Goal: Information Seeking & Learning: Learn about a topic

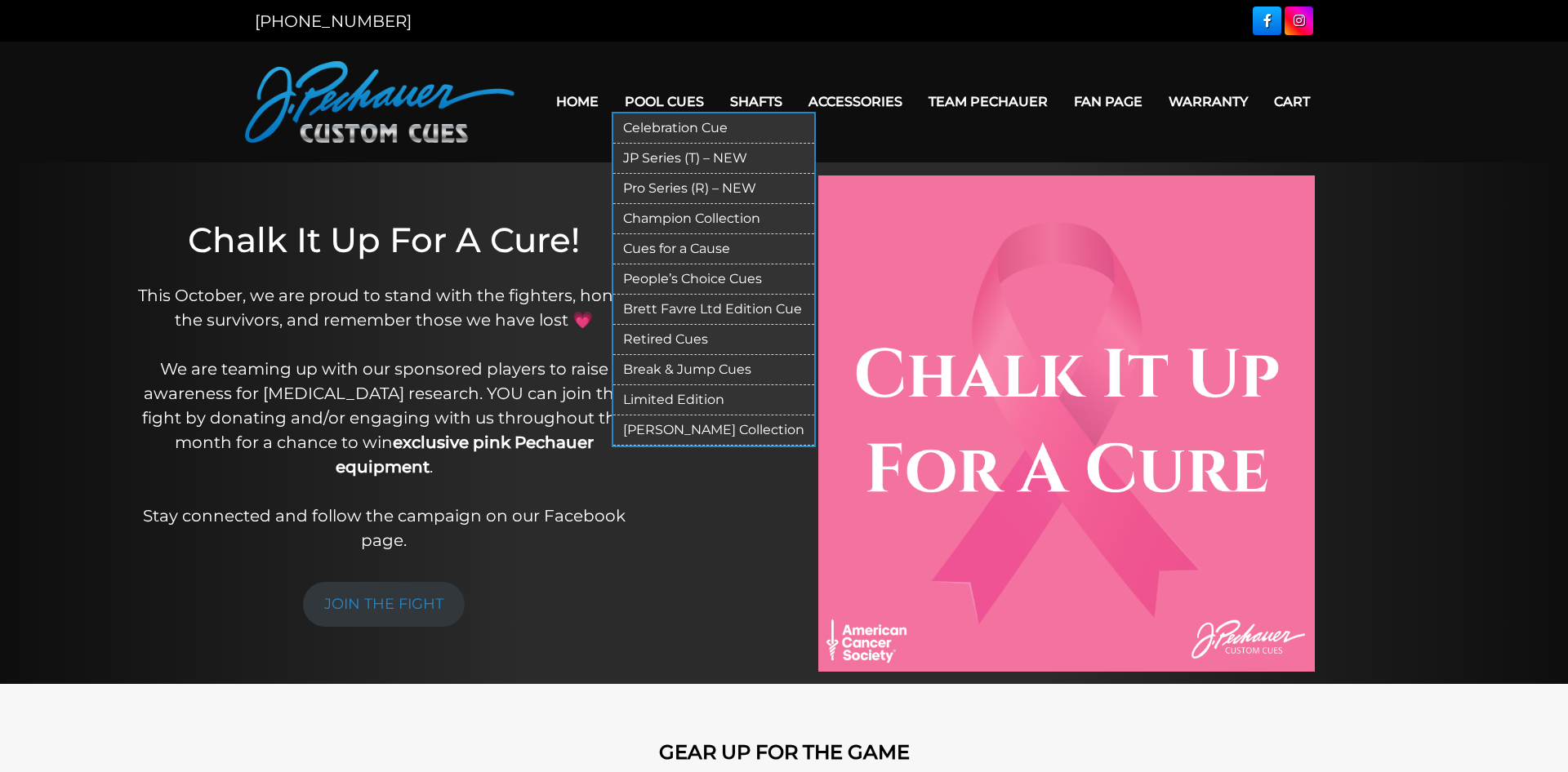
click at [627, 100] on link "Pool Cues" at bounding box center [663, 101] width 105 height 41
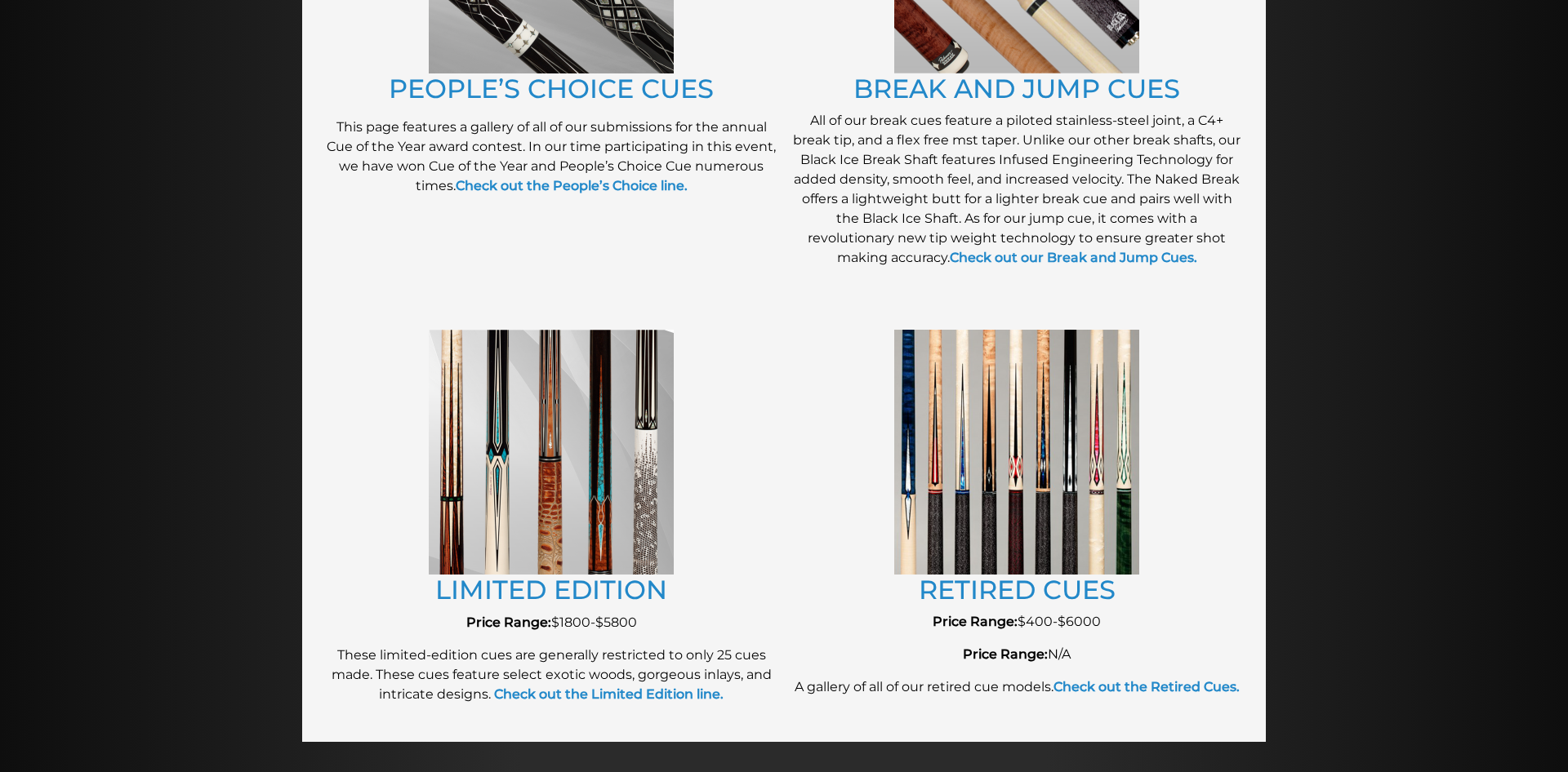
scroll to position [1499, 0]
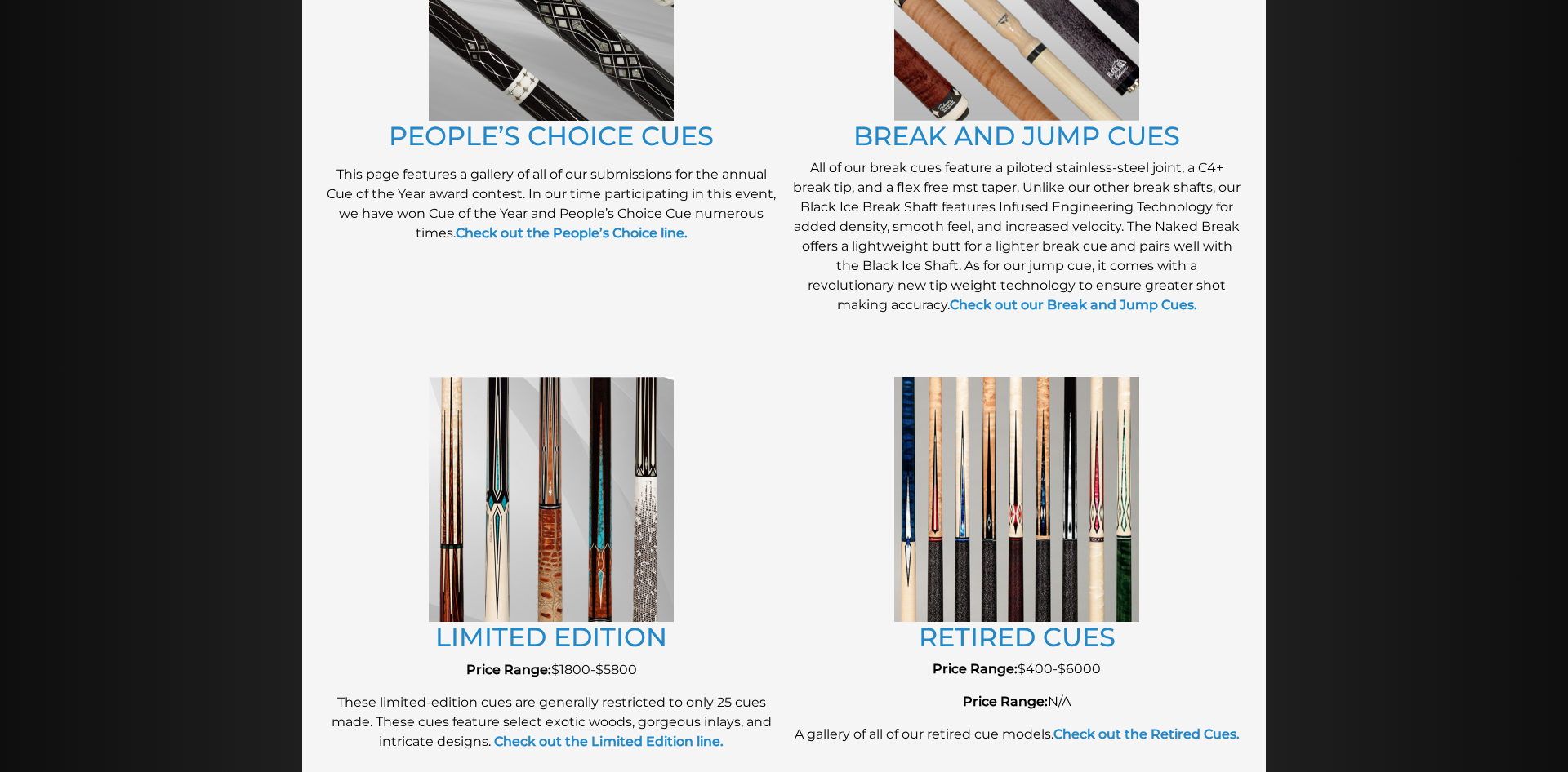
click at [1125, 517] on img at bounding box center [1016, 498] width 245 height 244
click at [1020, 631] on link "RETIRED CUES" at bounding box center [1017, 636] width 197 height 32
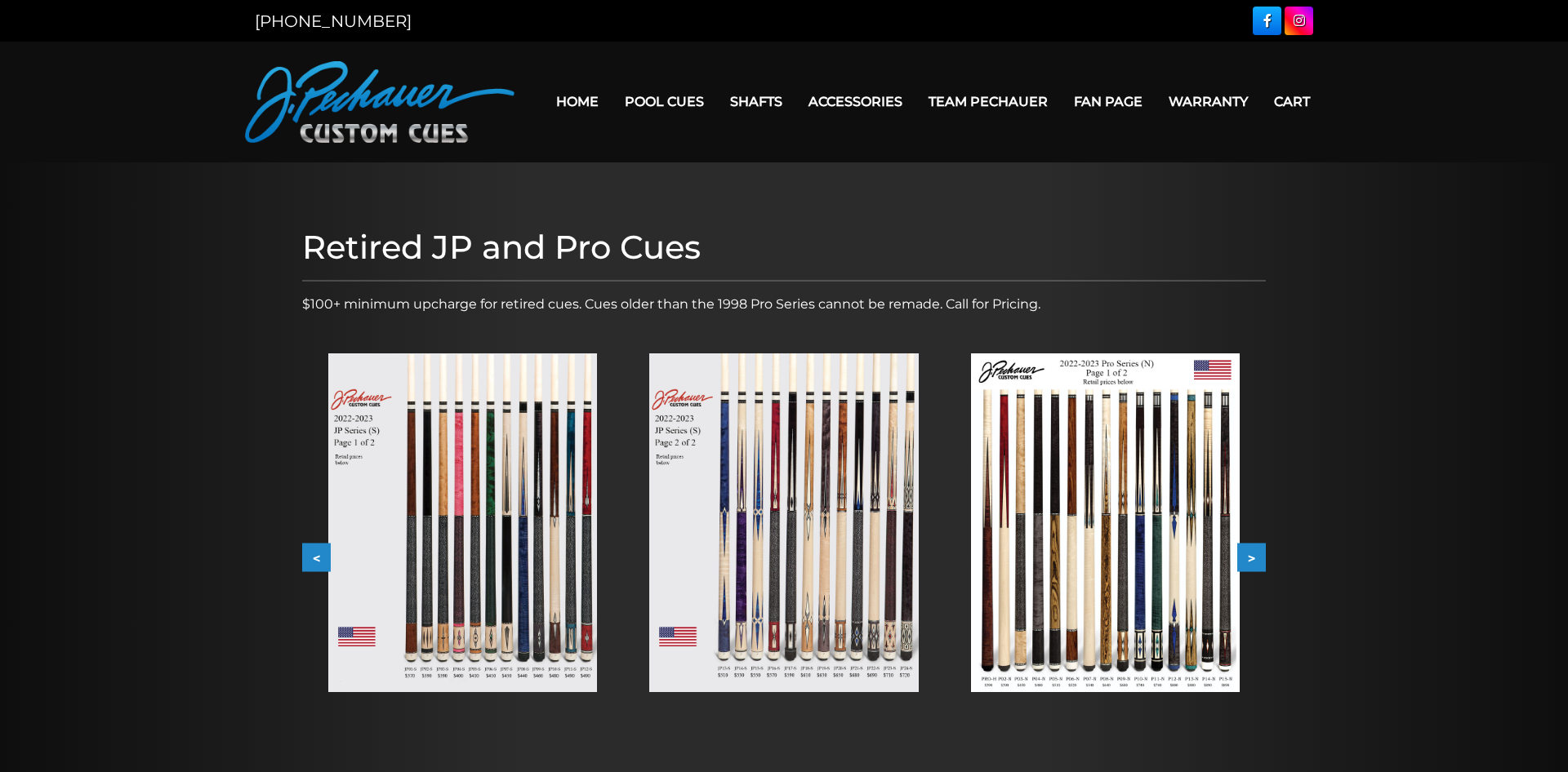
click at [583, 490] on img at bounding box center [462, 522] width 269 height 338
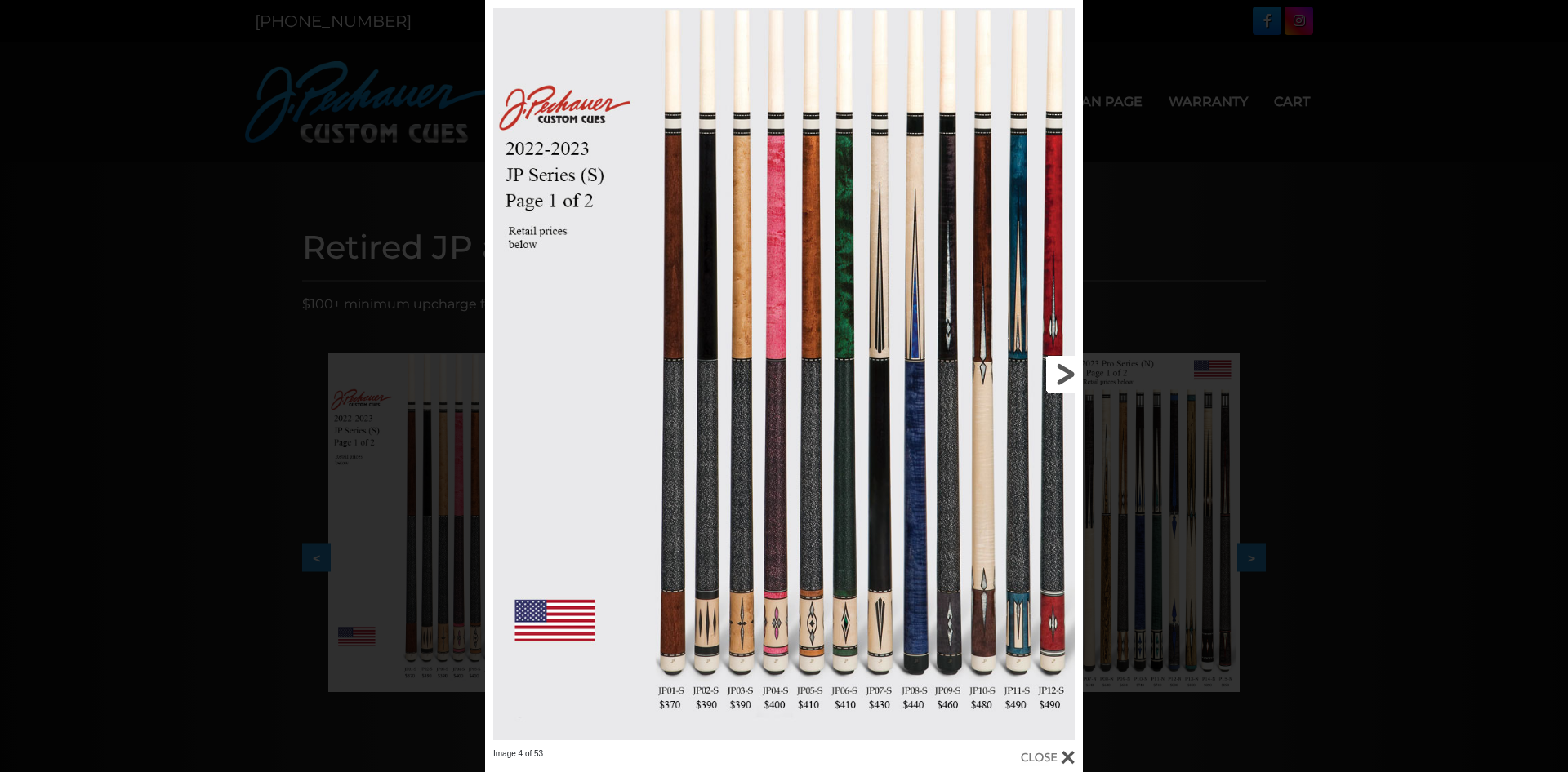
click at [1014, 339] on link at bounding box center [948, 374] width 269 height 749
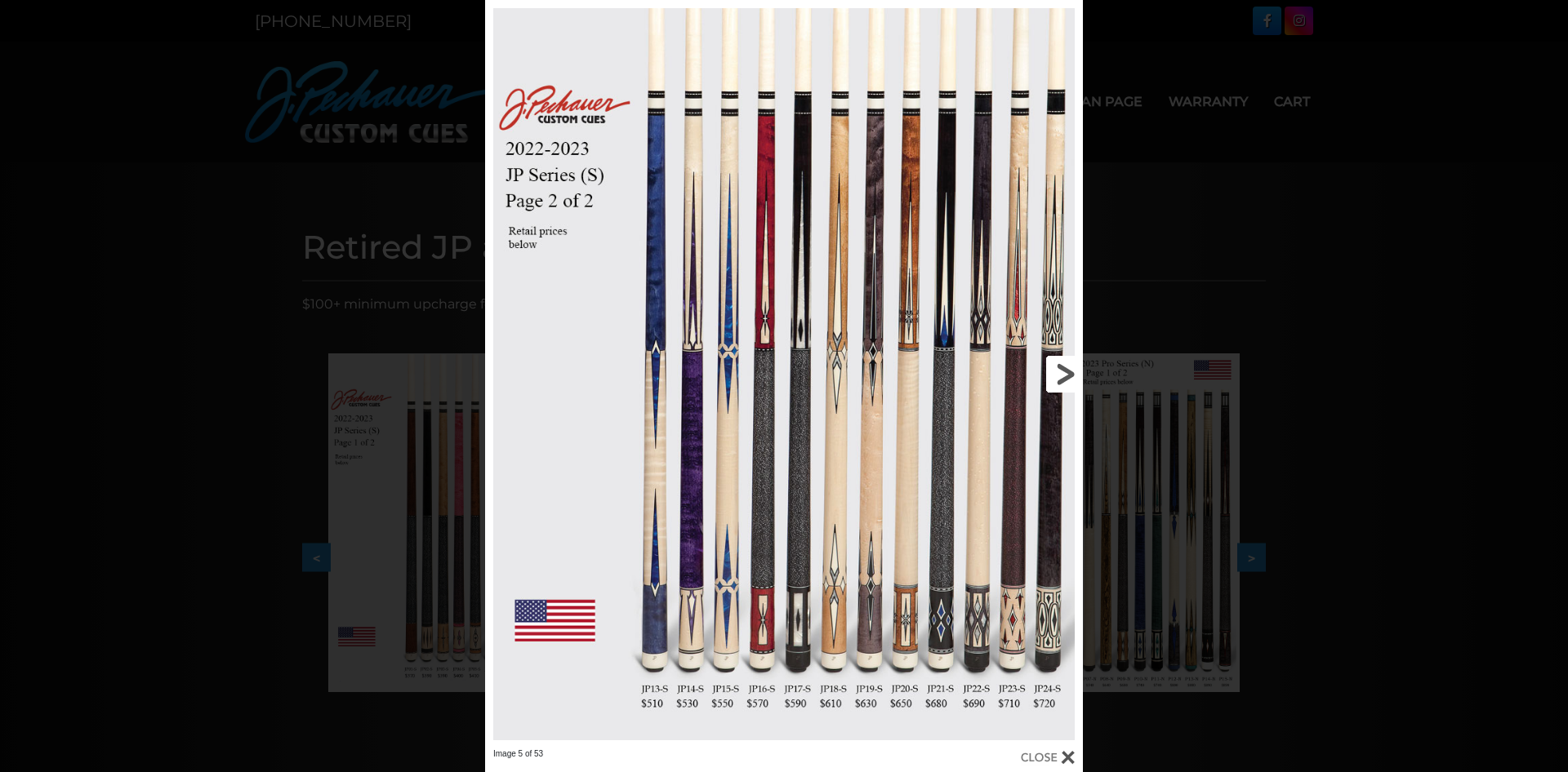
click at [1053, 378] on link at bounding box center [948, 374] width 269 height 749
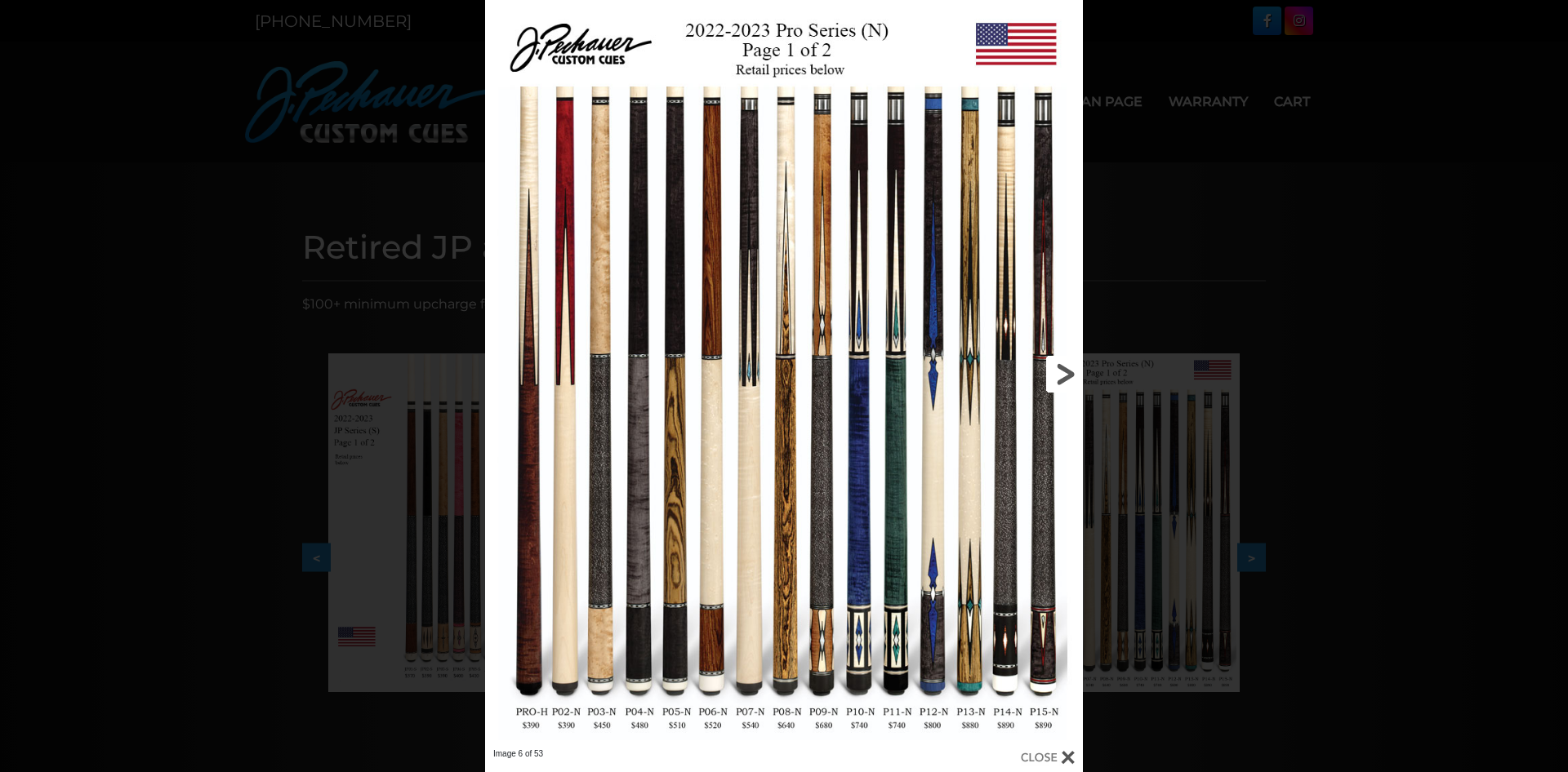
click at [1064, 370] on link at bounding box center [948, 374] width 269 height 749
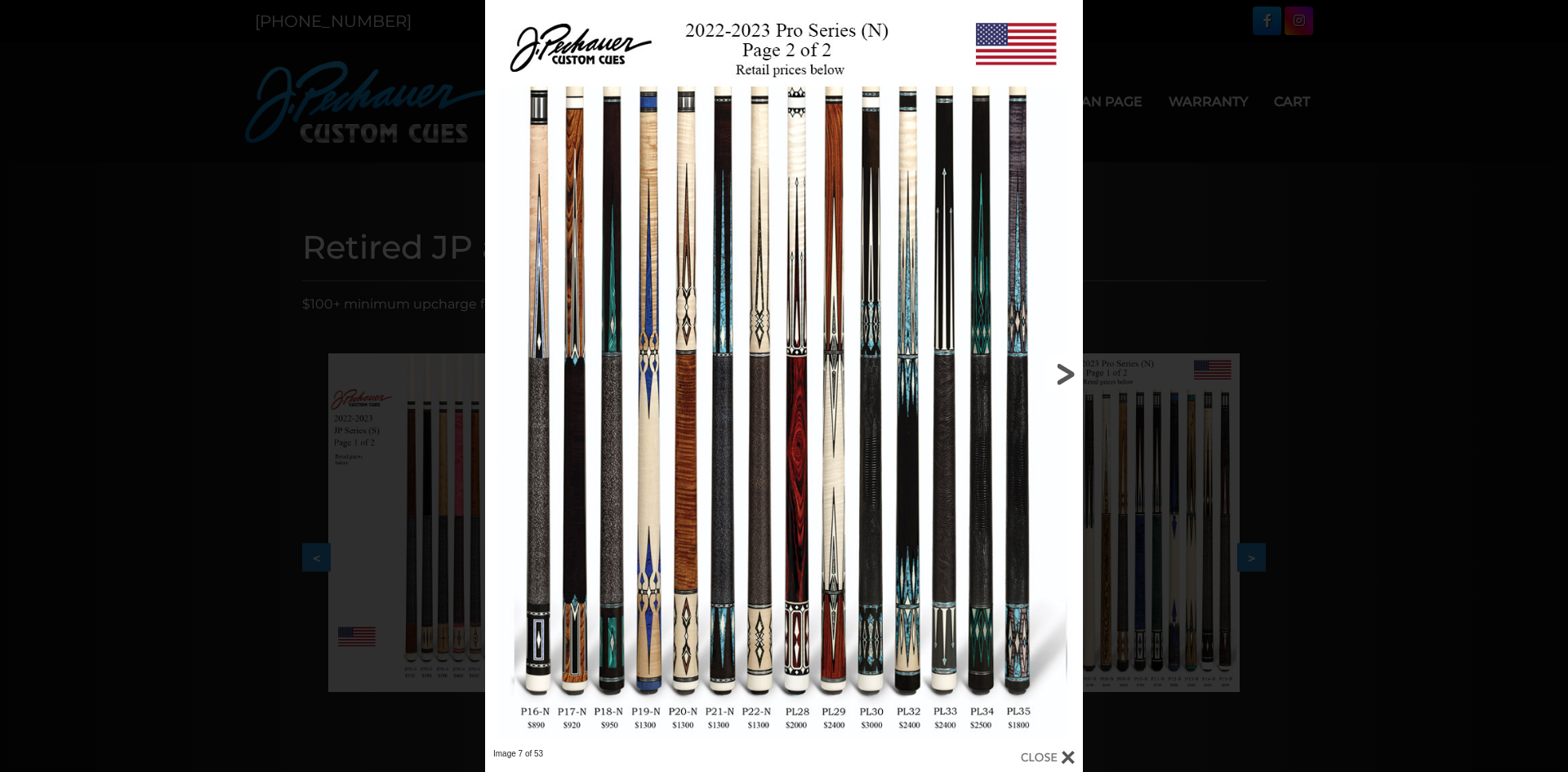
click at [1069, 374] on link at bounding box center [948, 374] width 269 height 749
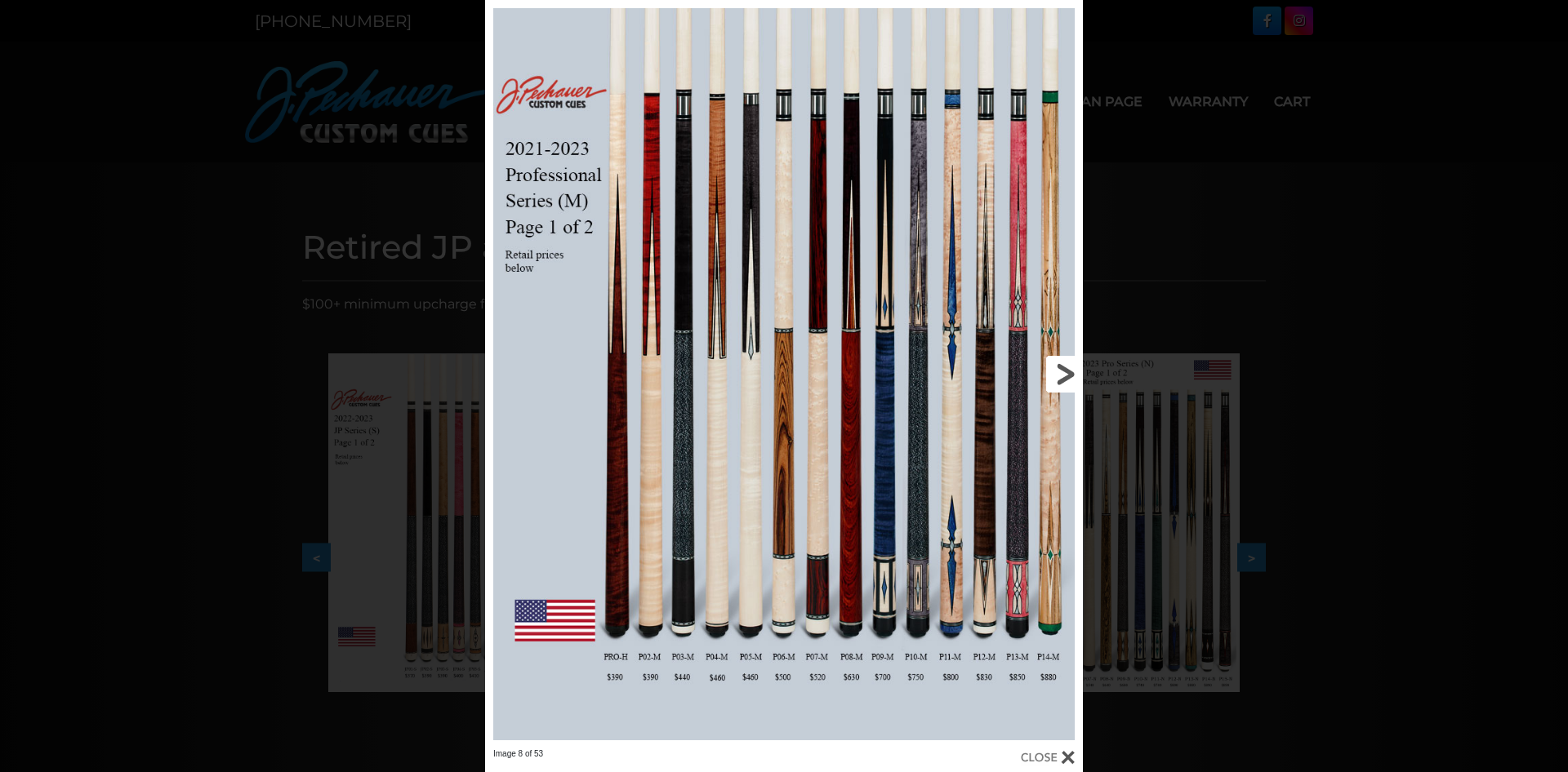
click at [919, 397] on link at bounding box center [948, 374] width 269 height 749
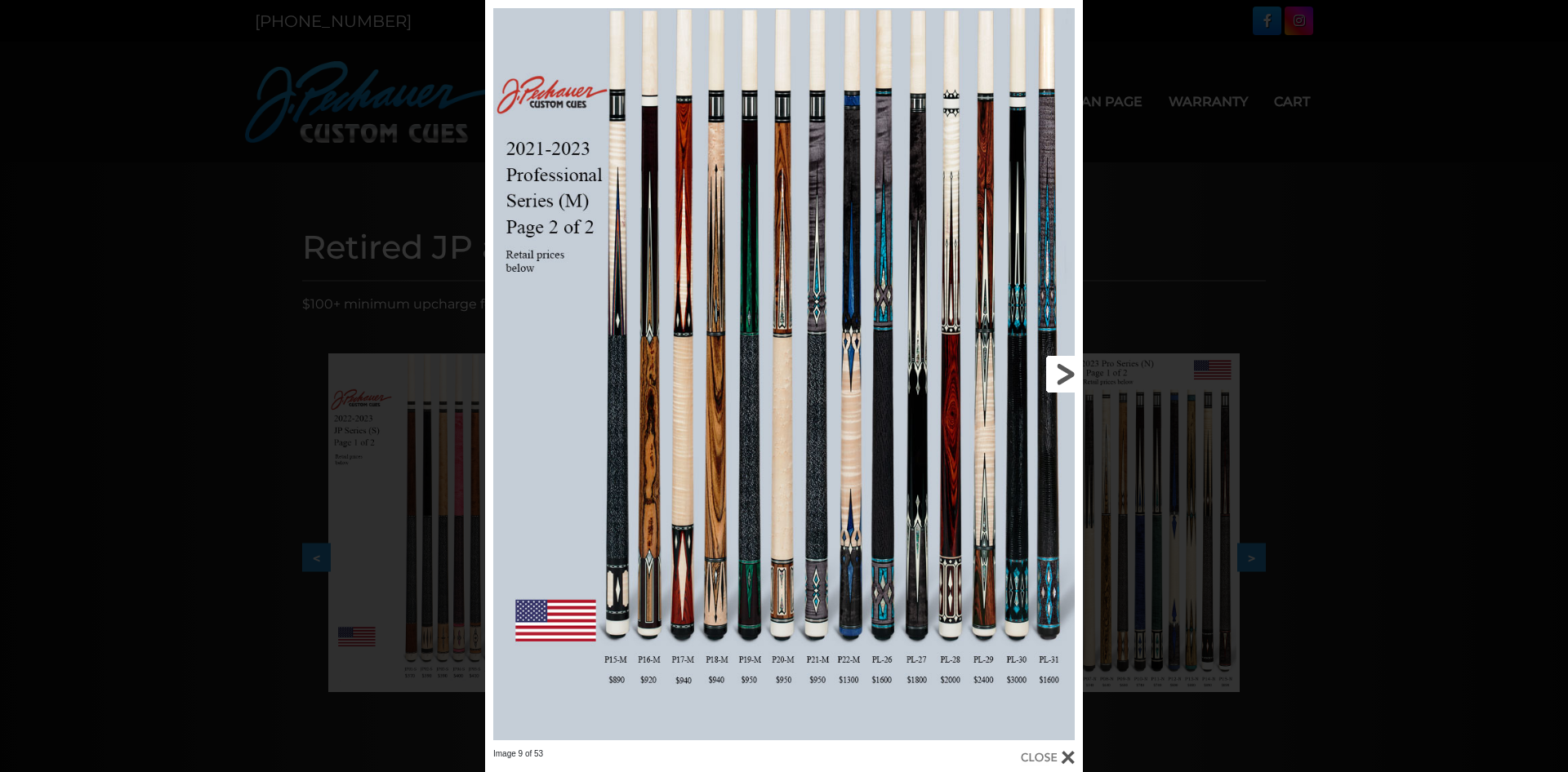
click at [1069, 375] on link at bounding box center [948, 374] width 269 height 749
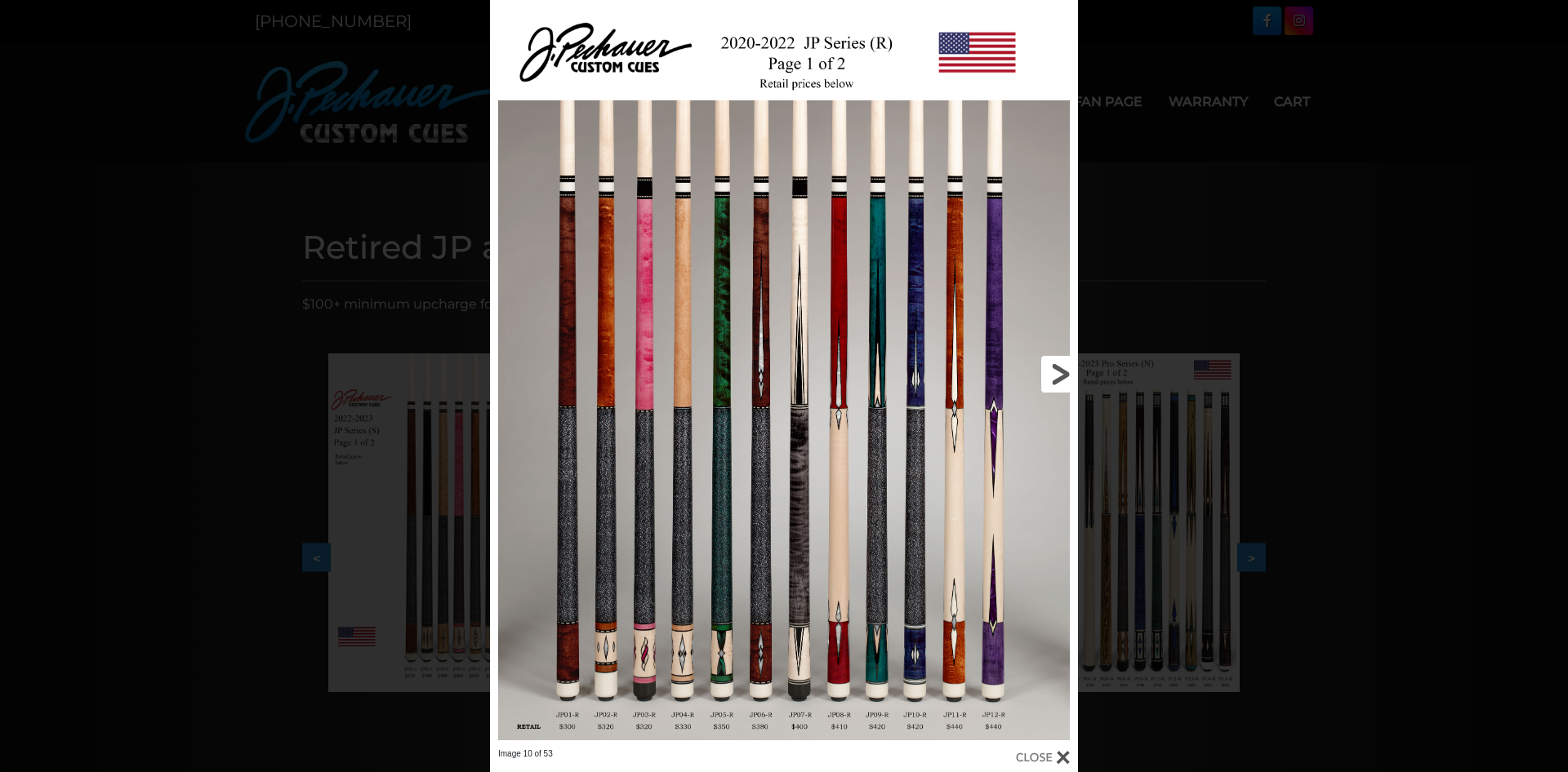
click at [1055, 367] on link at bounding box center [945, 374] width 264 height 749
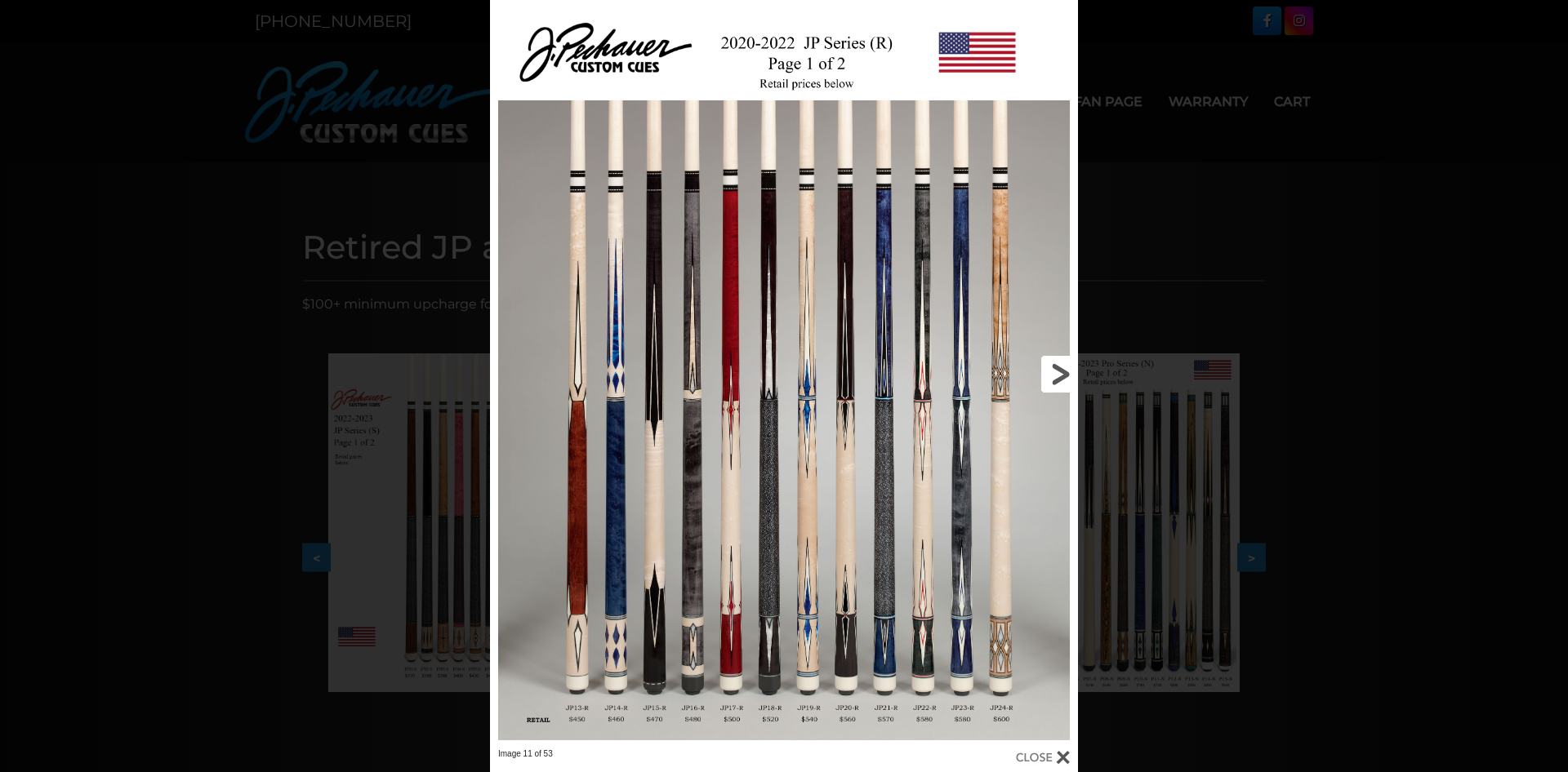
click at [887, 672] on link at bounding box center [945, 374] width 264 height 749
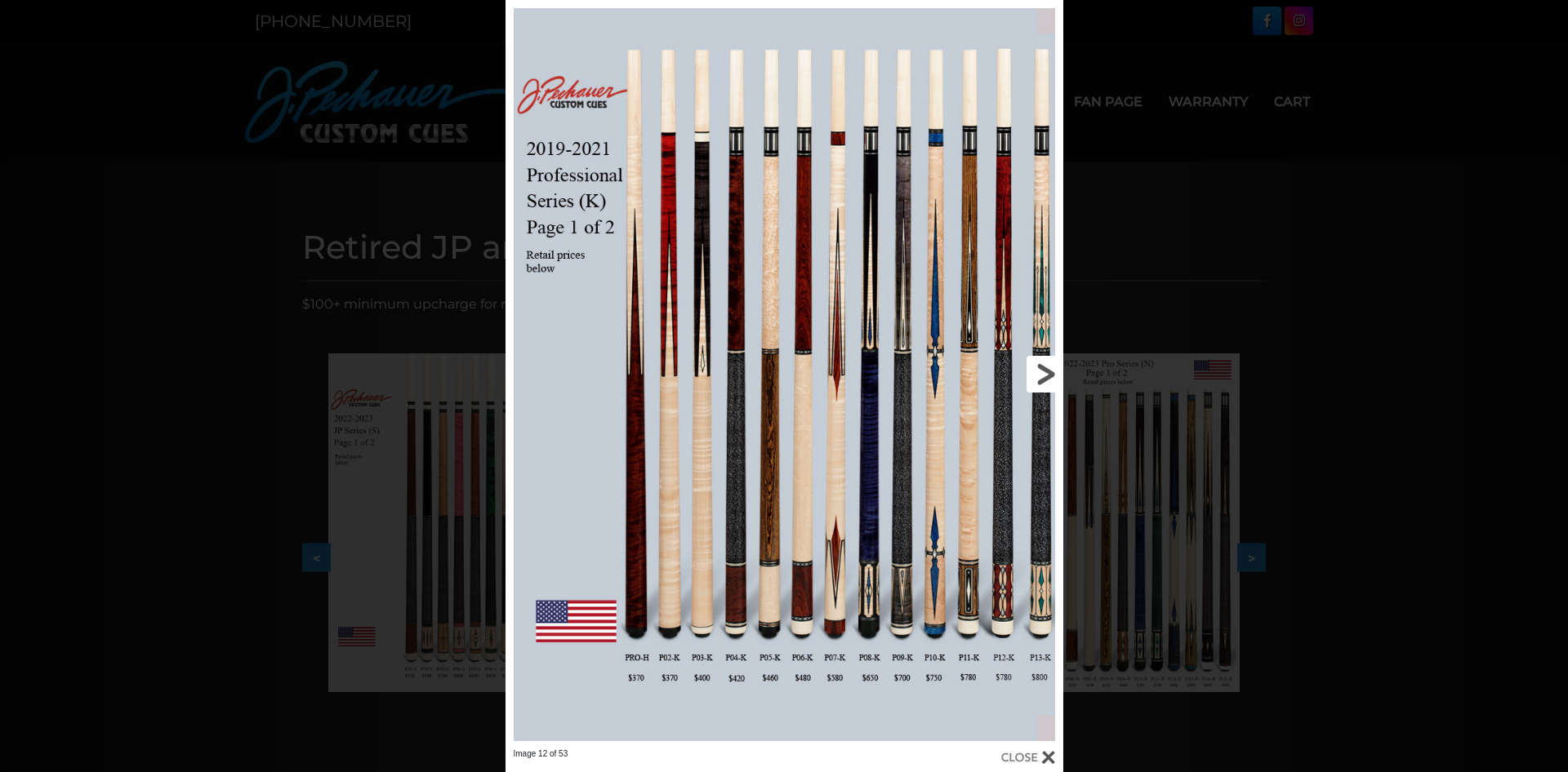
click at [1044, 370] on link at bounding box center [937, 374] width 251 height 749
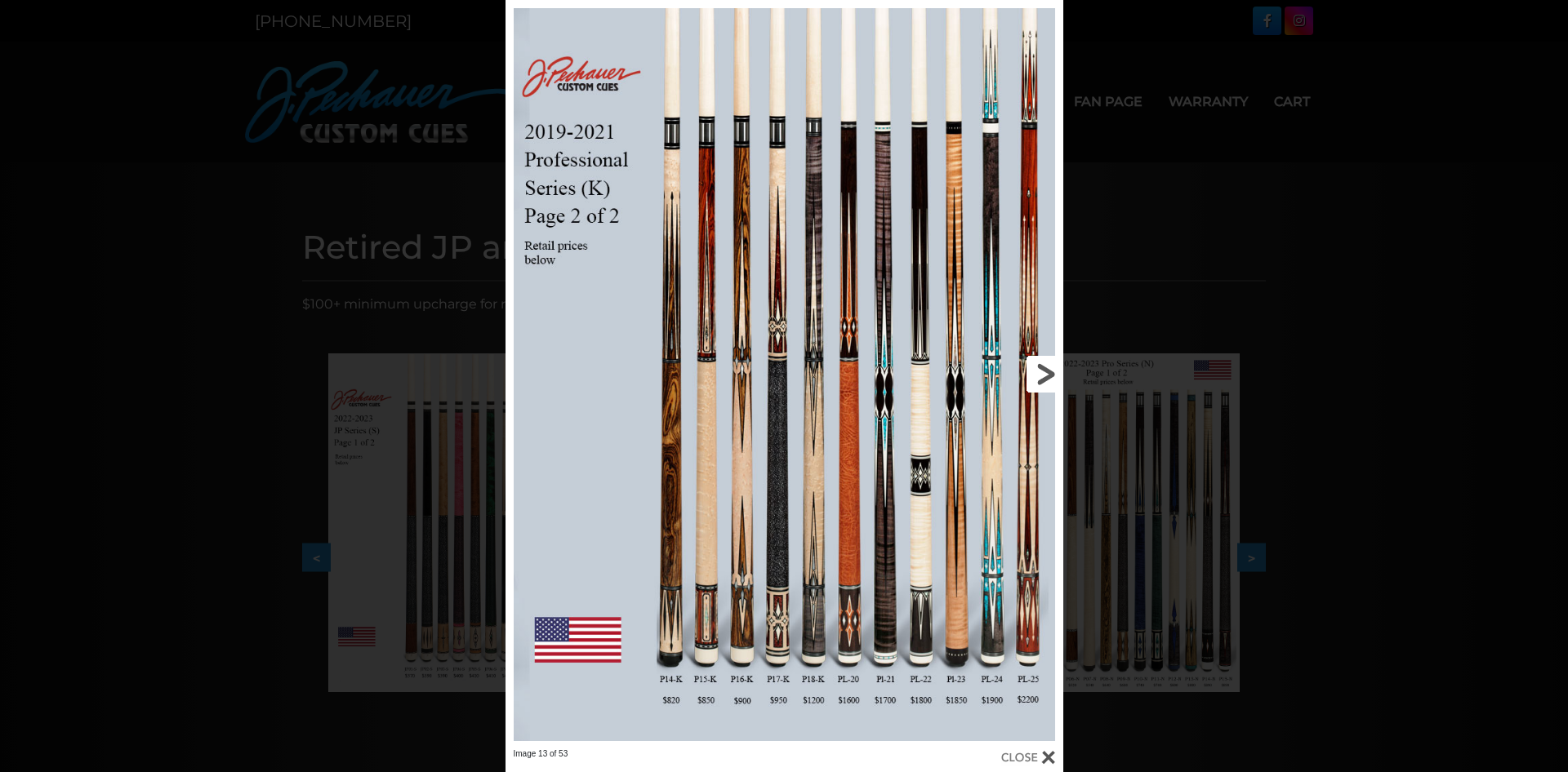
click at [1044, 370] on link at bounding box center [937, 374] width 251 height 749
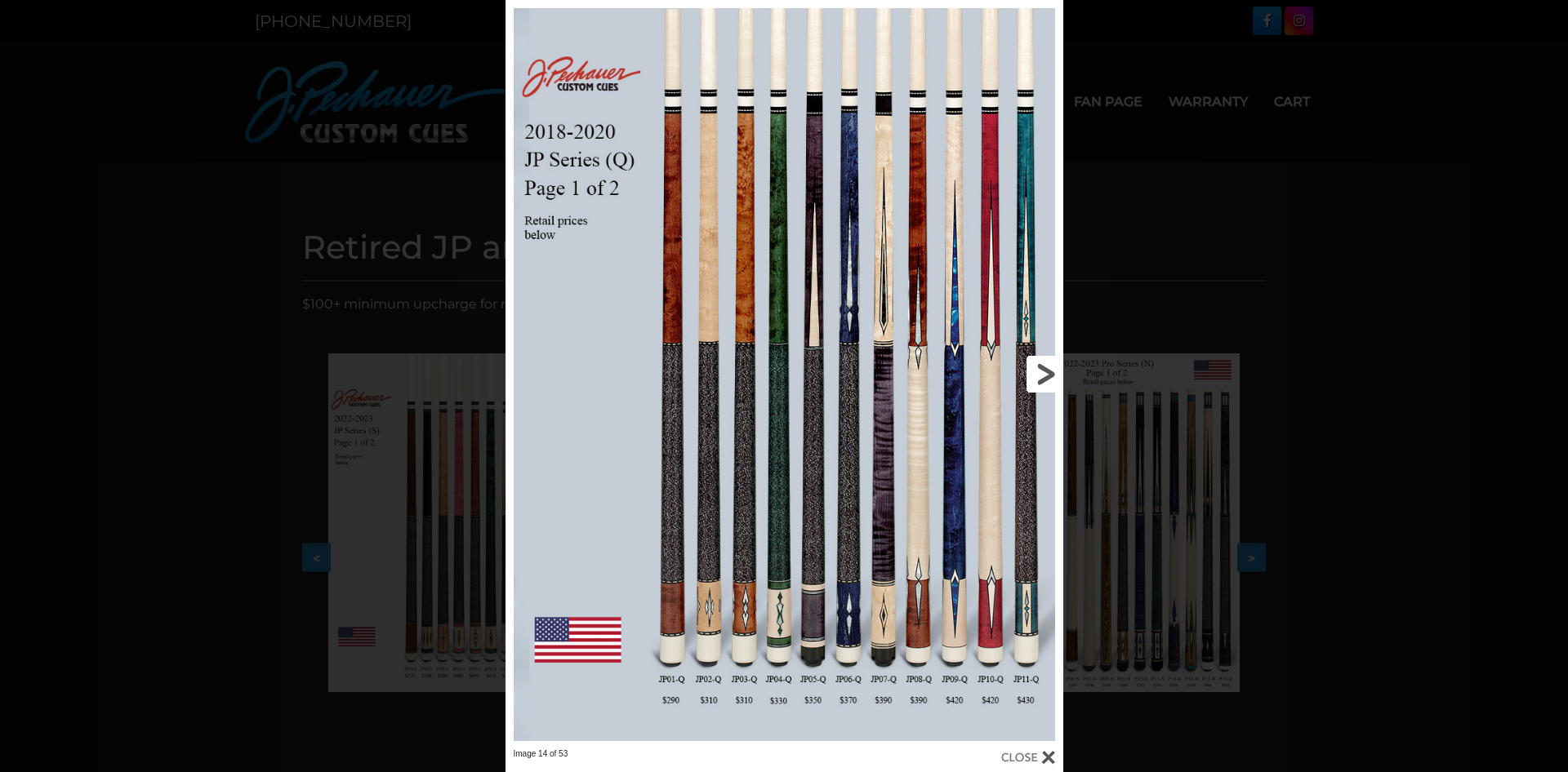
click at [1048, 370] on link at bounding box center [937, 374] width 251 height 749
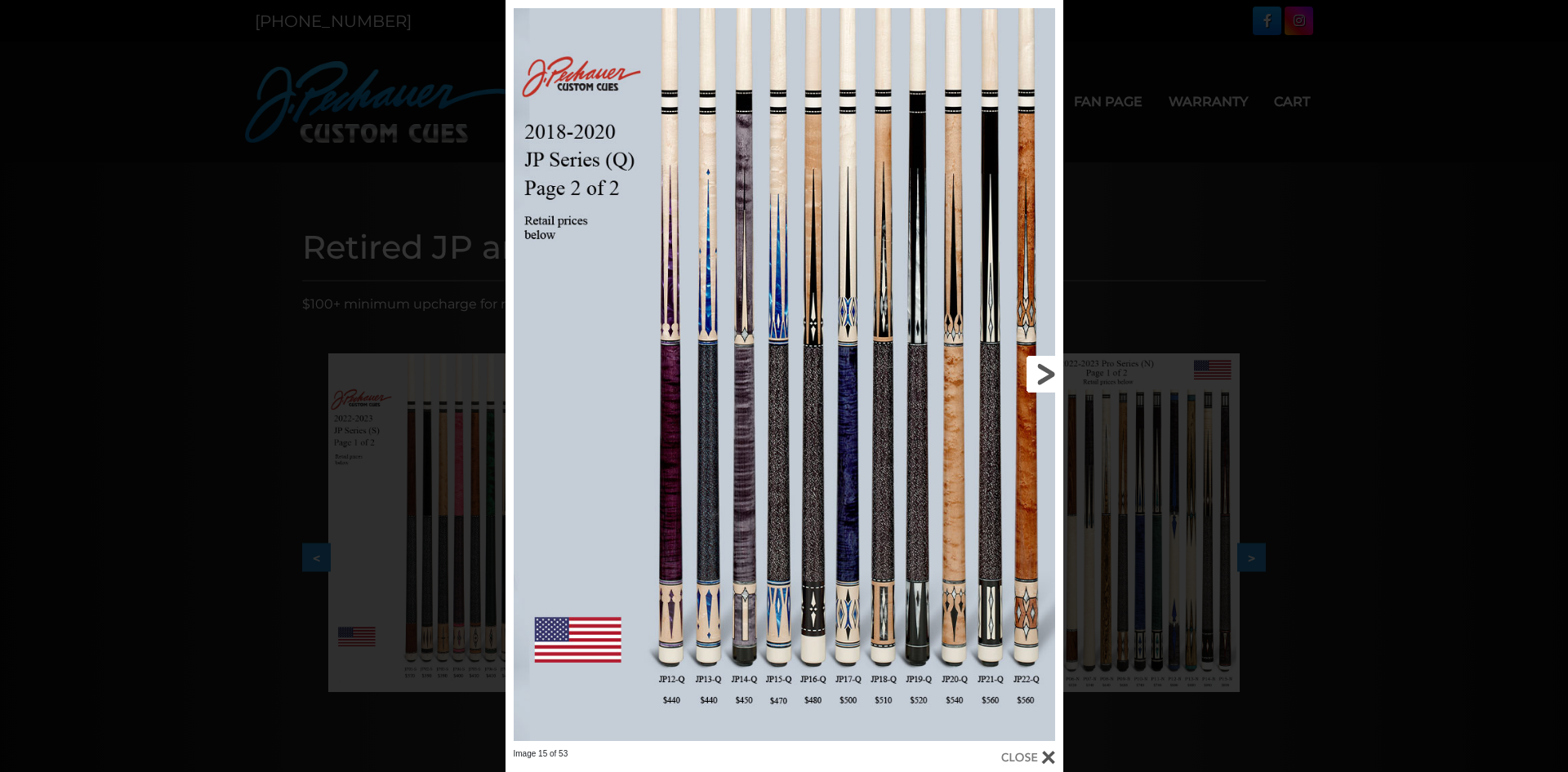
click at [1047, 377] on link at bounding box center [937, 374] width 251 height 749
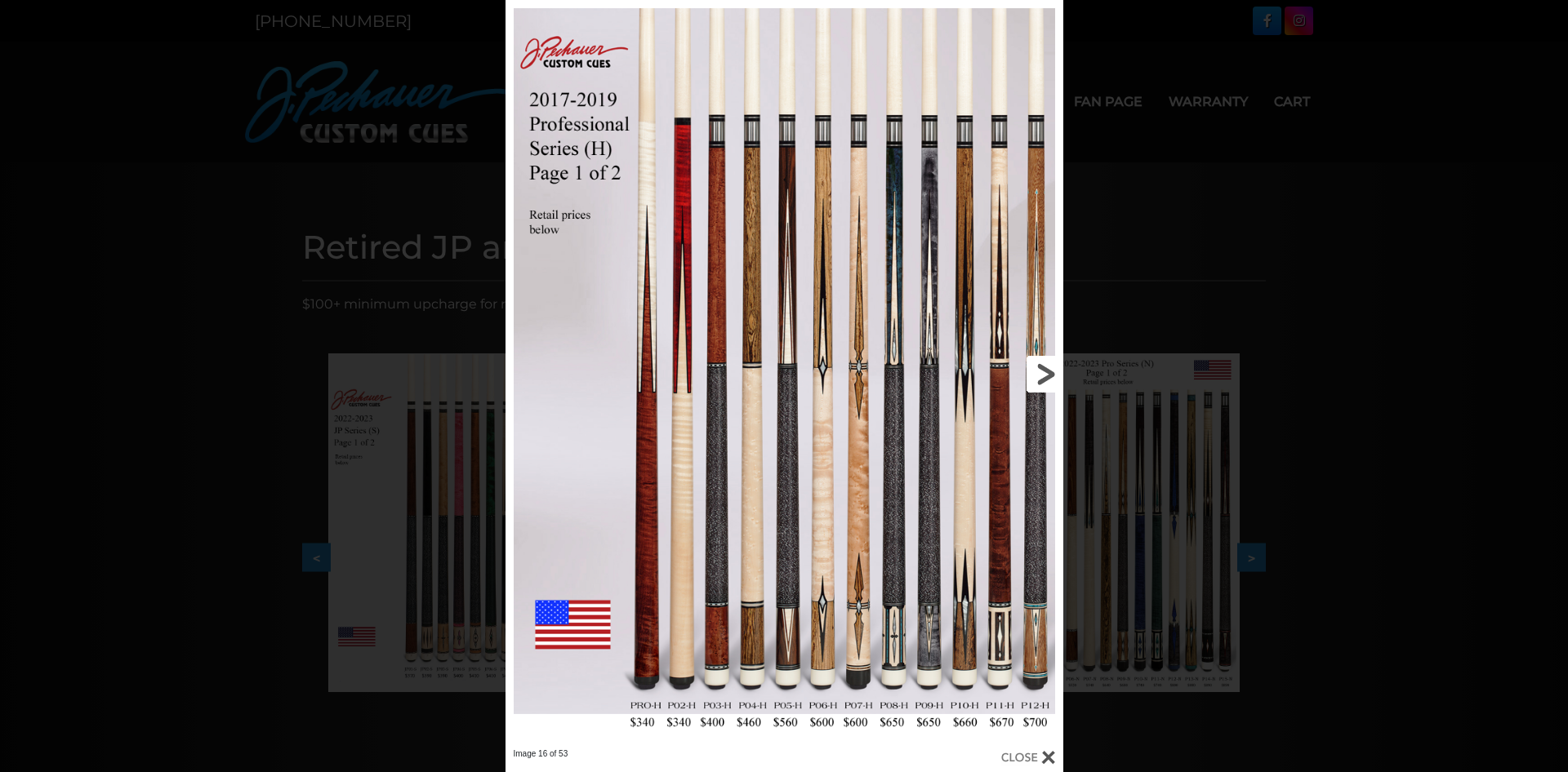
click at [1048, 377] on link at bounding box center [937, 374] width 251 height 749
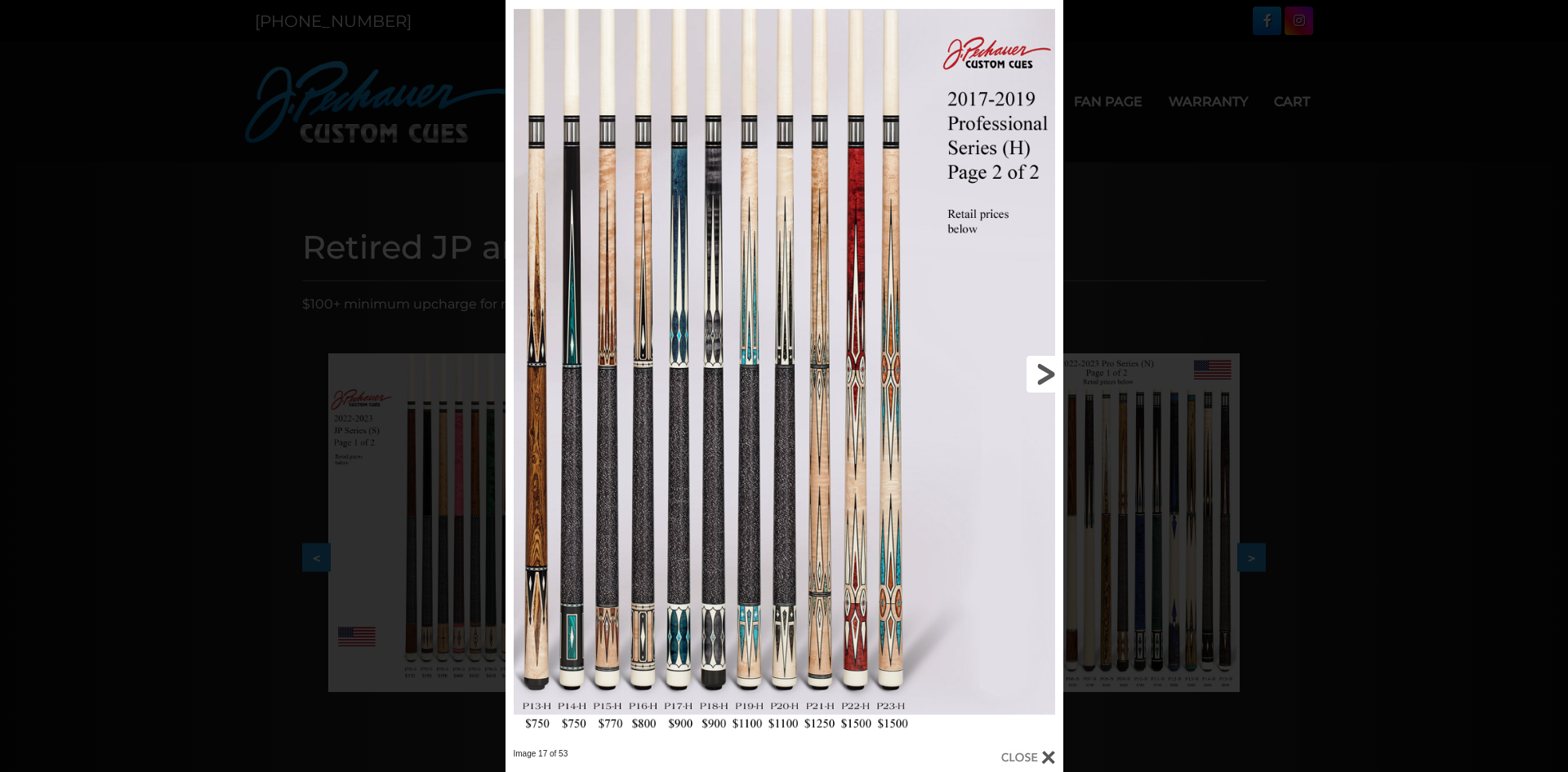
click at [1043, 386] on link at bounding box center [937, 374] width 251 height 749
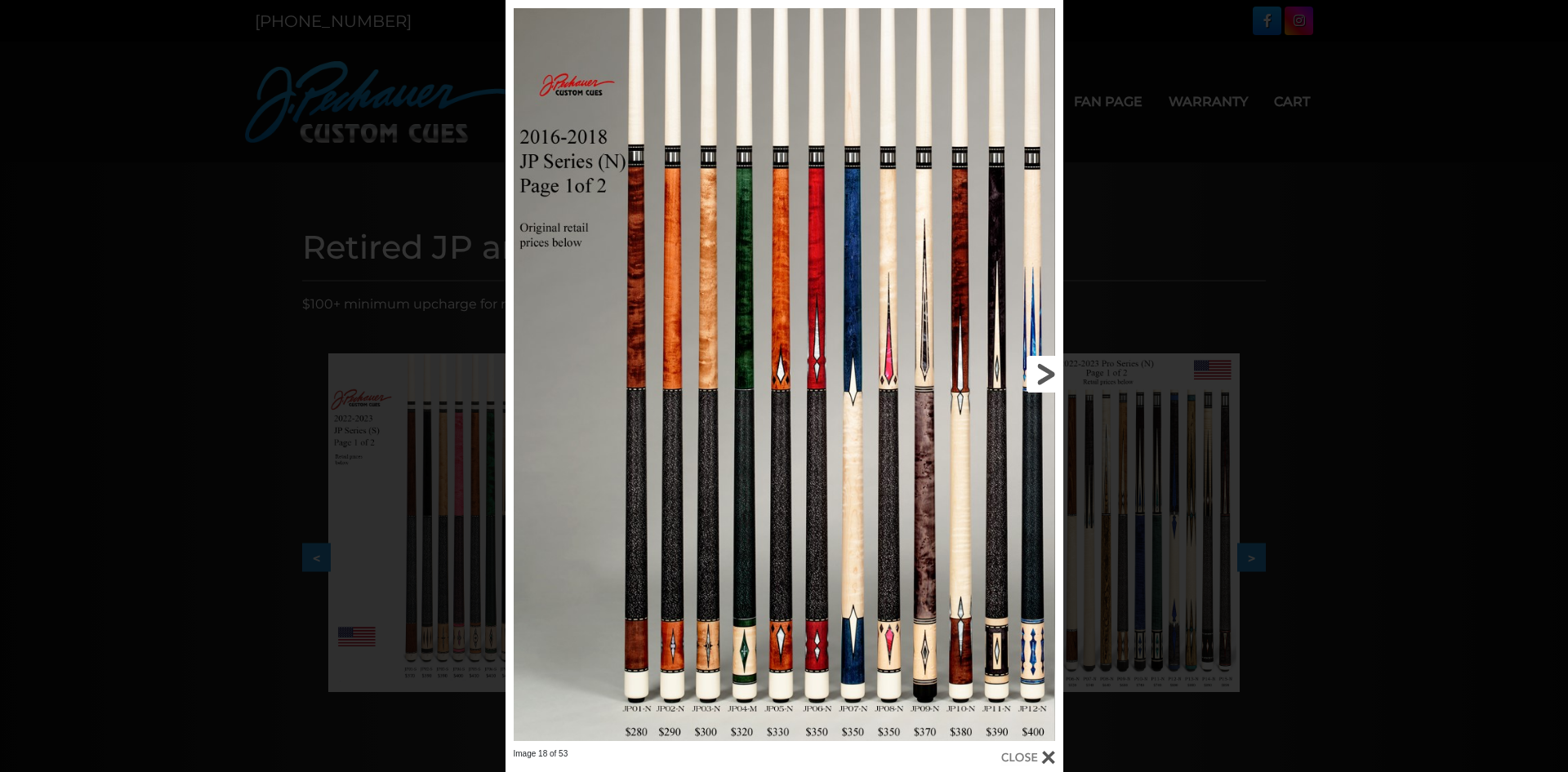
click at [1046, 370] on link at bounding box center [937, 374] width 251 height 749
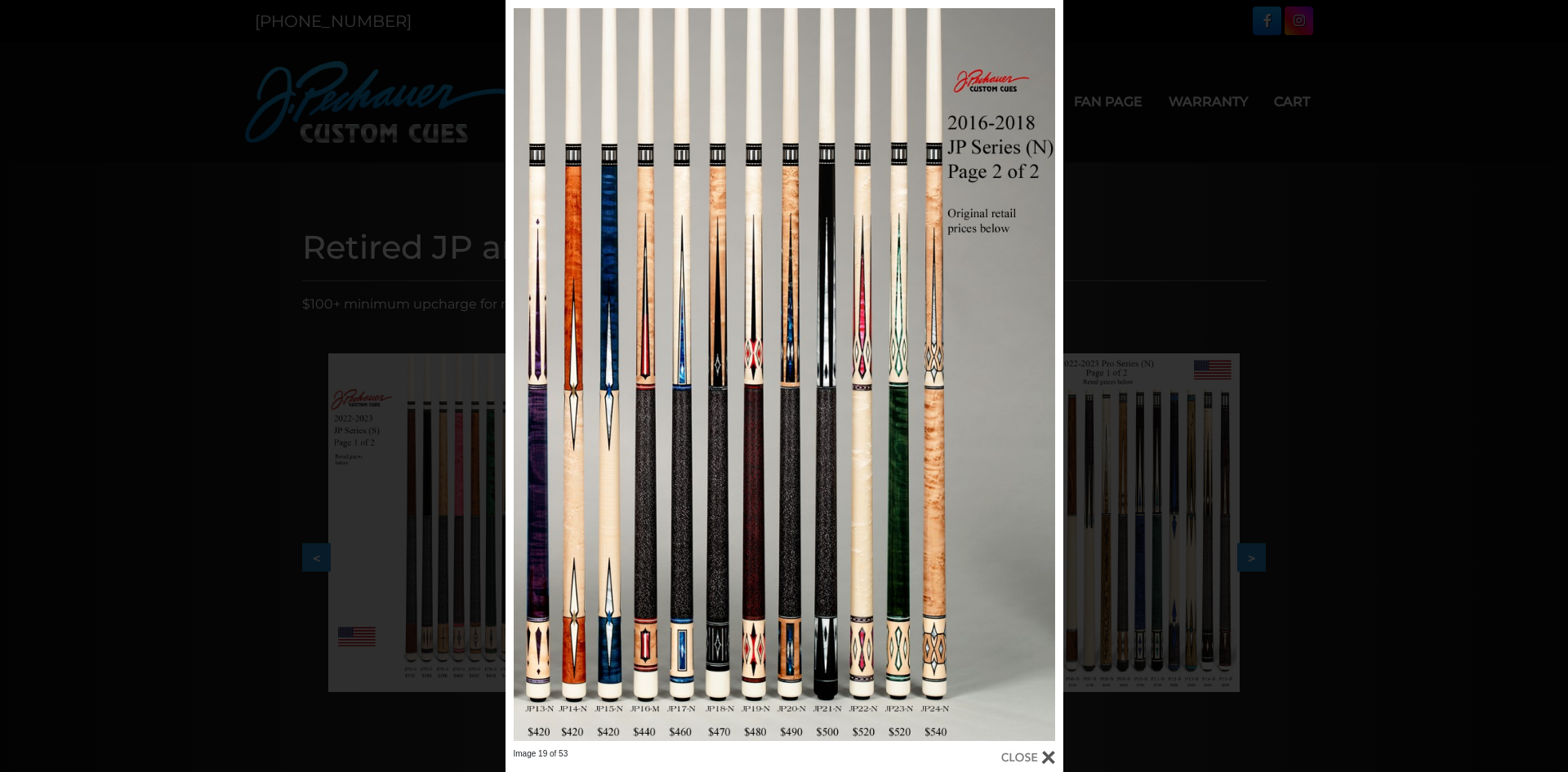
click at [1049, 754] on div at bounding box center [1028, 758] width 54 height 18
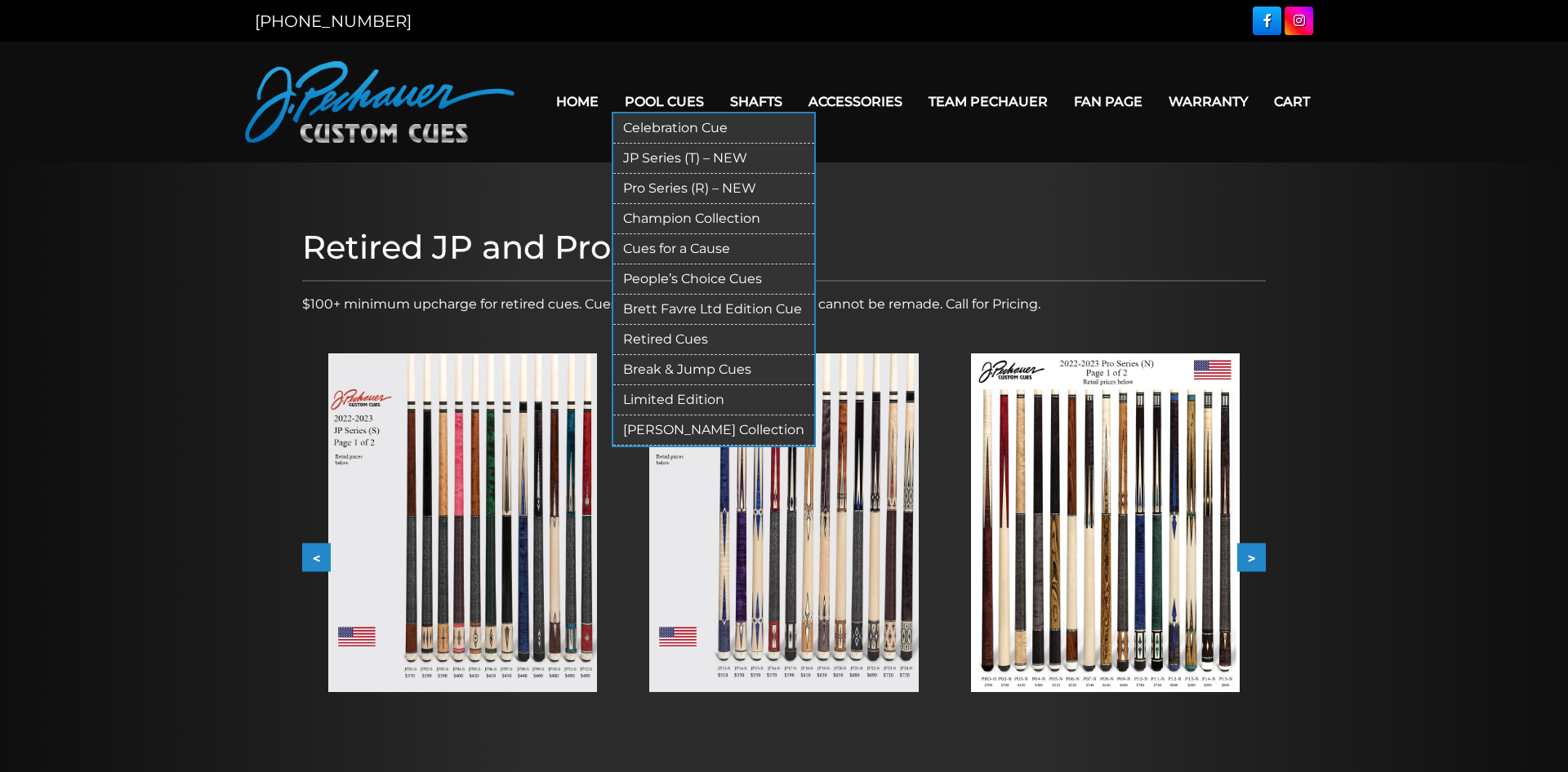
click at [633, 104] on link "Pool Cues" at bounding box center [663, 101] width 105 height 41
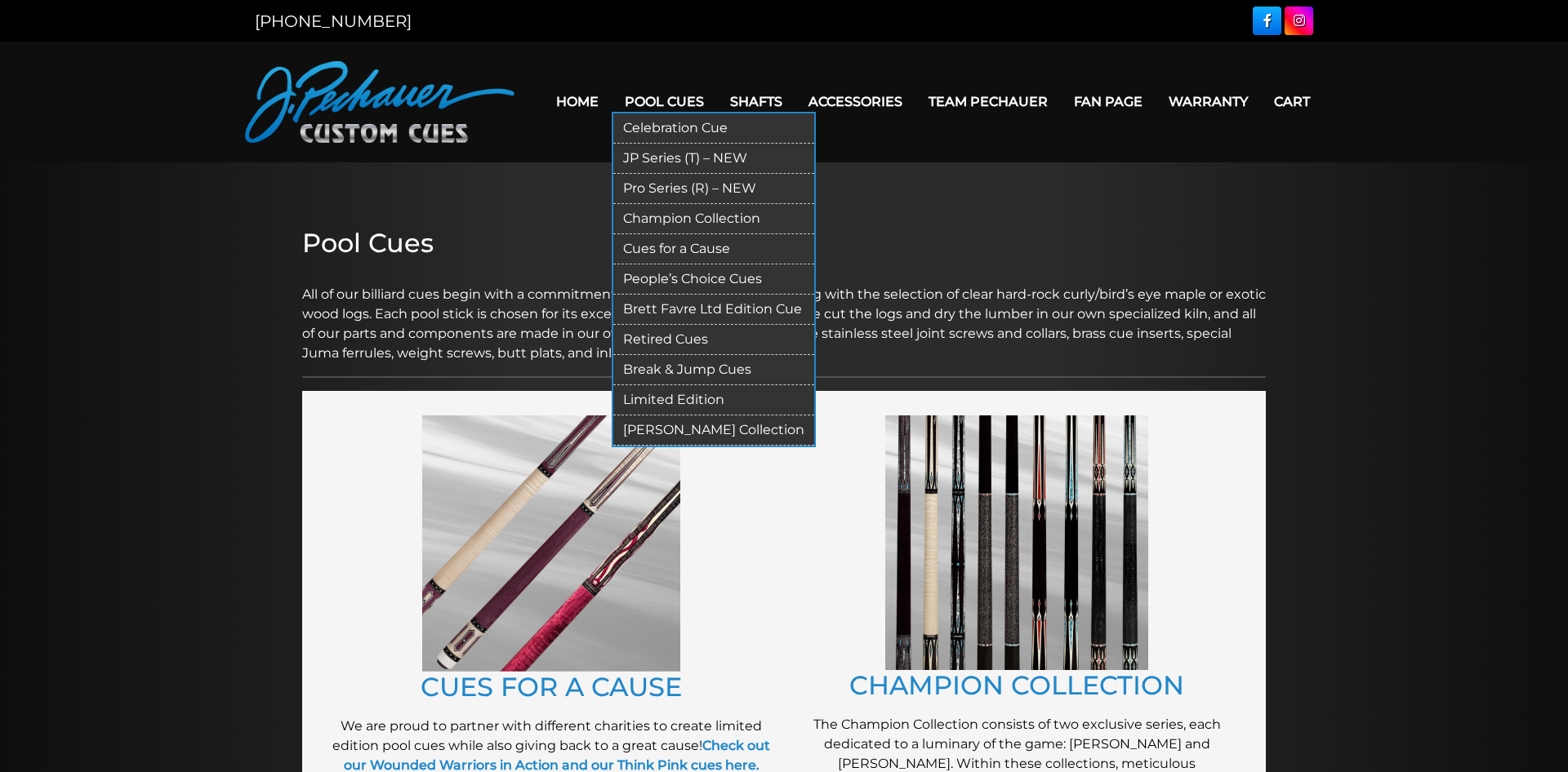
click at [638, 131] on link "Celebration Cue" at bounding box center [714, 128] width 201 height 30
click at [645, 253] on link "Cues for a Cause" at bounding box center [714, 249] width 201 height 30
click at [628, 104] on link "Pool Cues" at bounding box center [663, 101] width 105 height 41
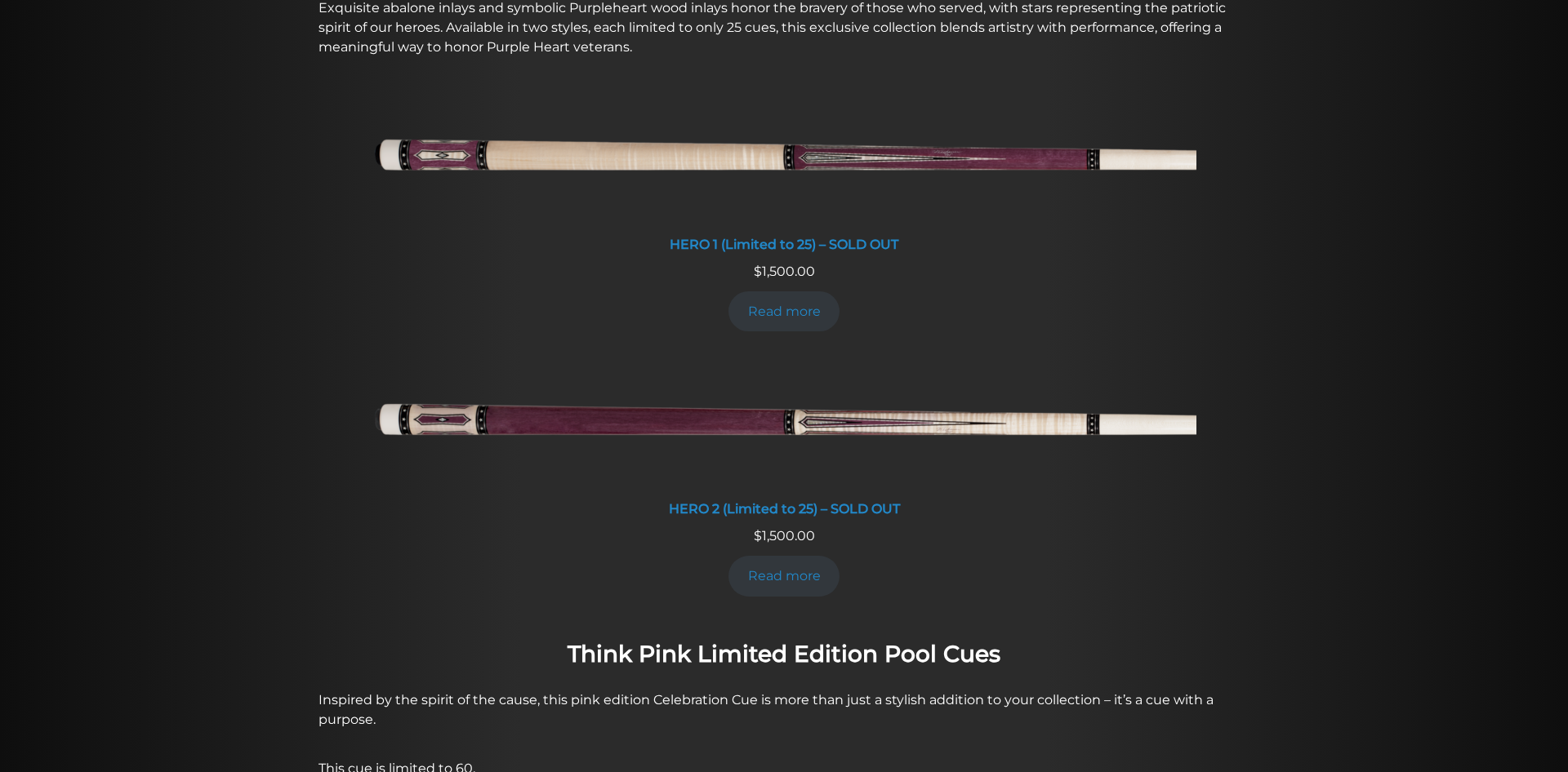
scroll to position [749, 0]
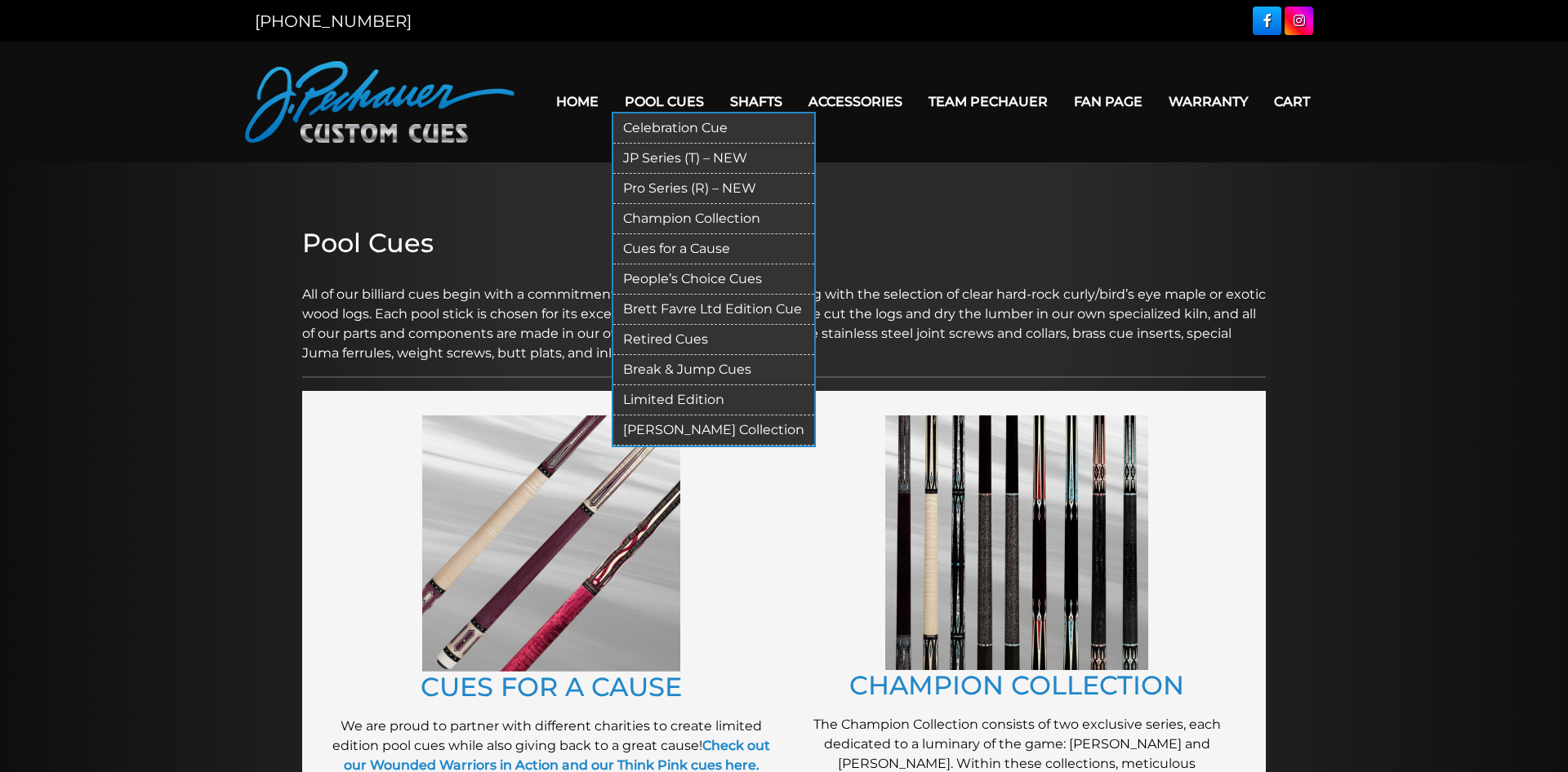
click at [635, 398] on link "Limited Edition" at bounding box center [714, 400] width 201 height 30
click at [651, 189] on link "Pro Series (R) – NEW" at bounding box center [714, 188] width 201 height 30
click at [662, 96] on link "Pool Cues" at bounding box center [663, 101] width 105 height 41
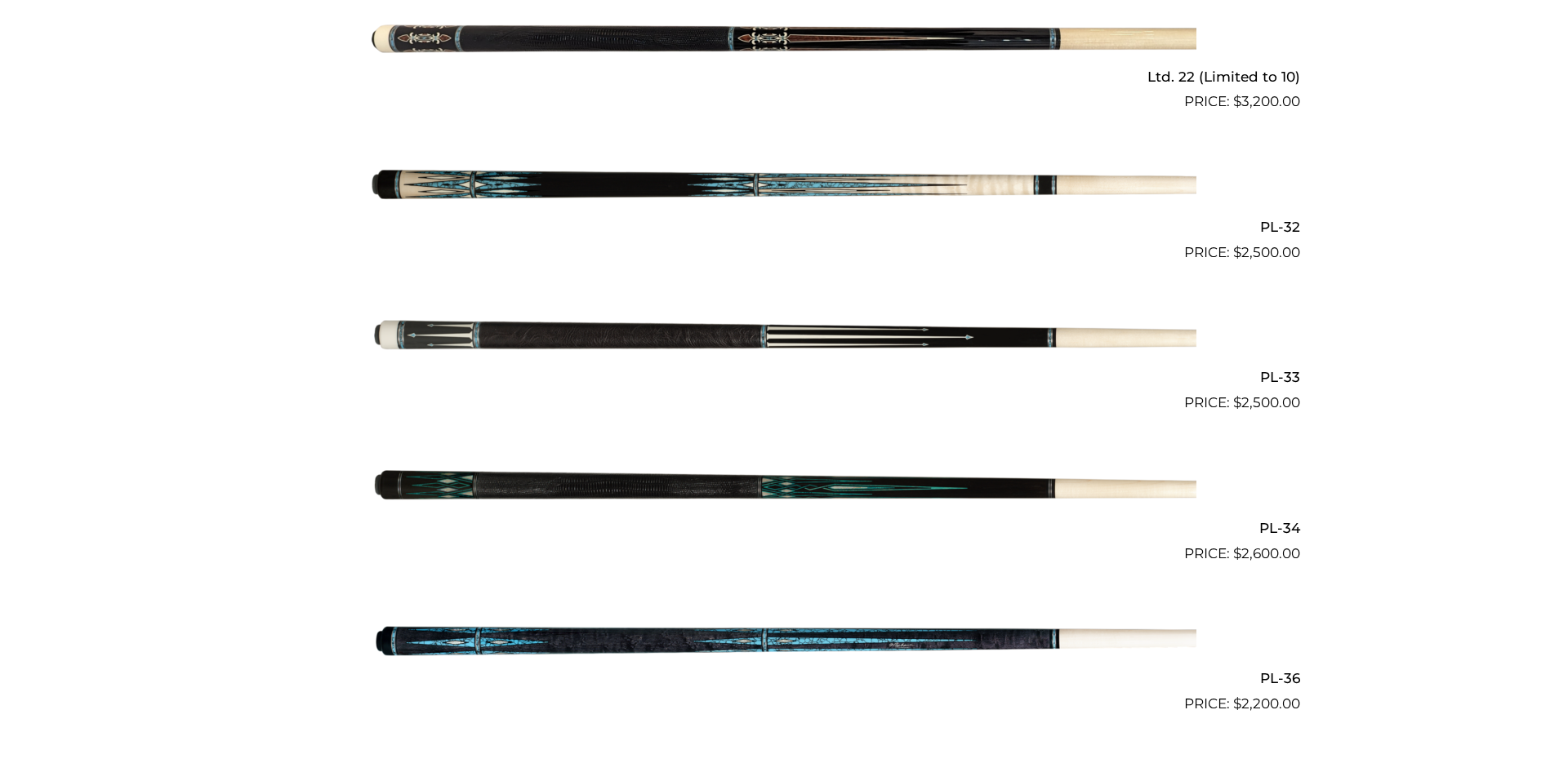
scroll to position [998, 0]
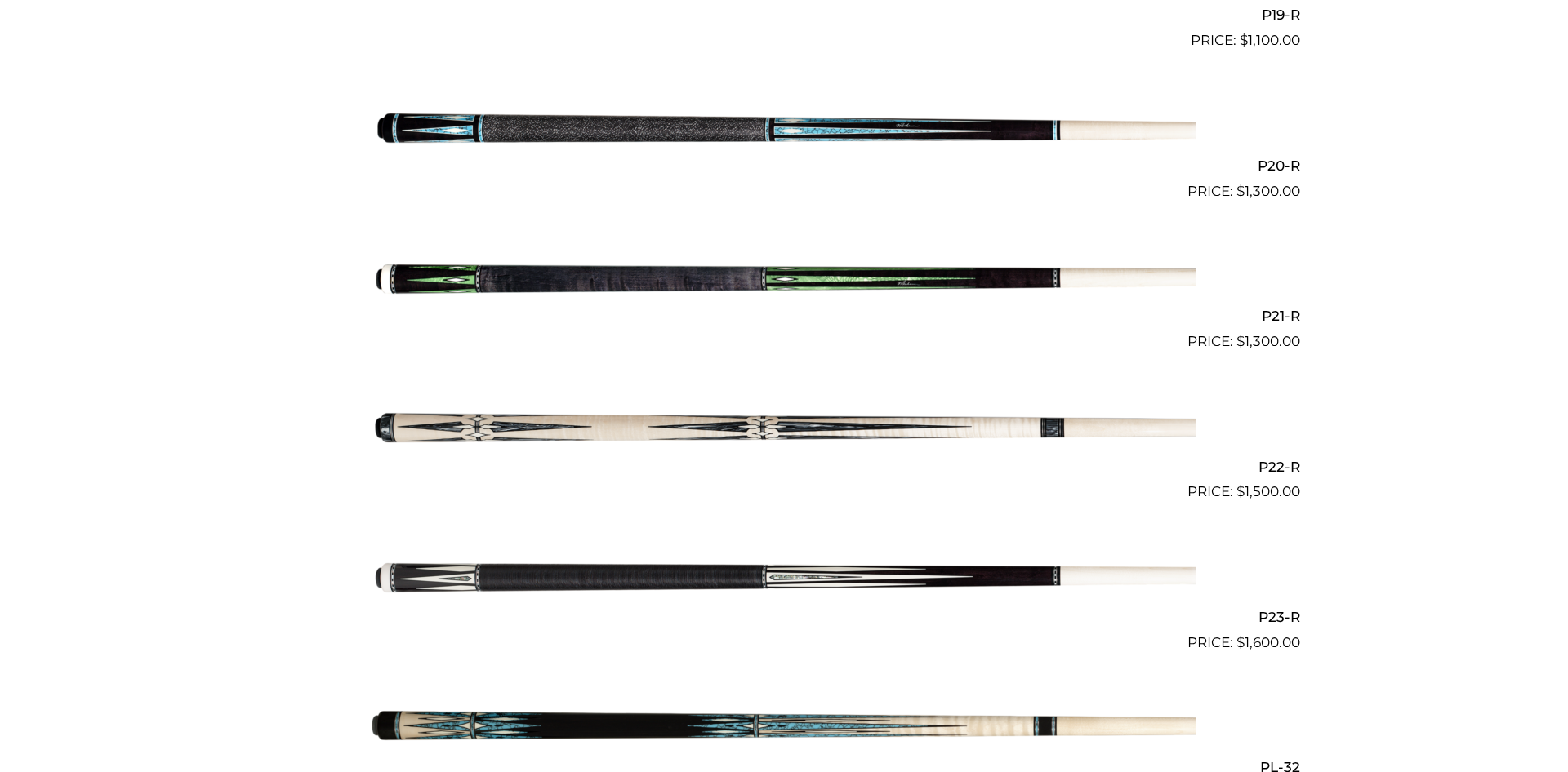
scroll to position [3497, 0]
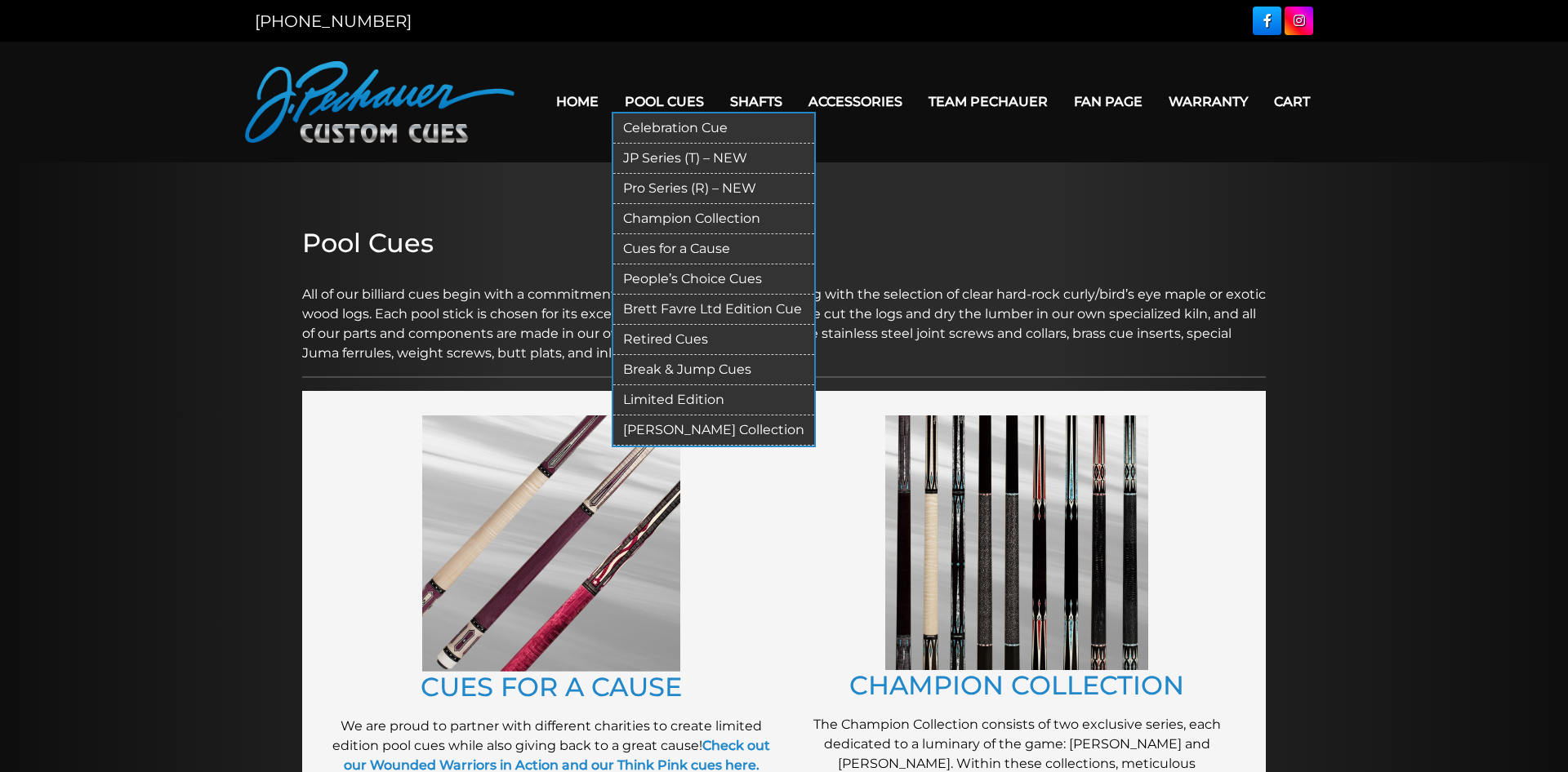
click at [661, 184] on link "Pro Series (R) – NEW" at bounding box center [714, 188] width 201 height 30
click at [629, 95] on link "Pool Cues" at bounding box center [663, 101] width 105 height 41
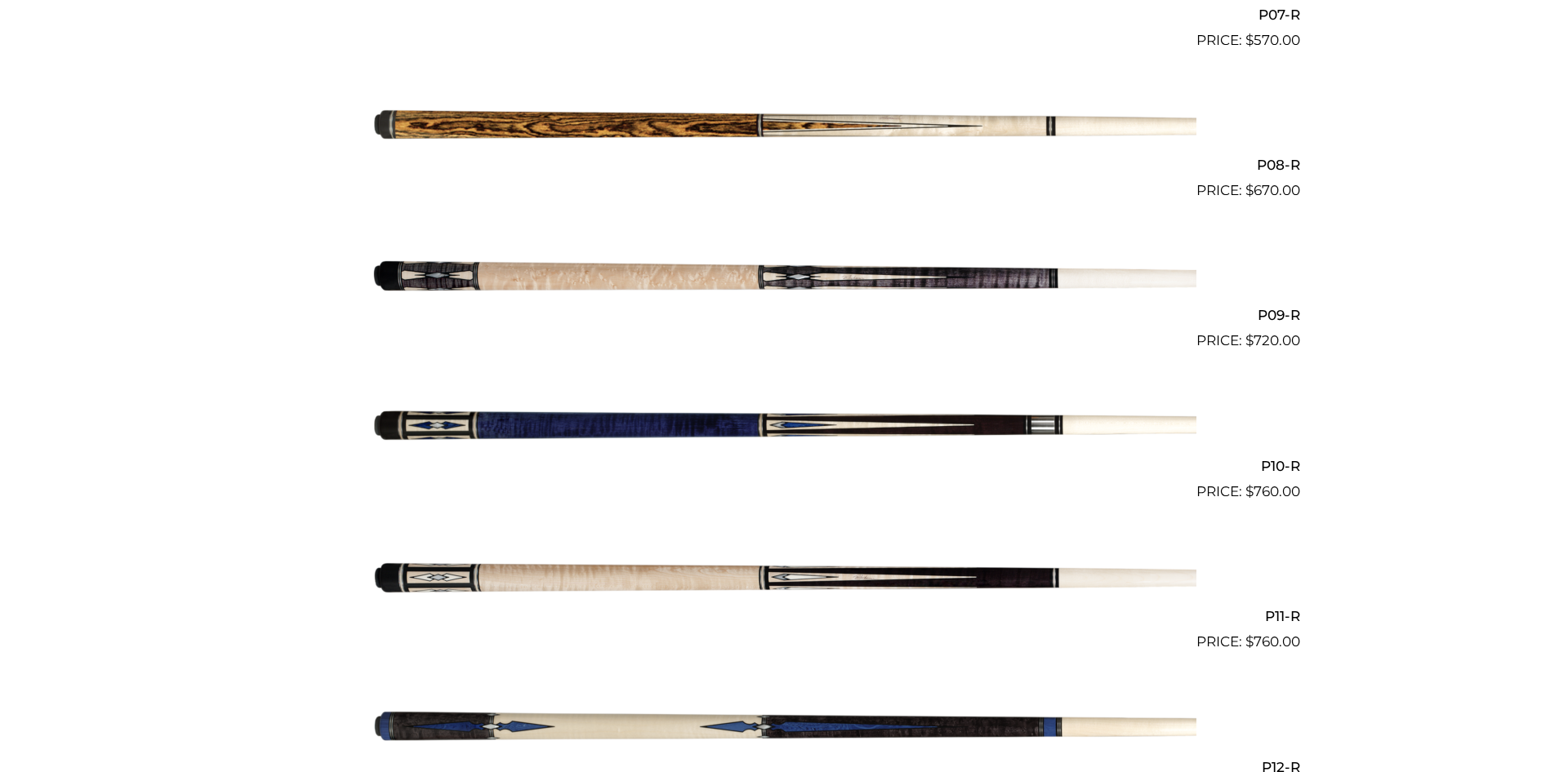
scroll to position [1499, 0]
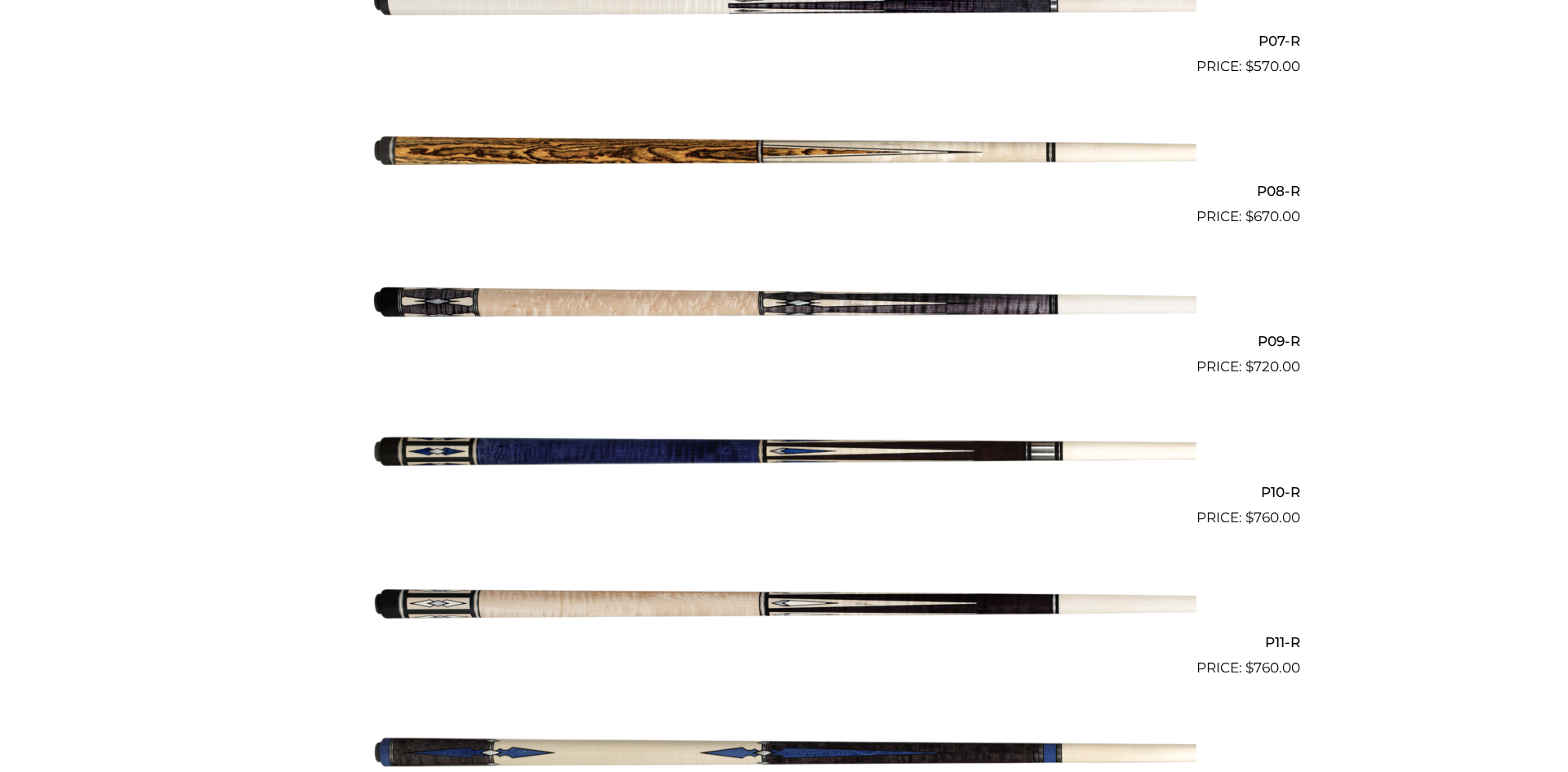
click at [934, 306] on img at bounding box center [783, 303] width 825 height 137
click at [659, 456] on img at bounding box center [783, 453] width 825 height 137
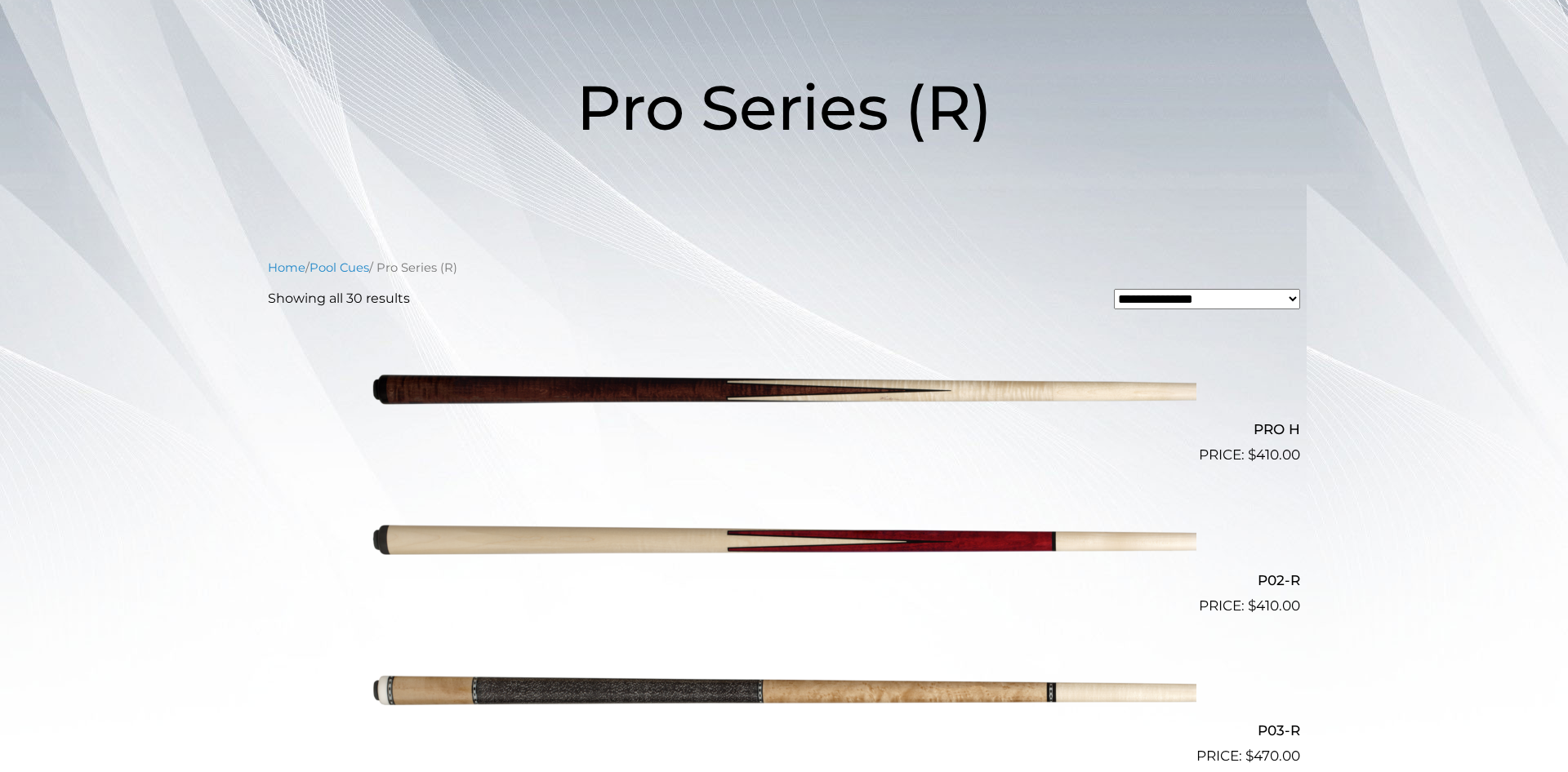
scroll to position [167, 0]
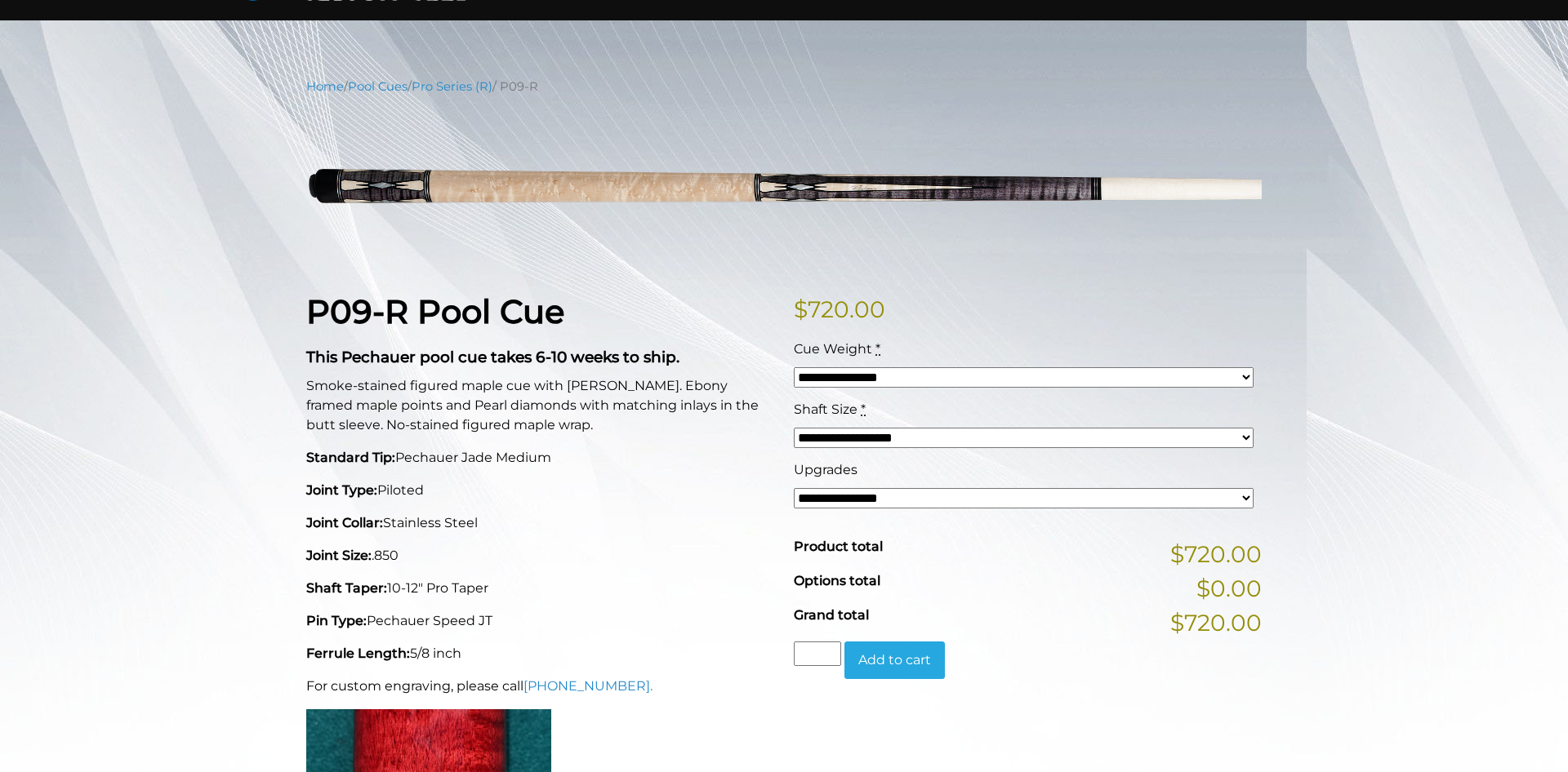
scroll to position [83, 0]
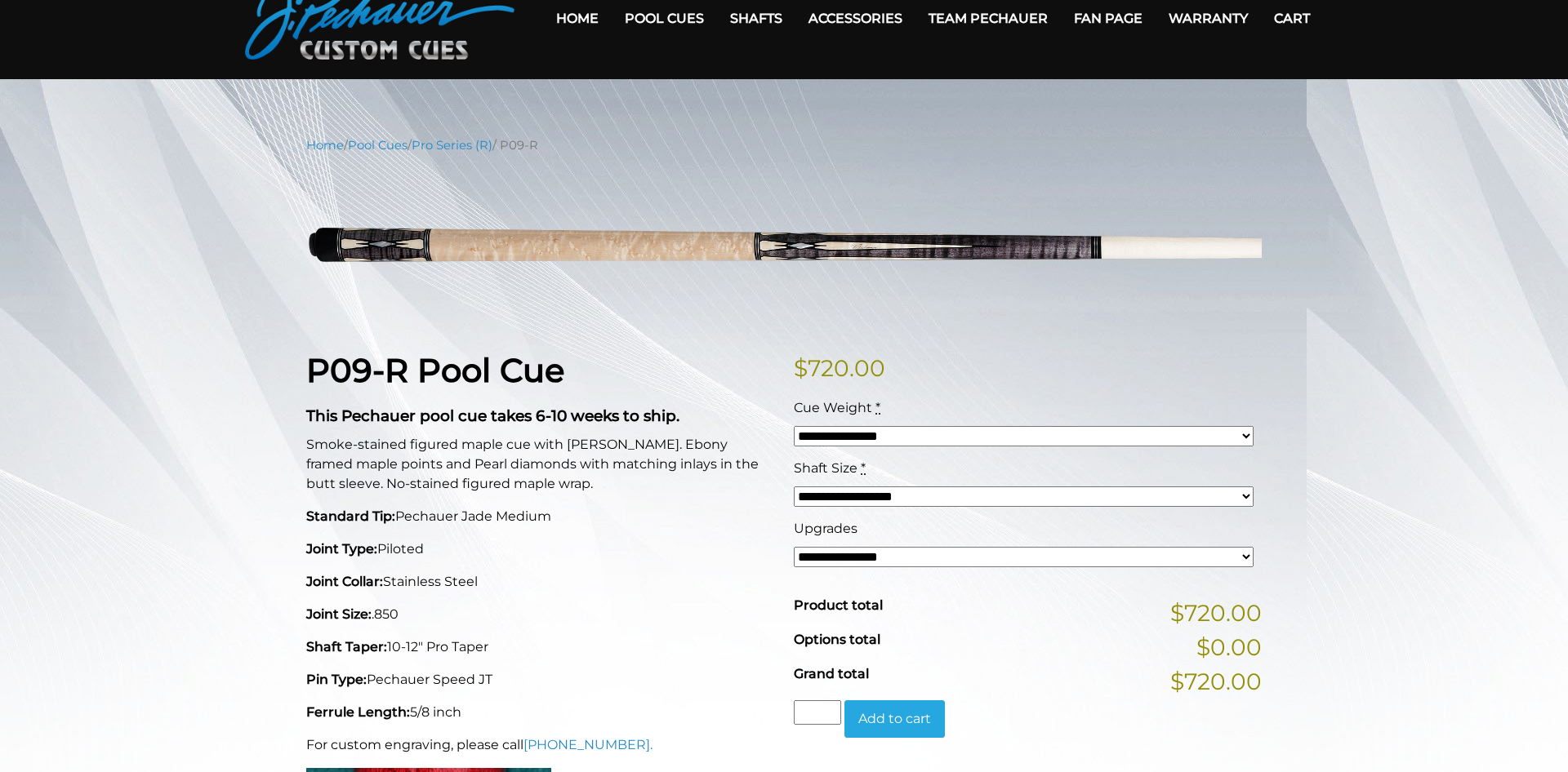
select select "*****"
click option "*****" at bounding box center [0, 0] width 0 height 0
click at [794, 546] on select "**********" at bounding box center [1023, 556] width 460 height 20
drag, startPoint x: 1239, startPoint y: 557, endPoint x: 612, endPoint y: 616, distance: 629.8
click at [611, 617] on p "Joint Size: .850" at bounding box center [540, 614] width 468 height 19
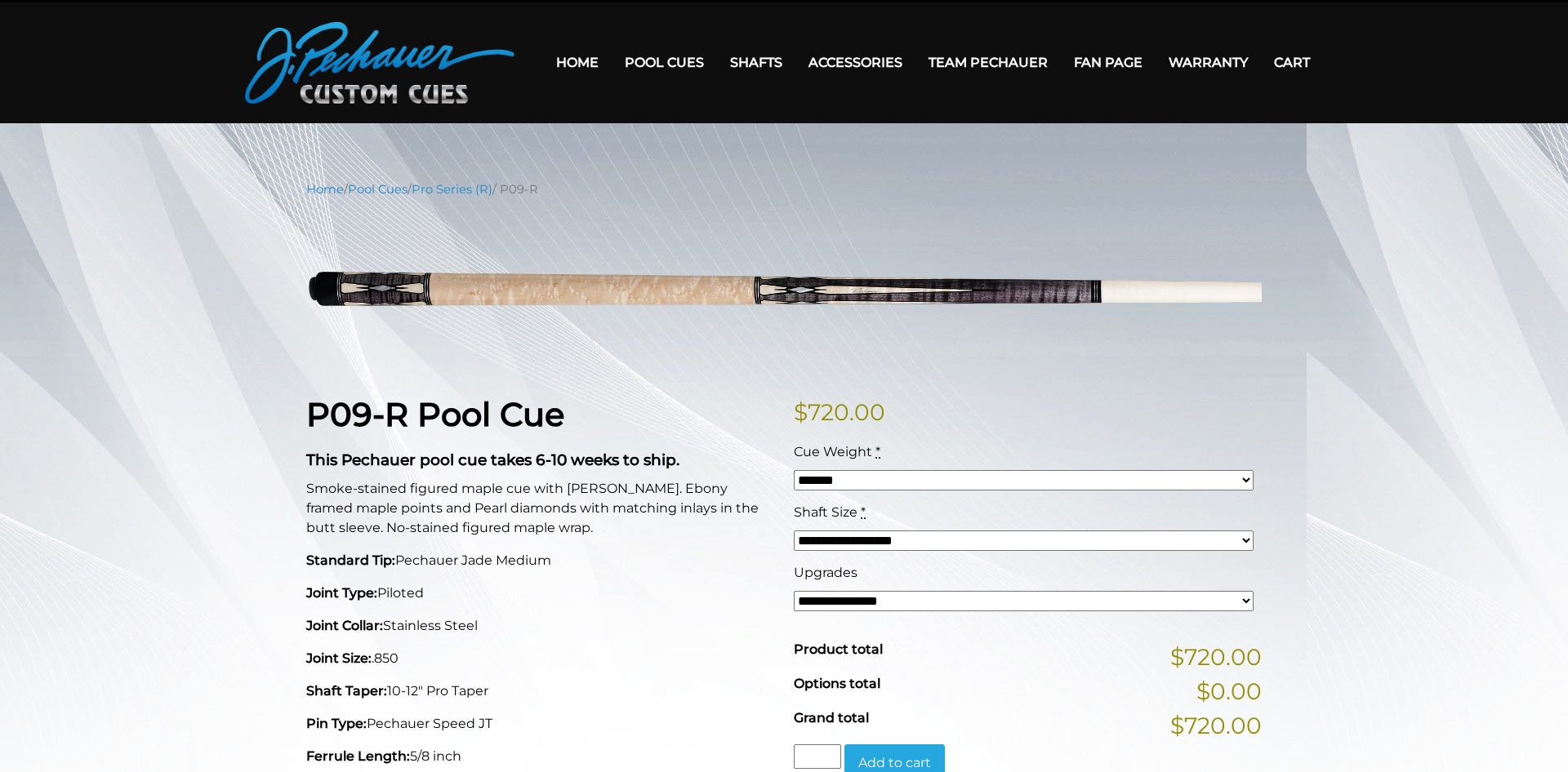
scroll to position [0, 0]
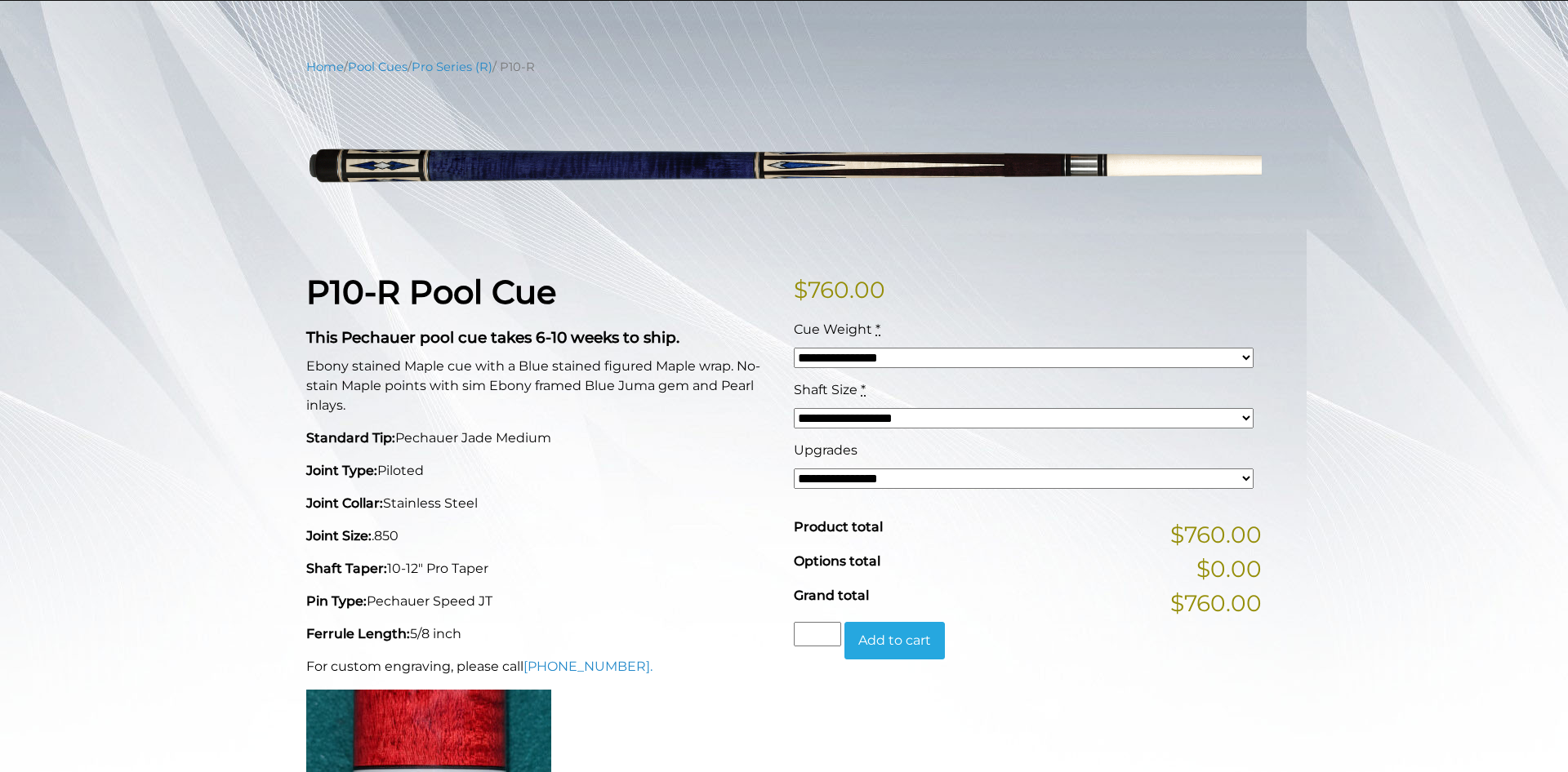
scroll to position [167, 0]
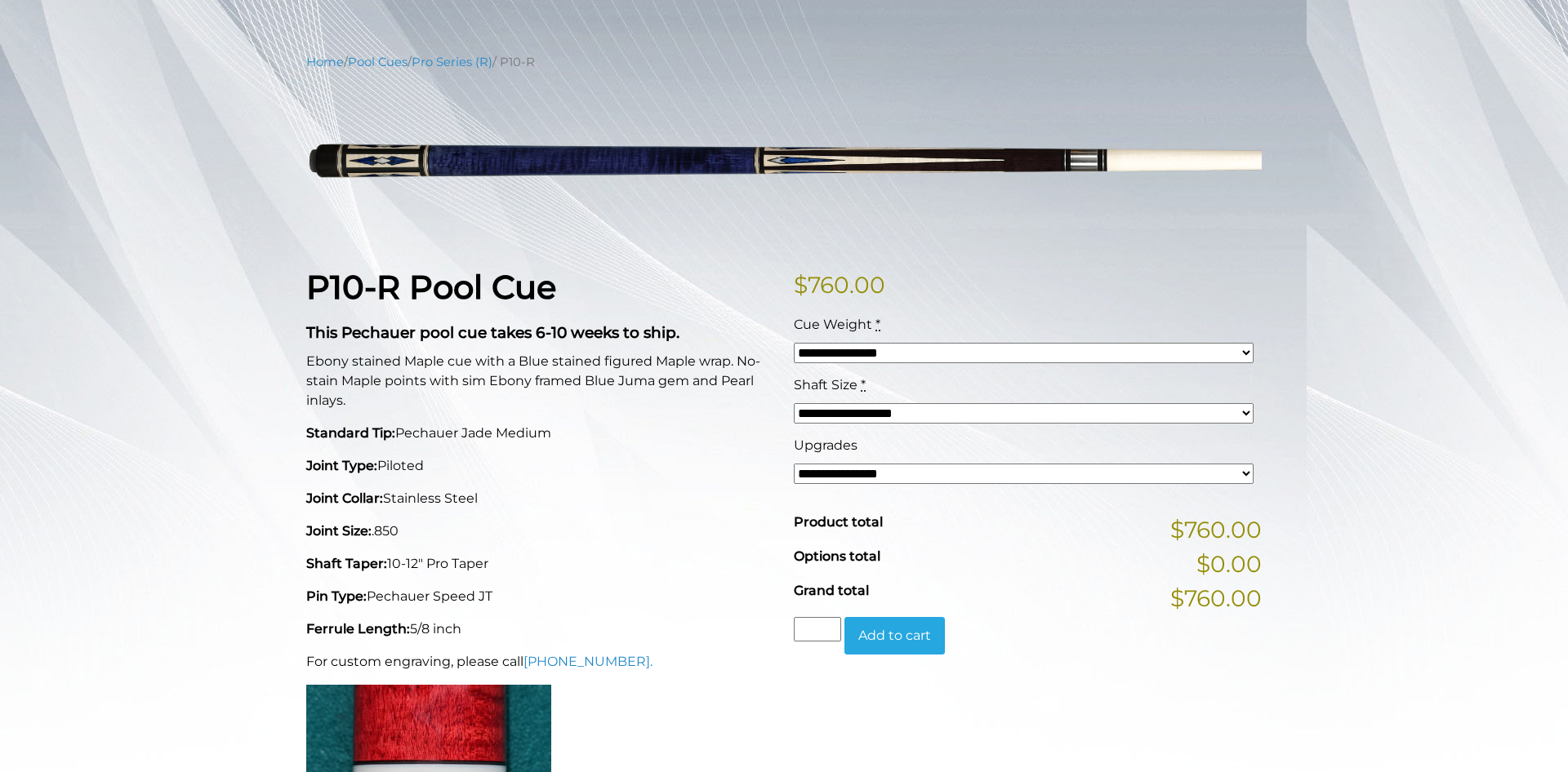
click at [794, 464] on select "**********" at bounding box center [1023, 473] width 460 height 20
click at [721, 558] on p "Shaft Taper: 10-12" Pro Taper" at bounding box center [540, 564] width 468 height 19
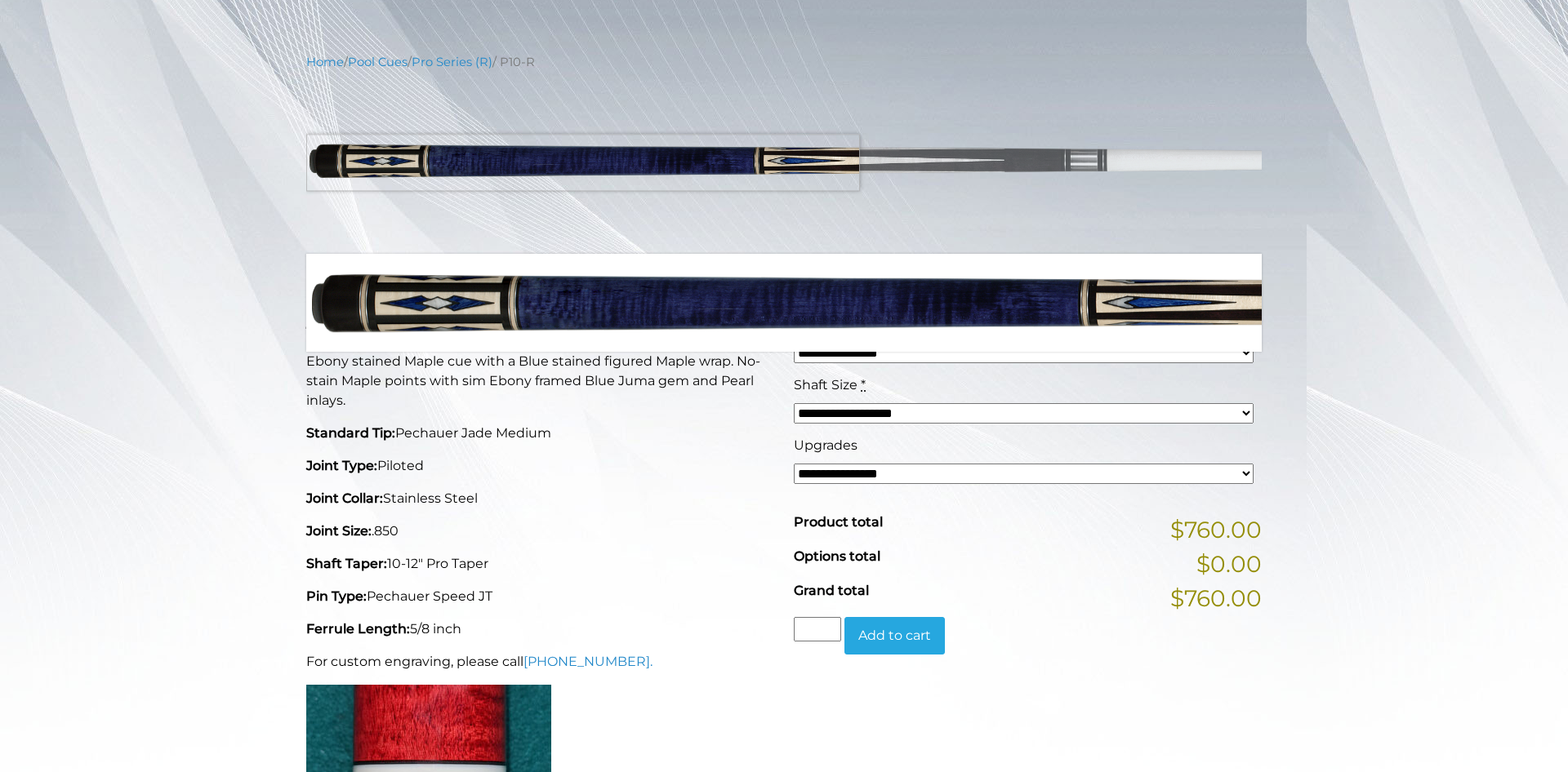
click at [463, 163] on img at bounding box center [784, 162] width 956 height 159
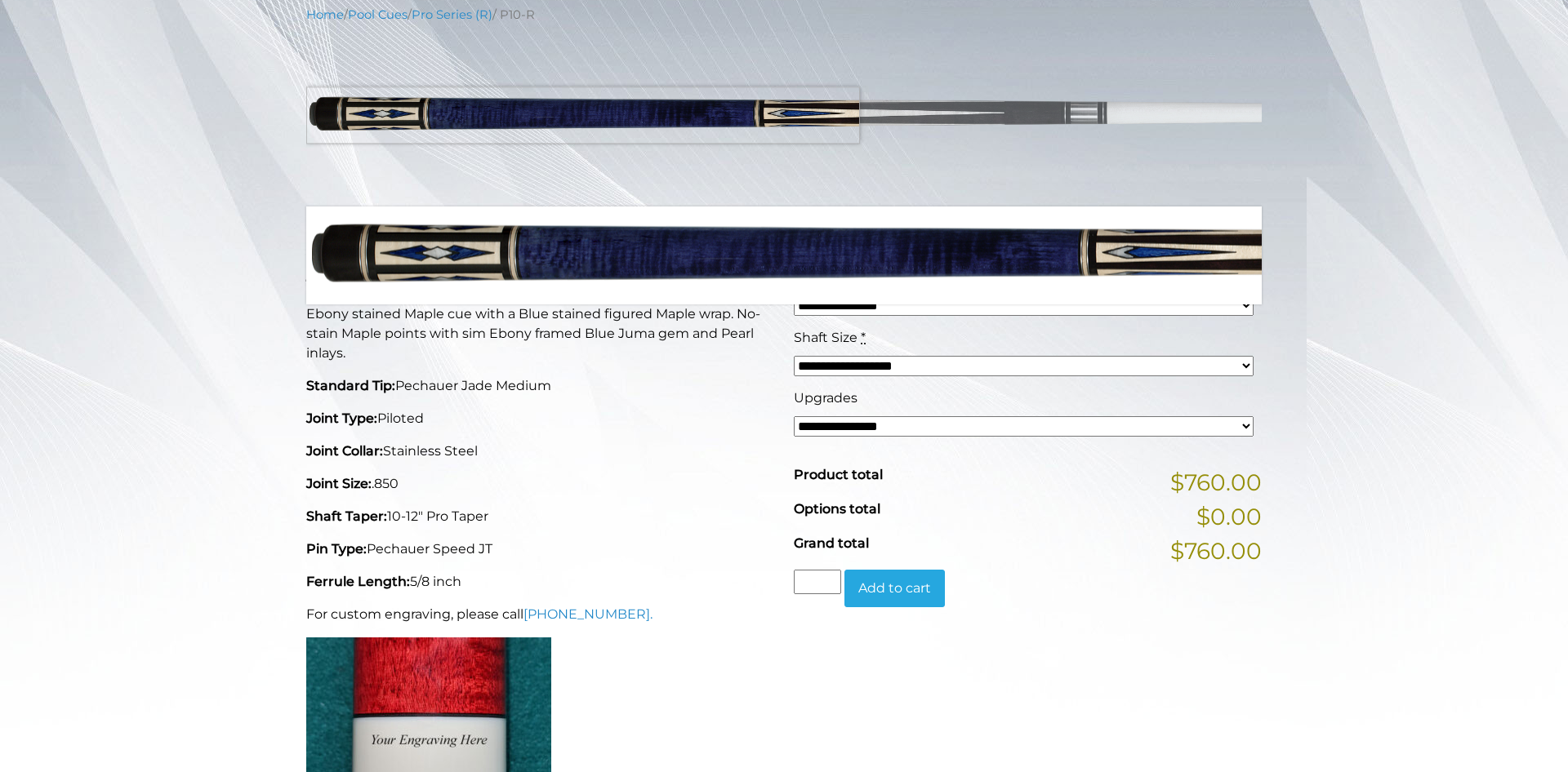
scroll to position [250, 0]
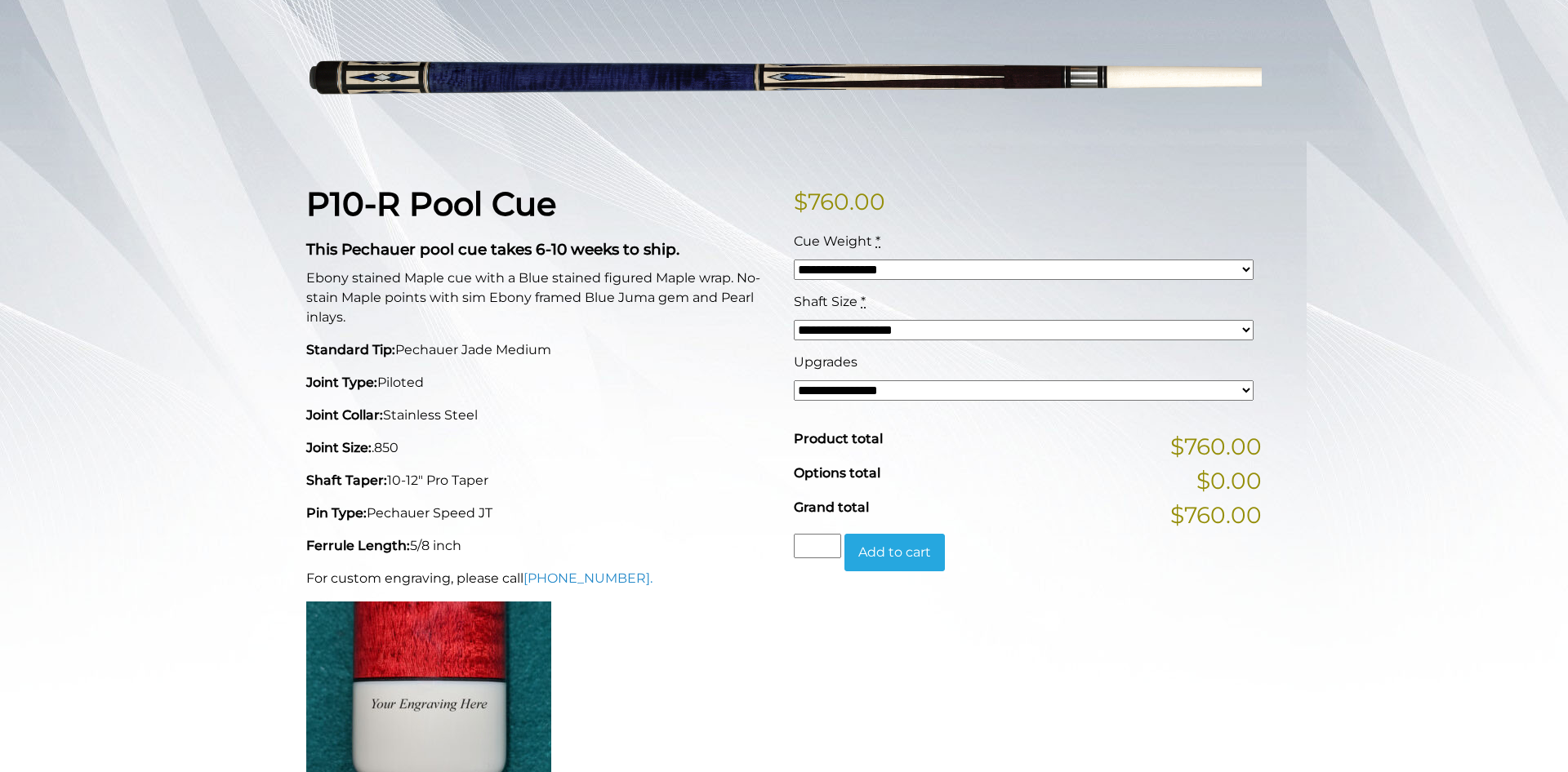
click at [879, 546] on button "Add to cart" at bounding box center [895, 552] width 100 height 38
click at [794, 259] on select "**********" at bounding box center [1023, 269] width 460 height 20
select select "*****"
click option "*****" at bounding box center [0, 0] width 0 height 0
click at [900, 545] on button "Add to cart" at bounding box center [895, 552] width 100 height 38
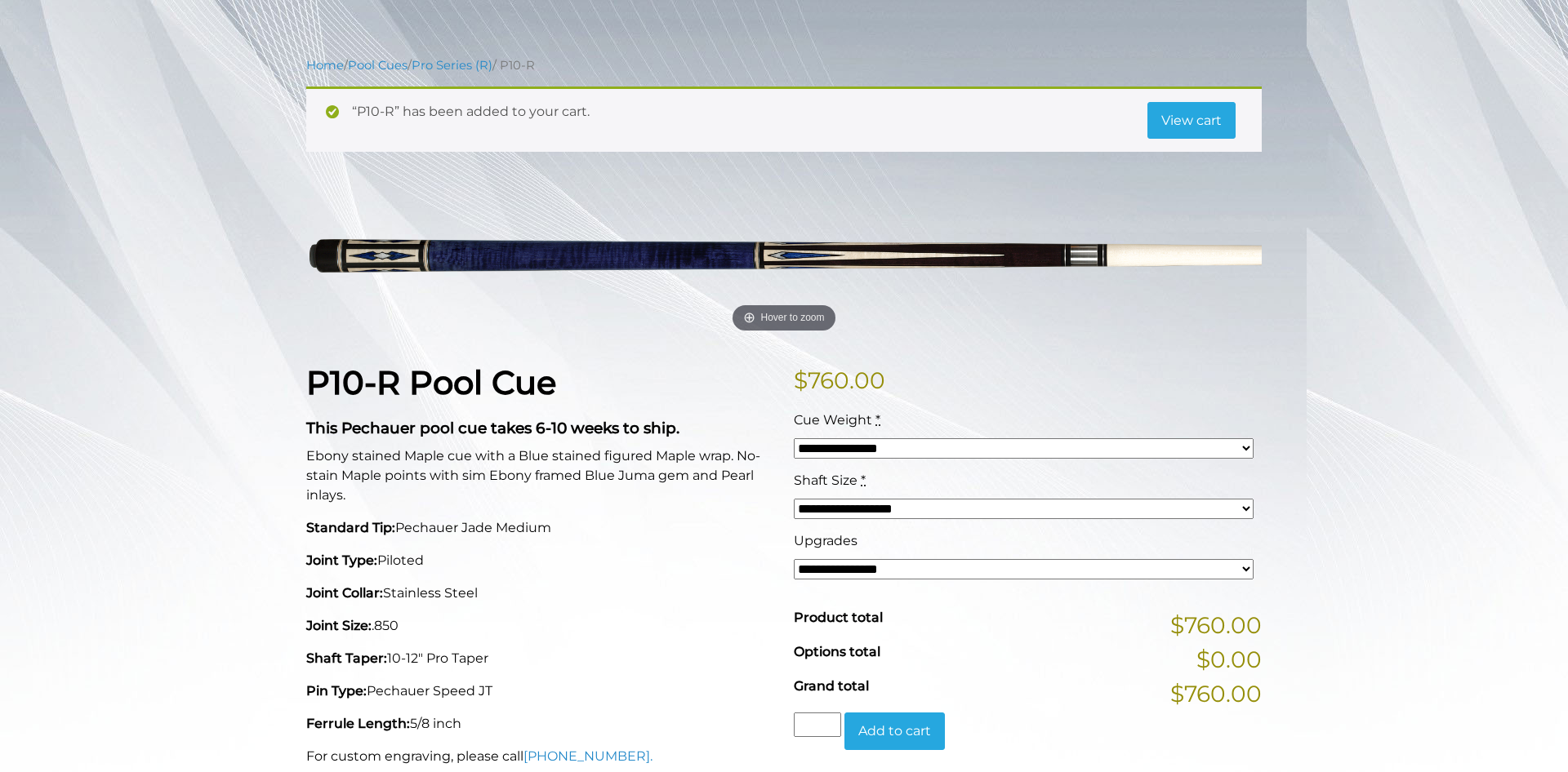
scroll to position [83, 0]
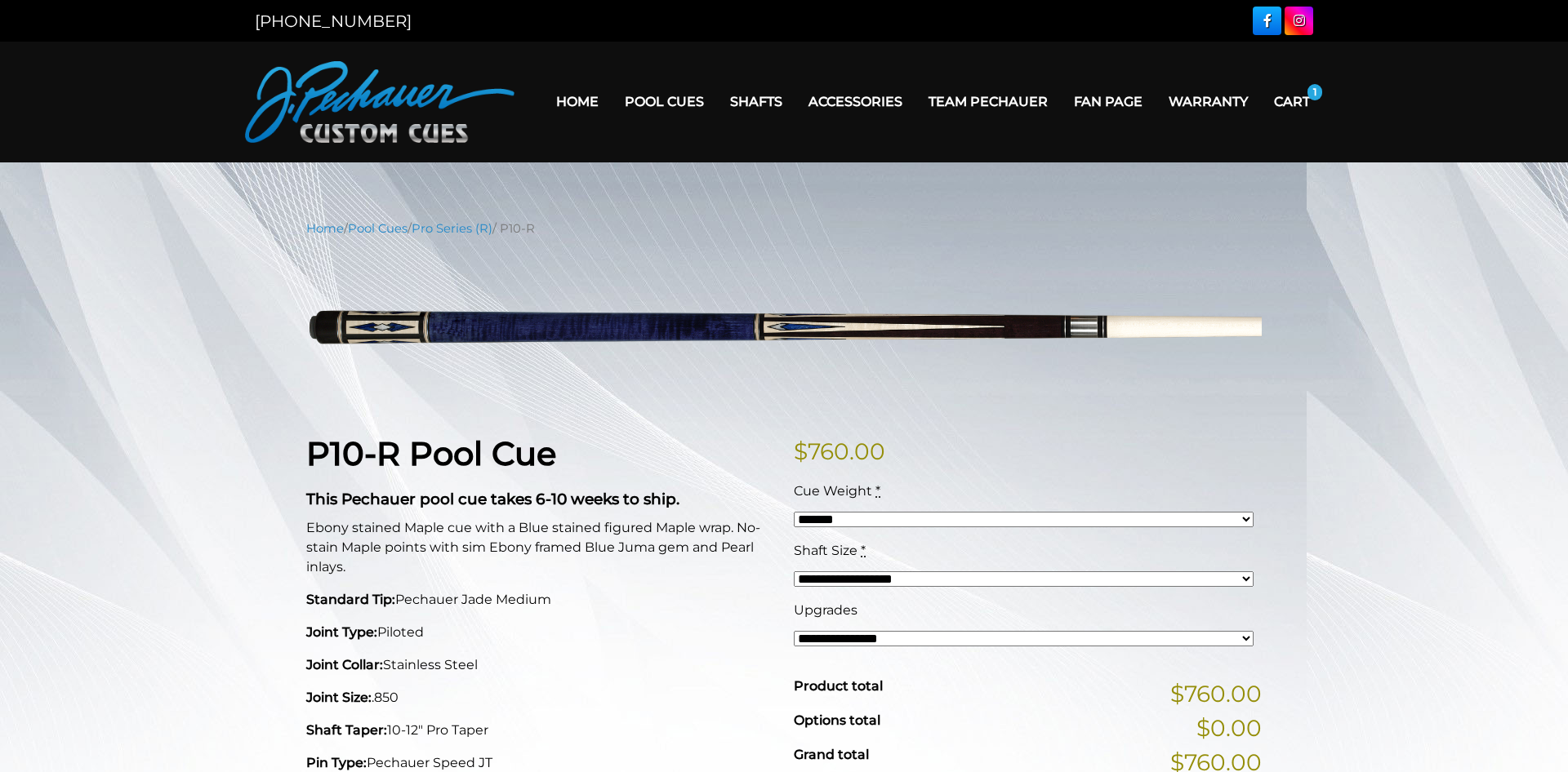
select select "*****"
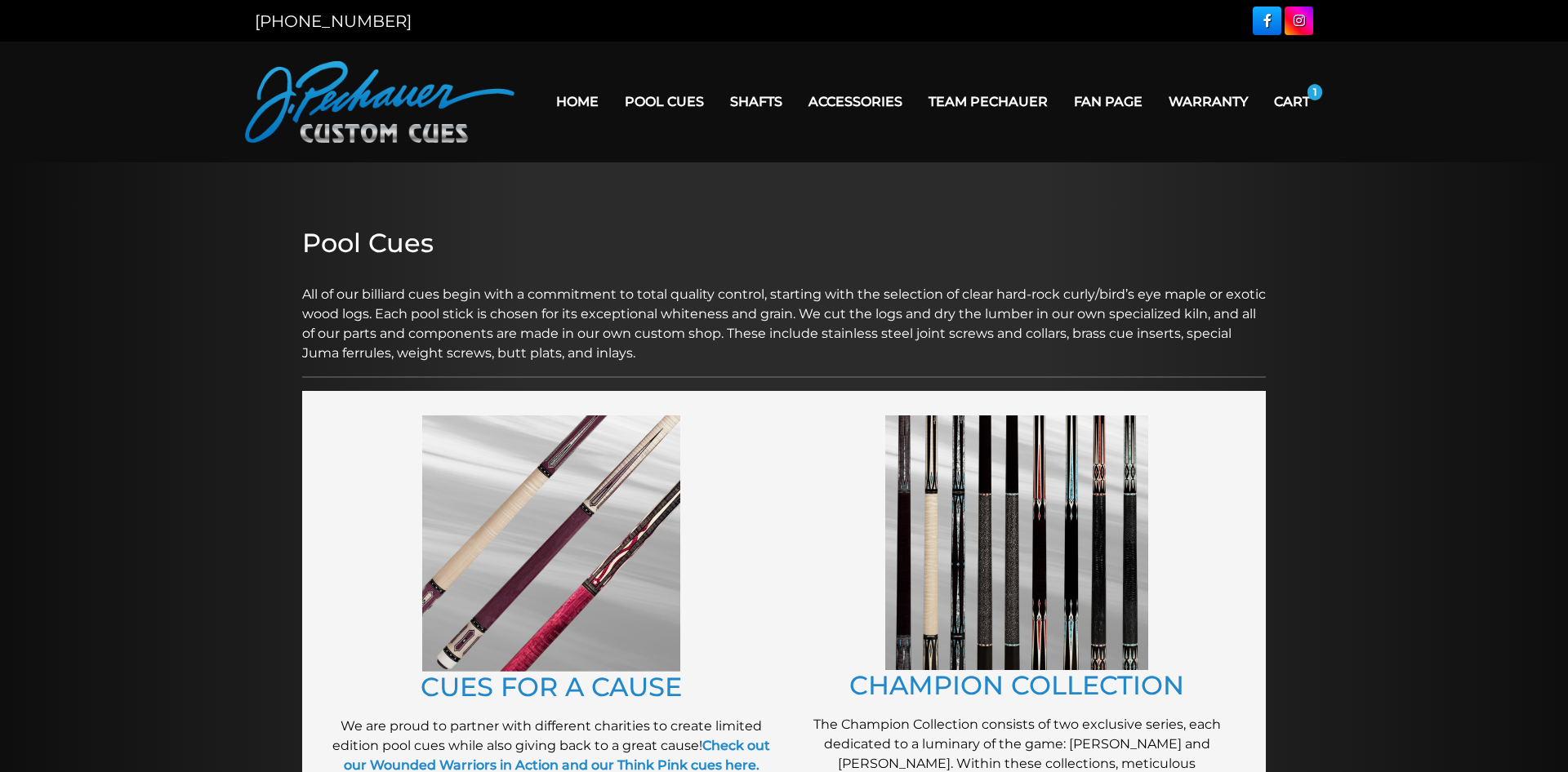
click at [626, 123] on nav "Home Pool Cues Celebration Cue JP Series (T) – NEW Pro Series (R) – NEW Champio…" at bounding box center [918, 102] width 808 height 82
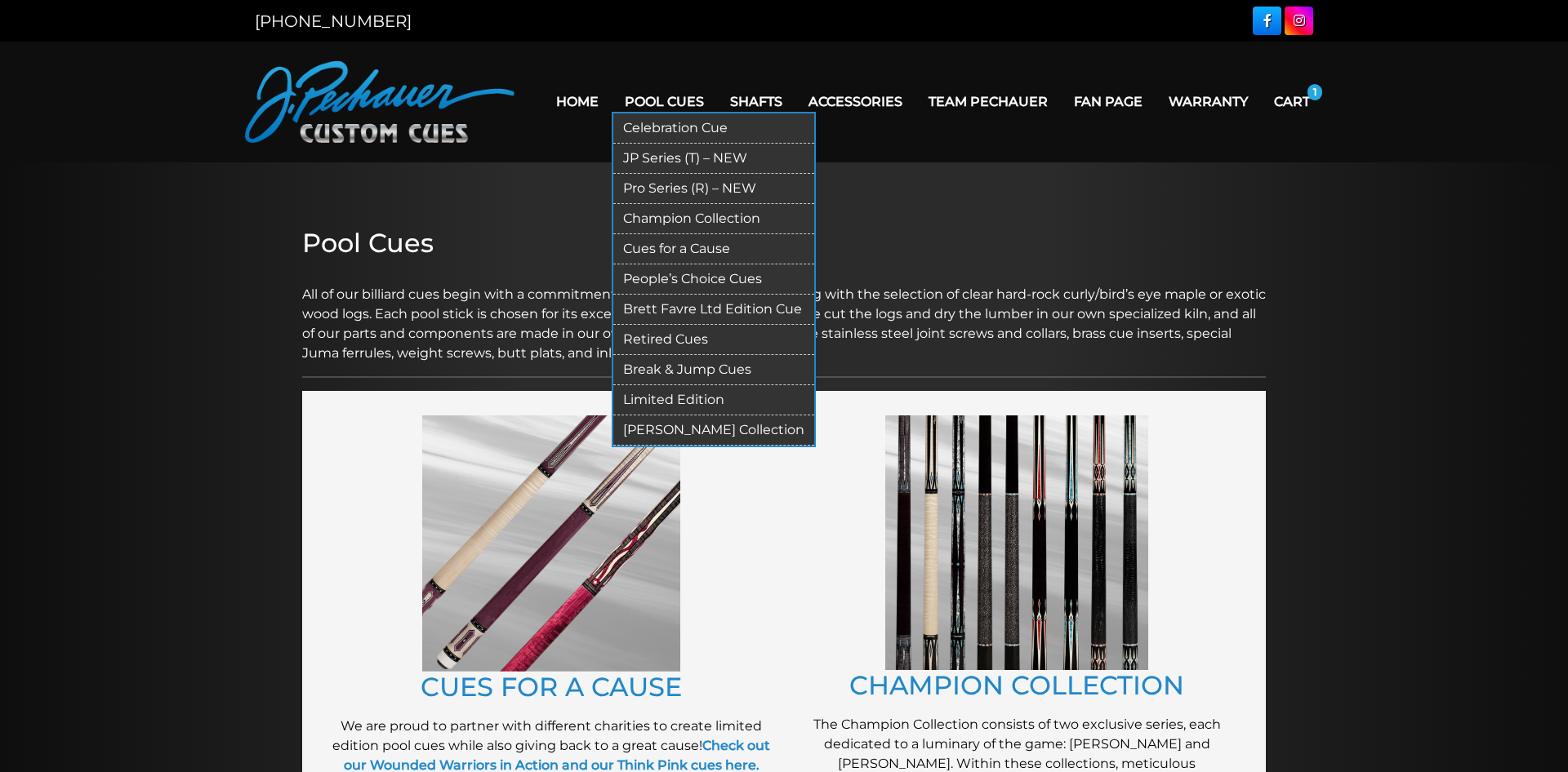
click at [626, 121] on link "Celebration Cue" at bounding box center [714, 128] width 201 height 30
click at [677, 154] on link "JP Series (T) – NEW" at bounding box center [714, 158] width 201 height 30
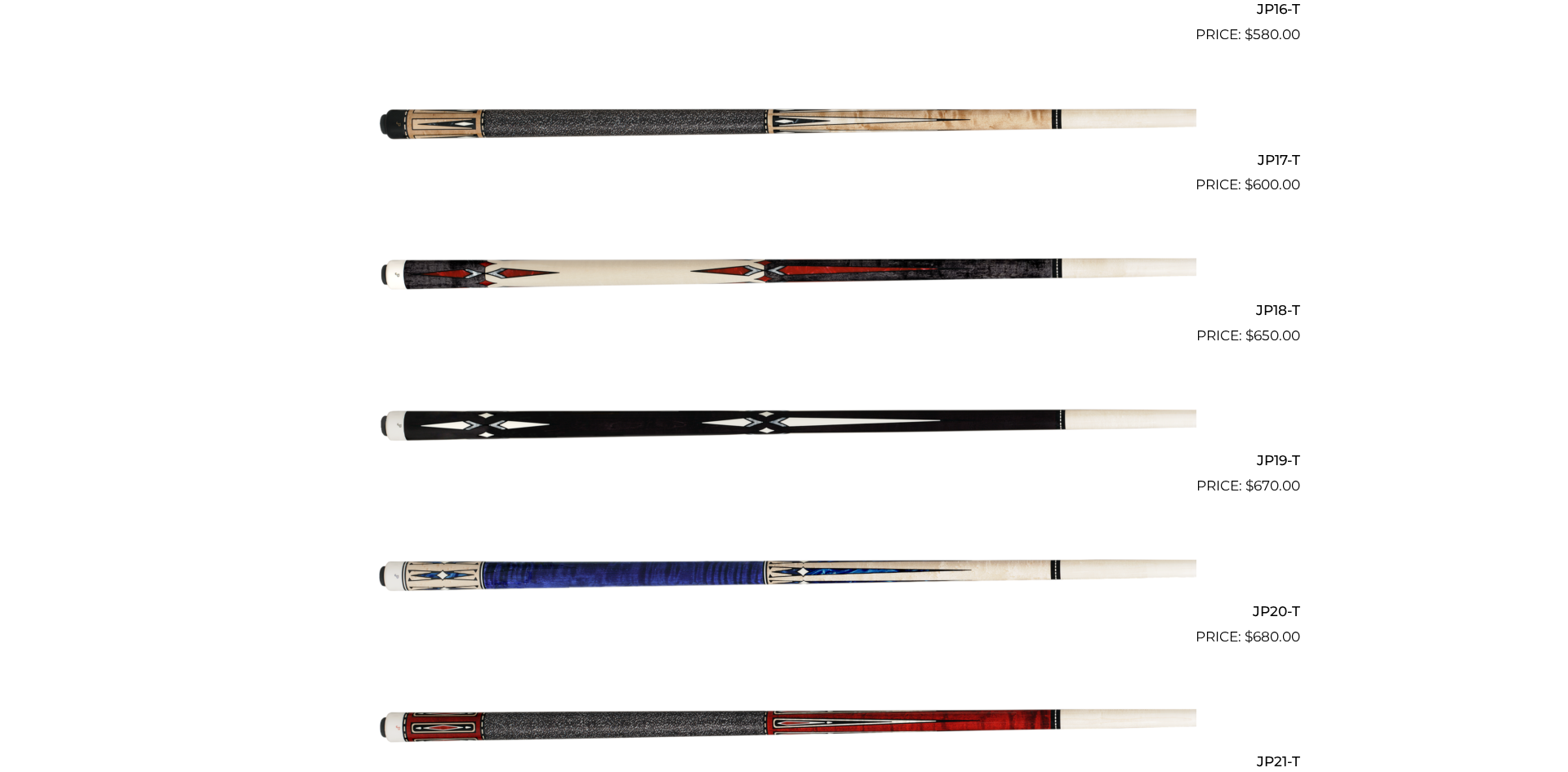
scroll to position [2996, 0]
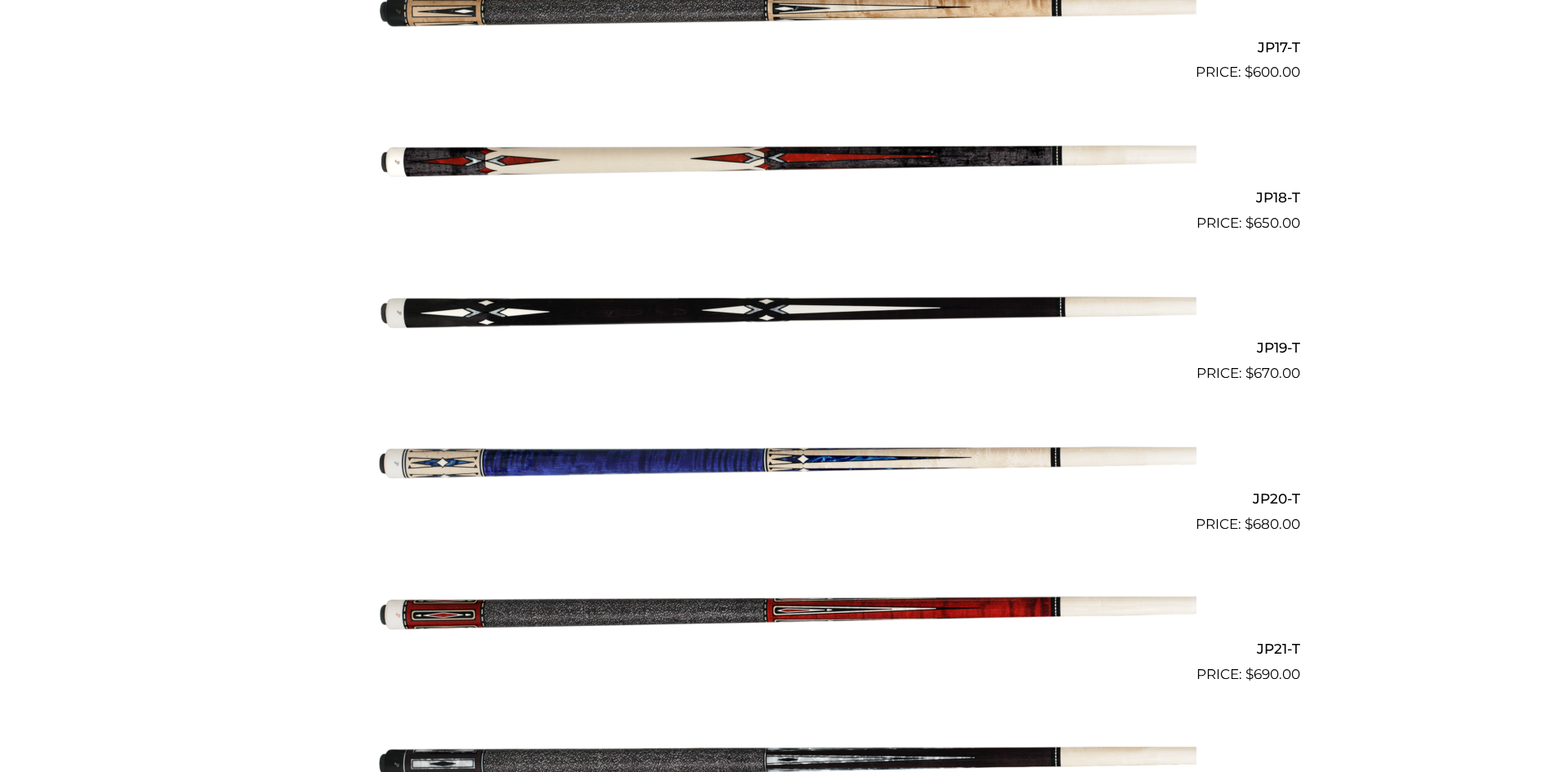
click at [807, 459] on img at bounding box center [783, 460] width 825 height 137
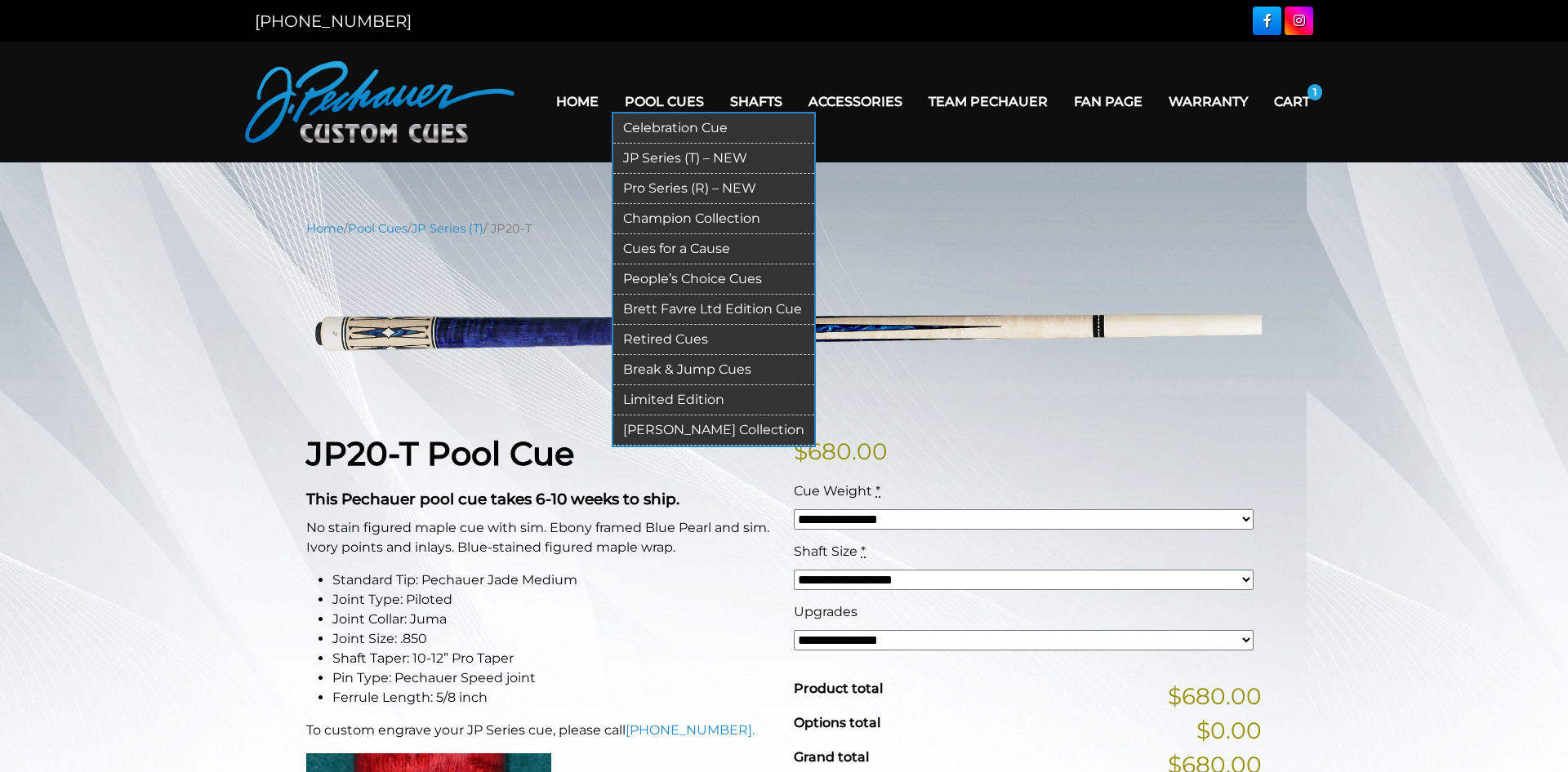
click at [665, 282] on link "People’s Choice Cues" at bounding box center [714, 279] width 201 height 30
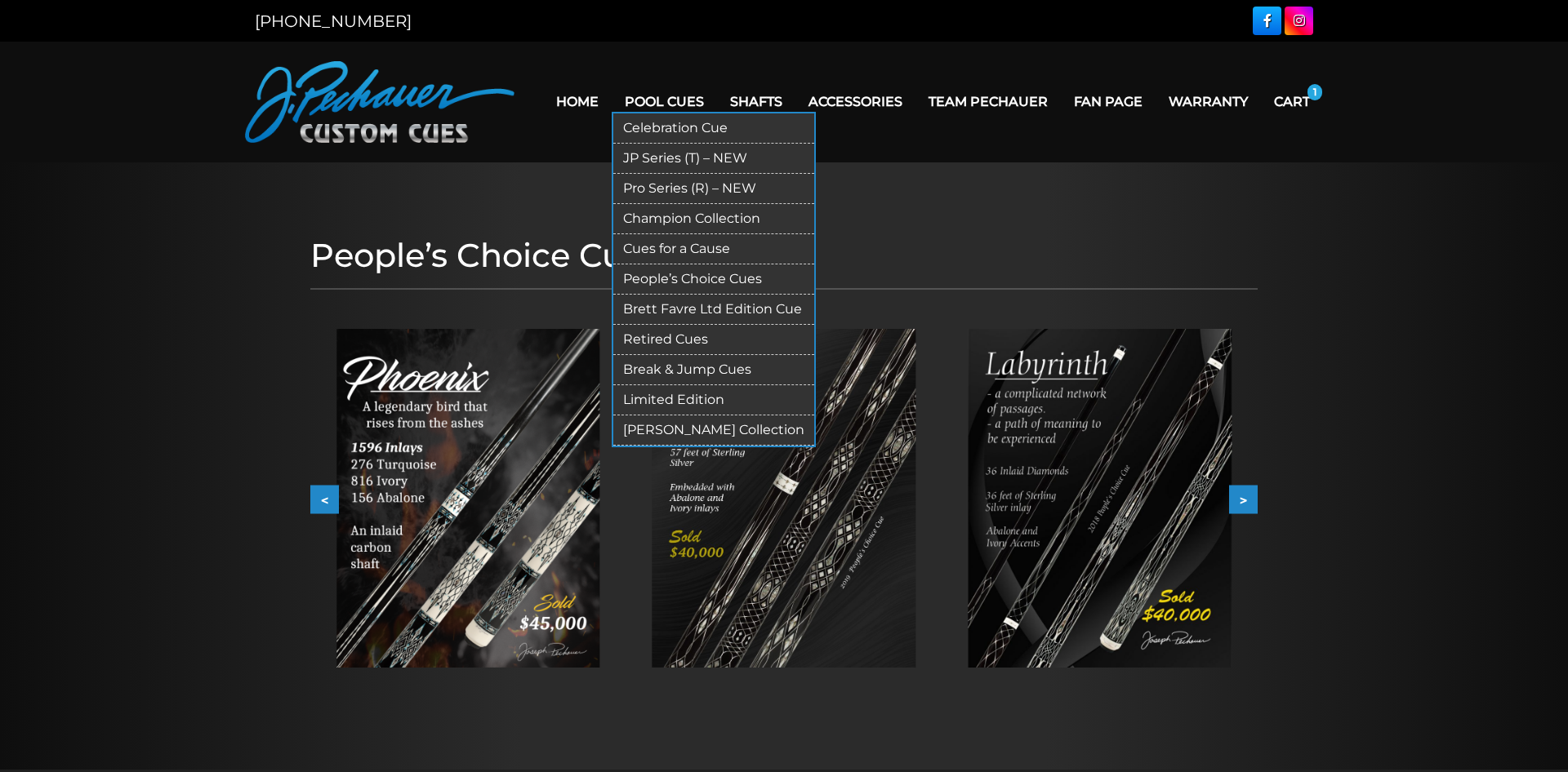
click at [653, 340] on link "Retired Cues" at bounding box center [714, 339] width 201 height 30
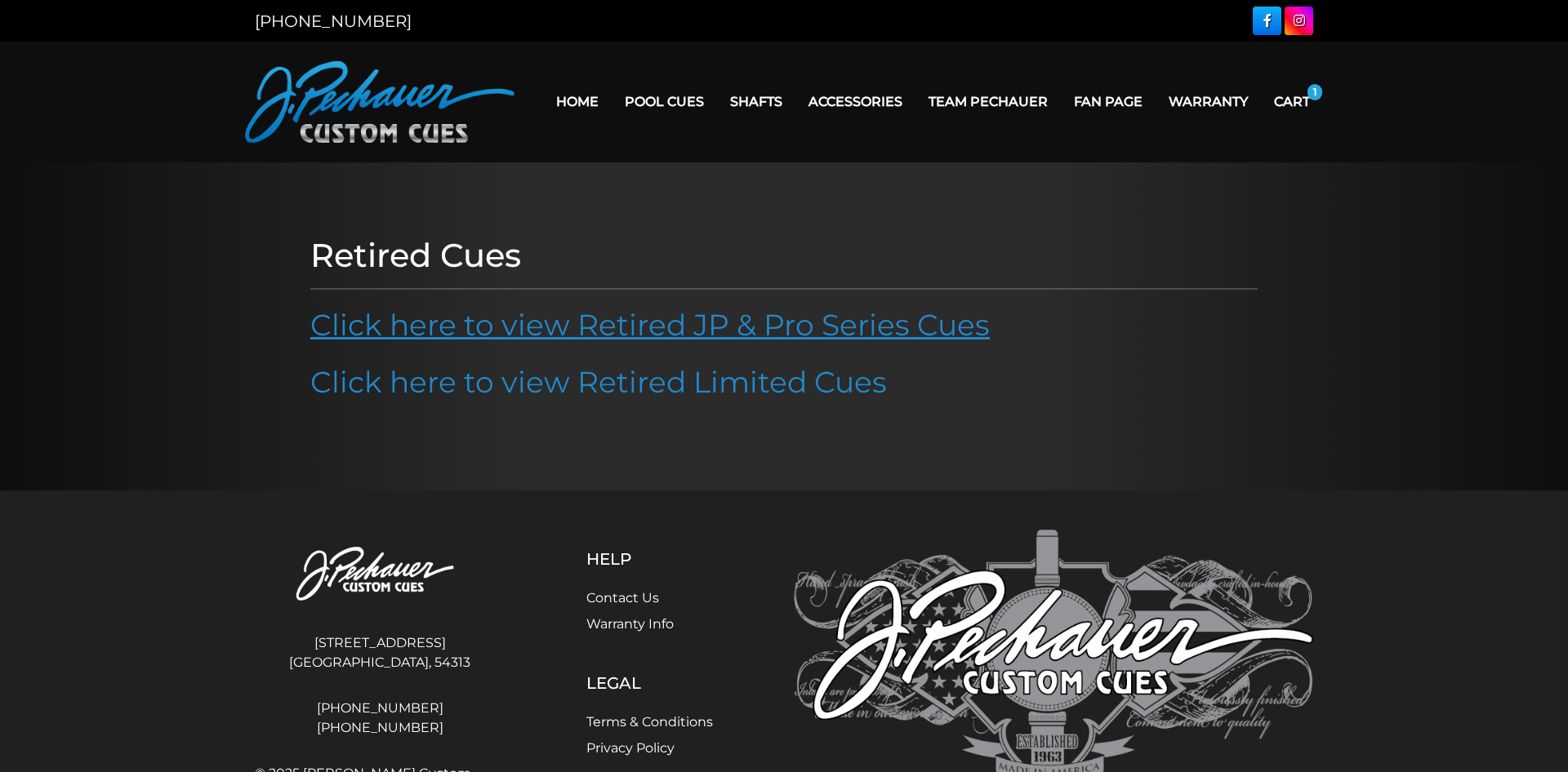
click at [605, 327] on link "Click here to view Retired JP & Pro Series Cues" at bounding box center [650, 324] width 680 height 36
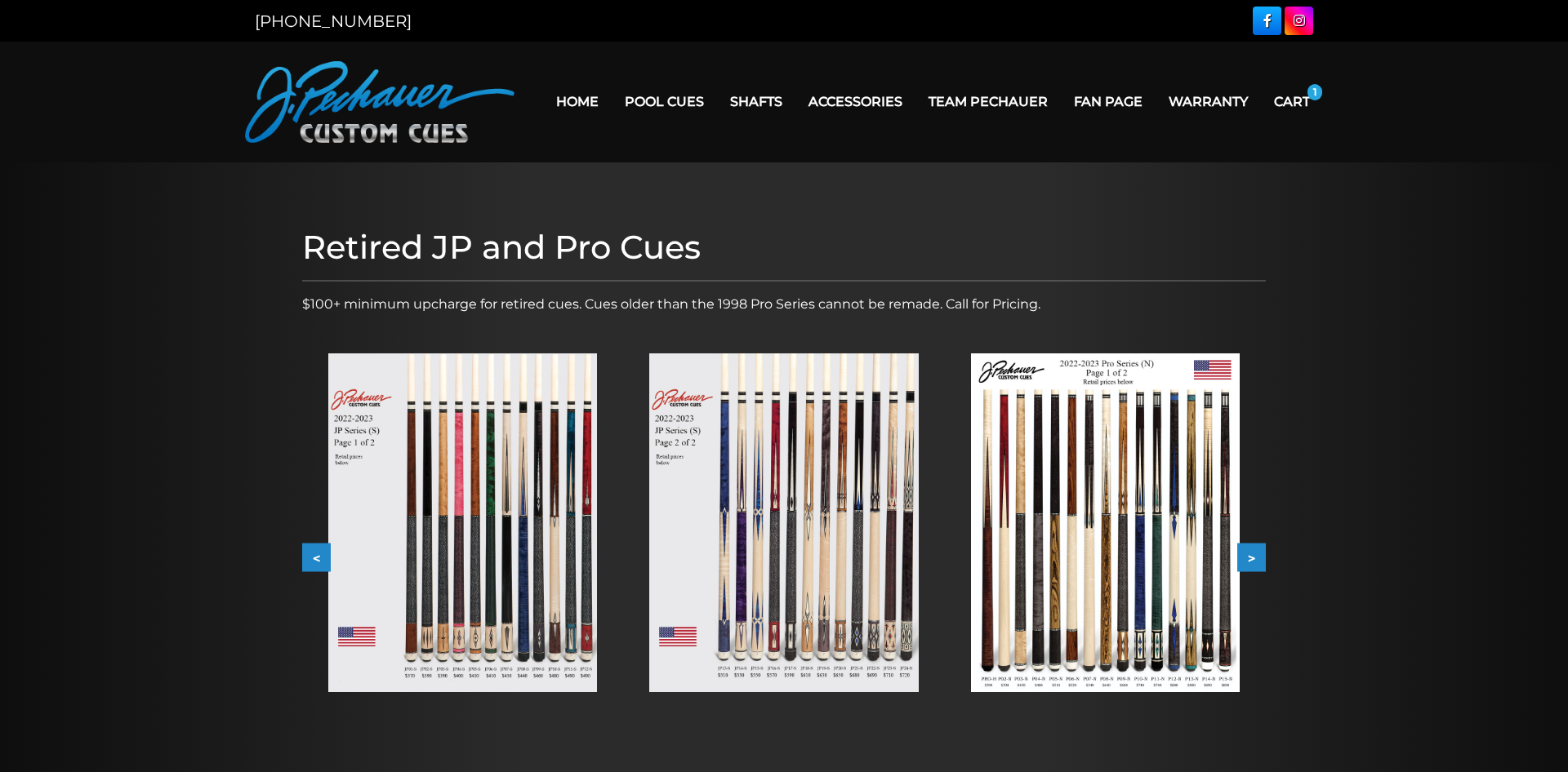
click at [579, 514] on img at bounding box center [462, 522] width 269 height 338
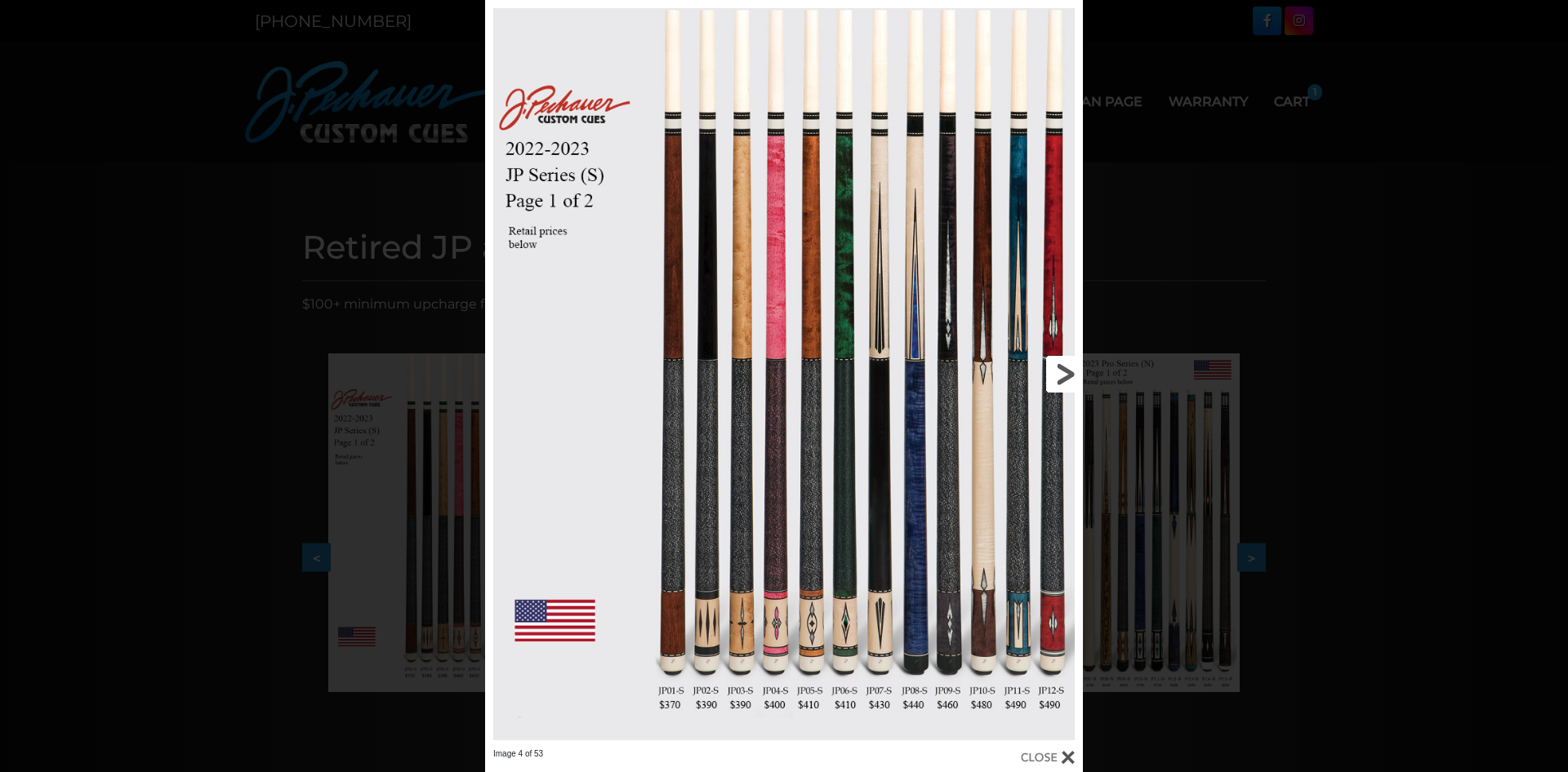
click at [1018, 346] on link at bounding box center [948, 374] width 269 height 749
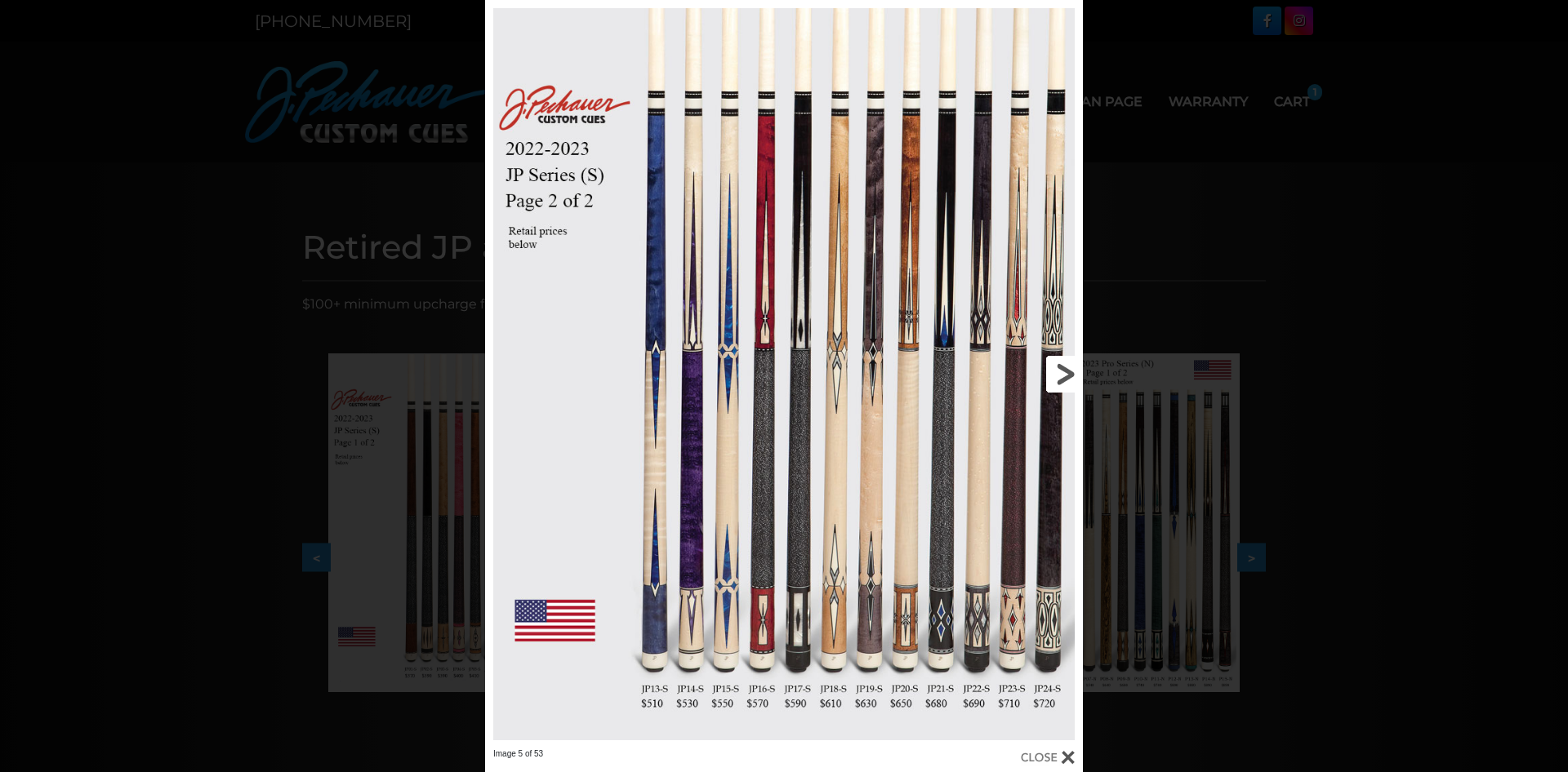
click at [1066, 375] on link at bounding box center [948, 374] width 269 height 749
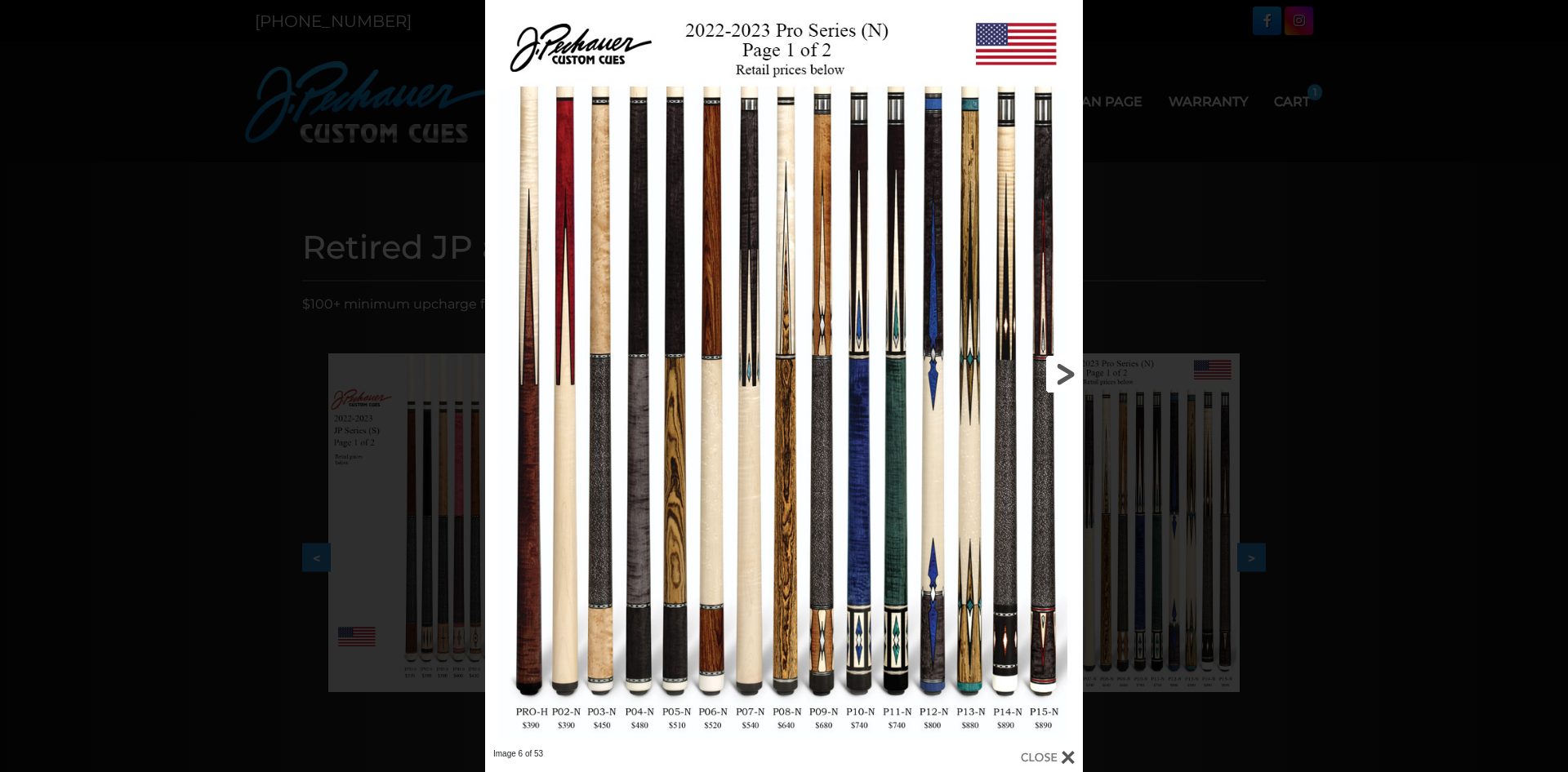
click at [859, 705] on link at bounding box center [948, 374] width 269 height 749
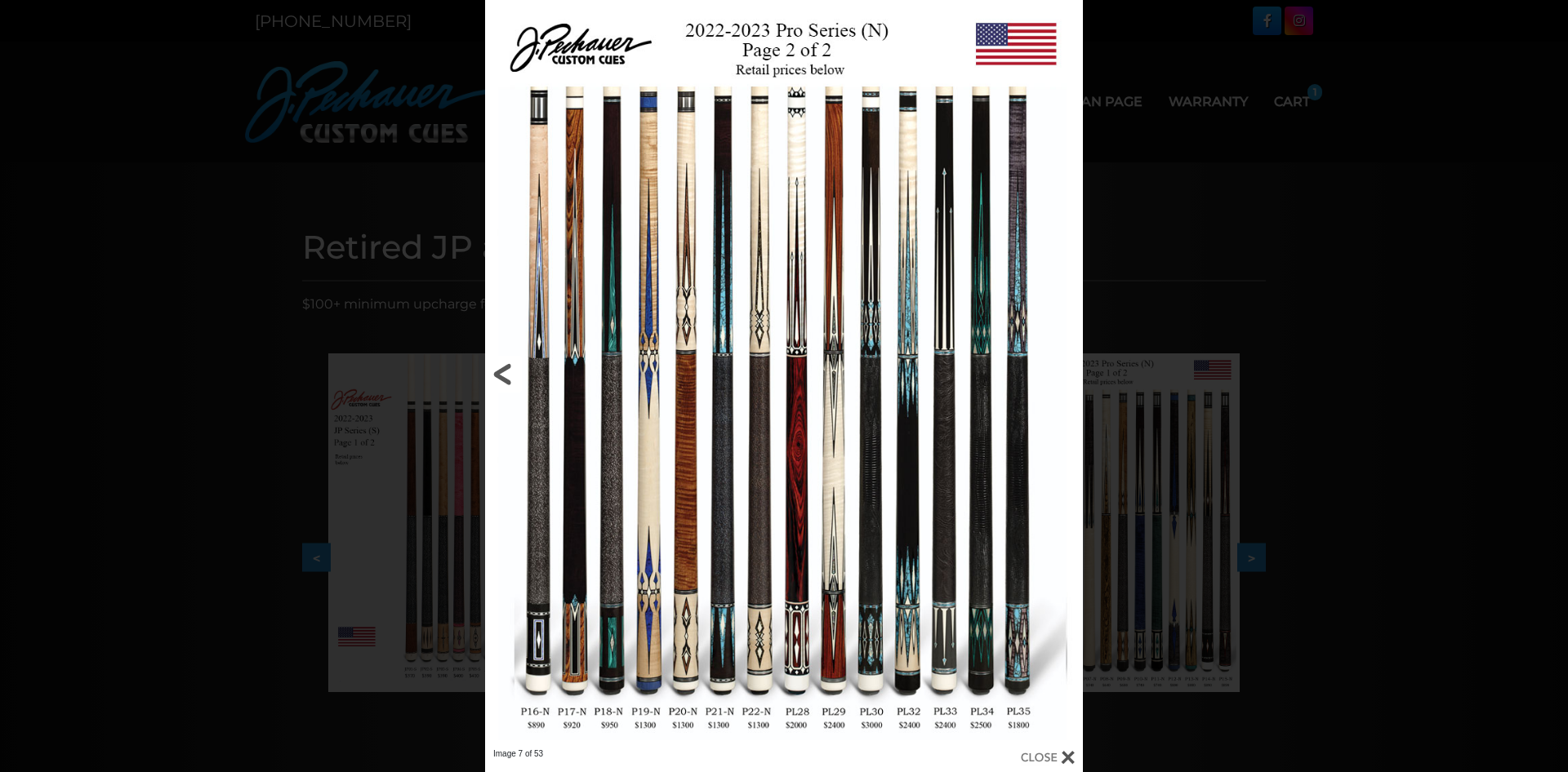
click at [509, 373] on link at bounding box center [619, 374] width 269 height 749
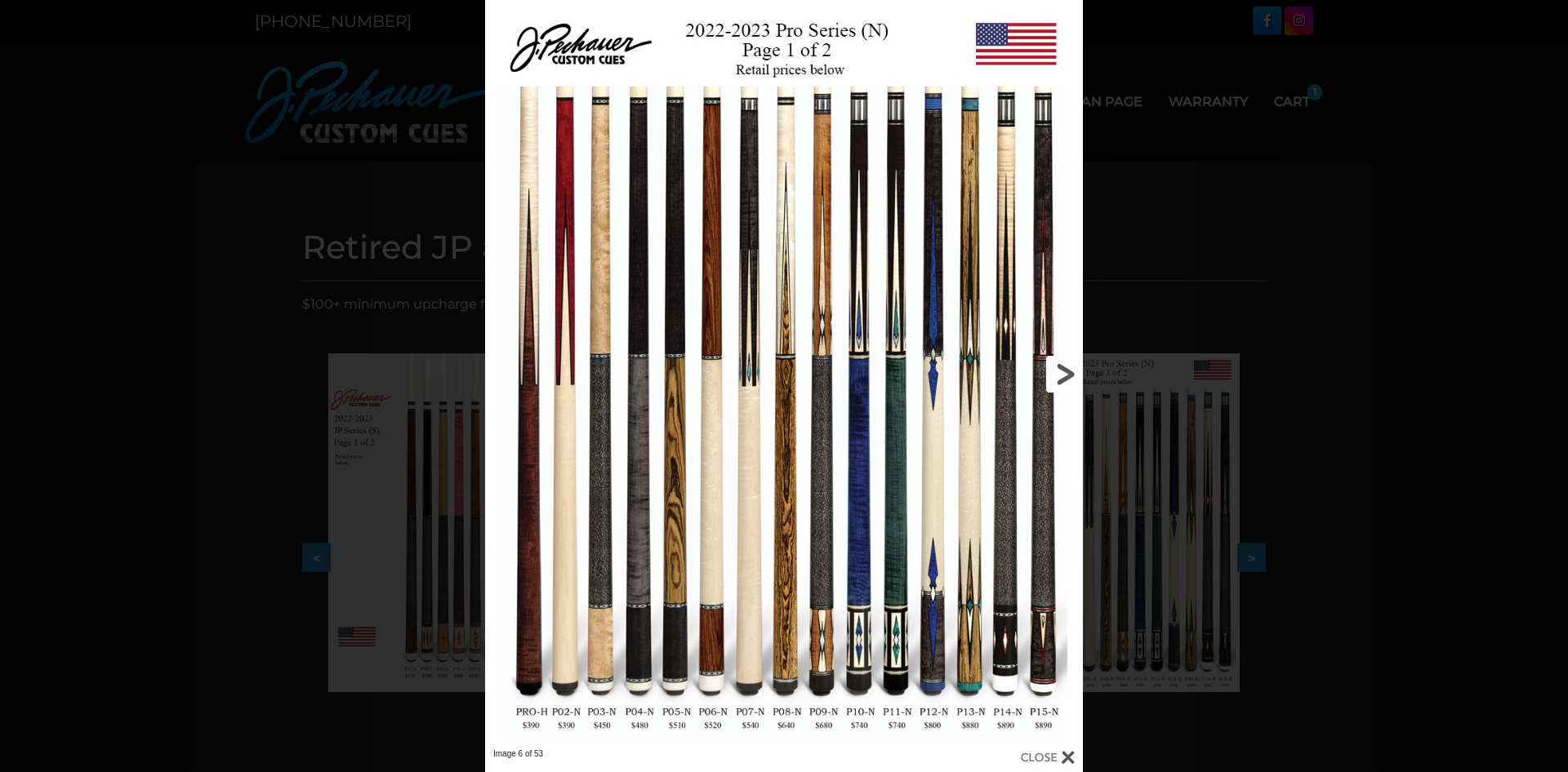
click at [853, 718] on link at bounding box center [948, 374] width 269 height 749
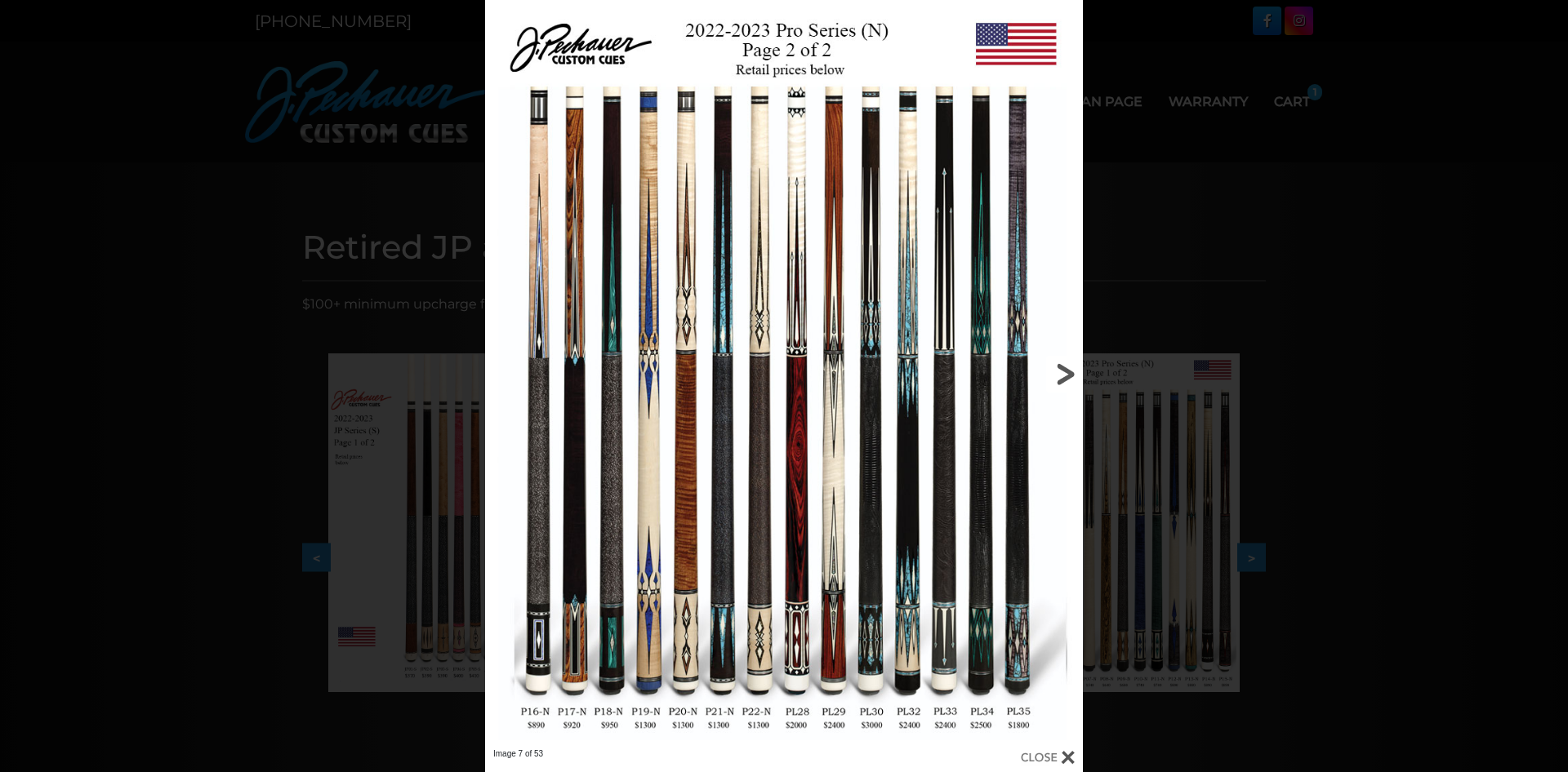
click at [1074, 372] on link at bounding box center [948, 374] width 269 height 749
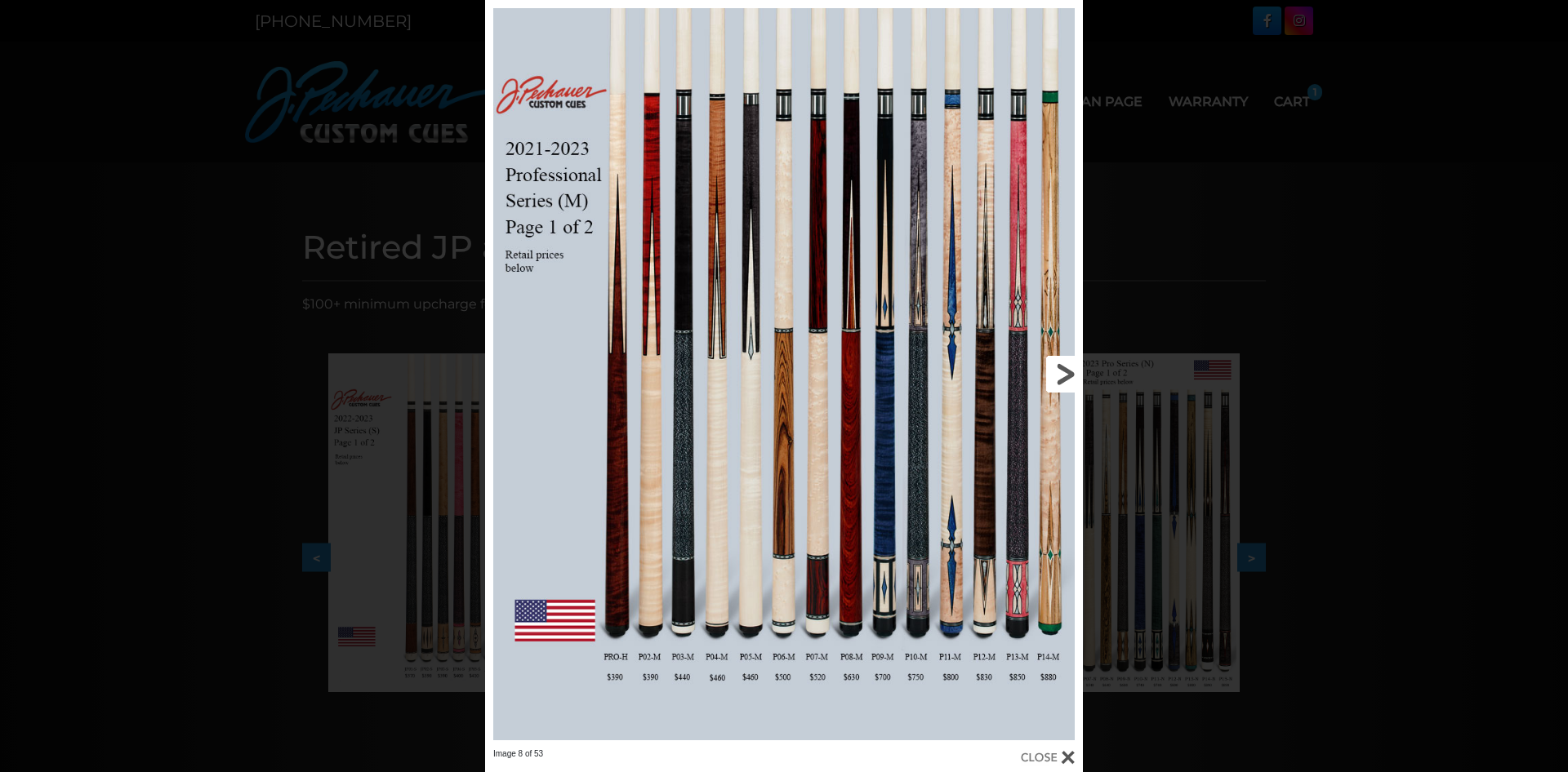
click at [885, 534] on link at bounding box center [948, 374] width 269 height 749
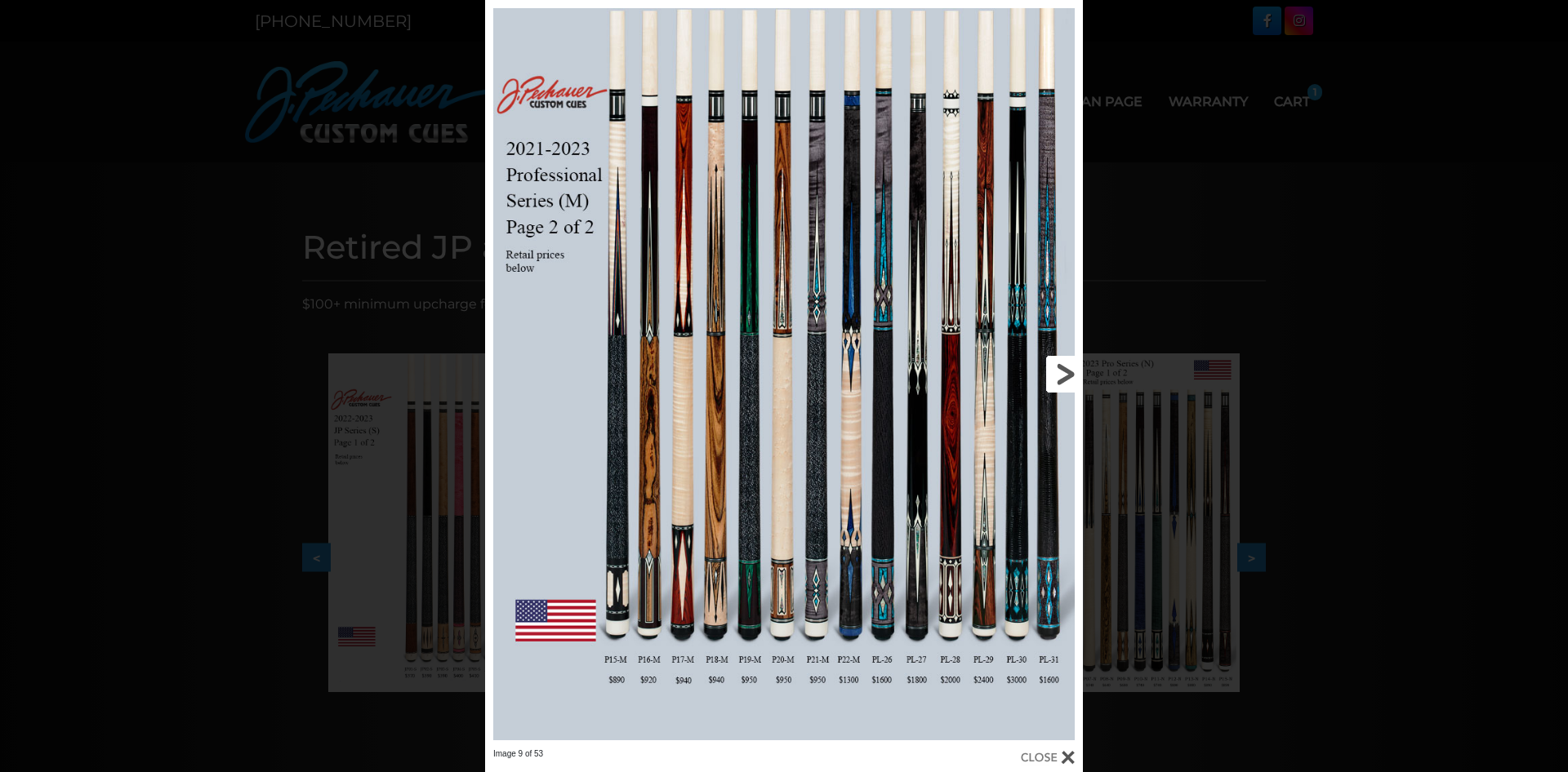
click at [842, 658] on link at bounding box center [948, 374] width 269 height 749
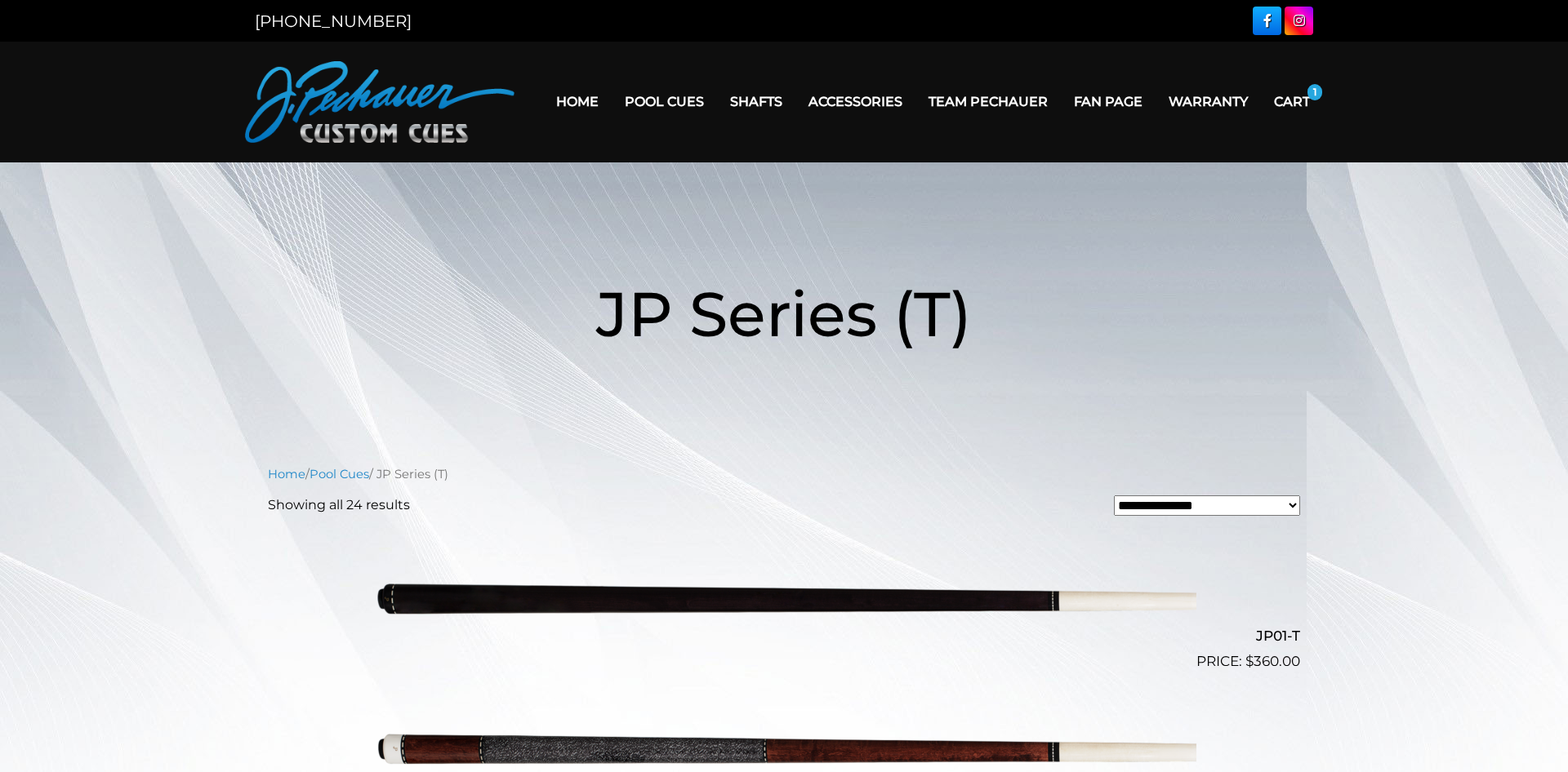
scroll to position [2996, 0]
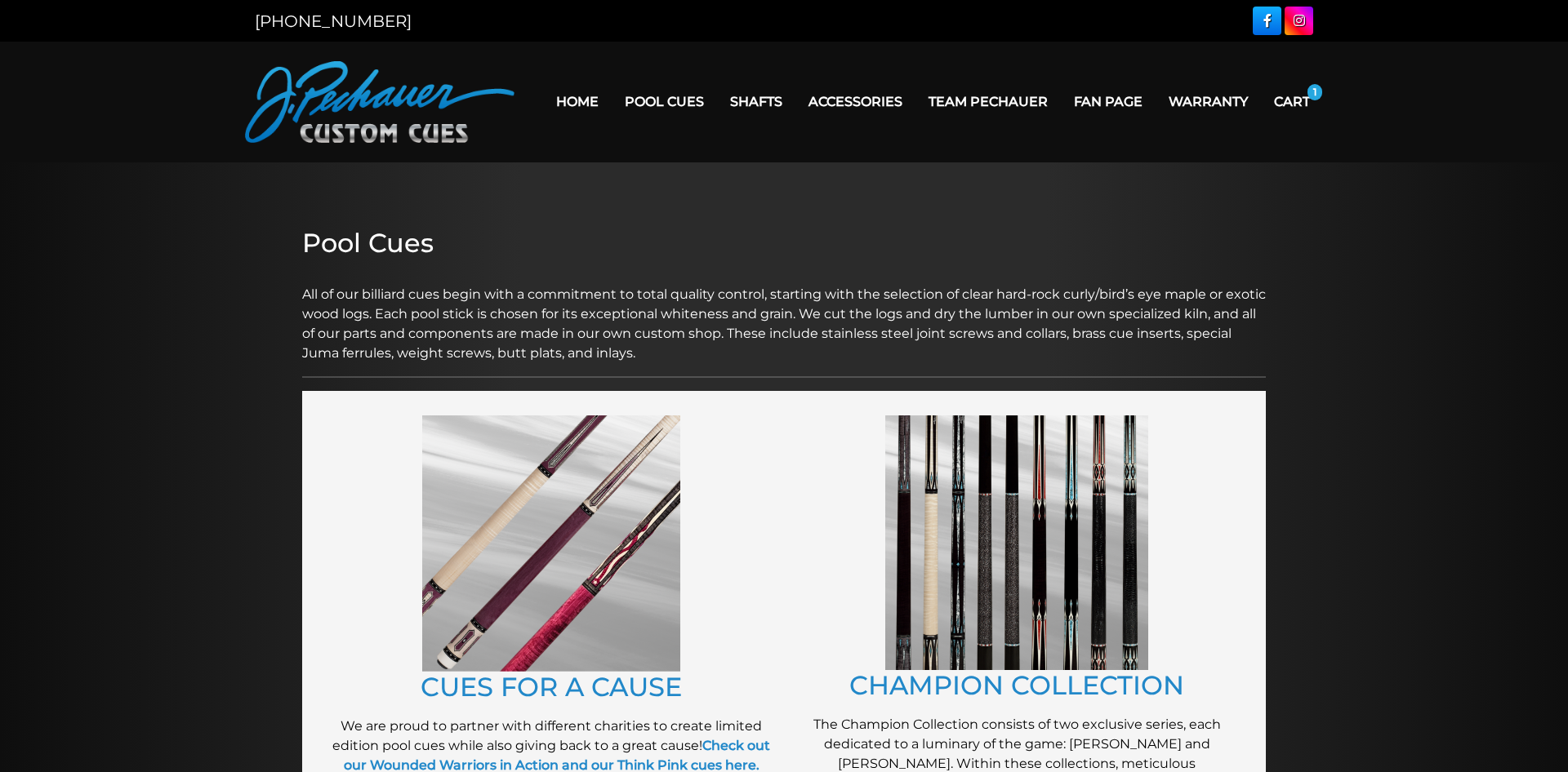
scroll to position [1499, 0]
